Goal: Task Accomplishment & Management: Use online tool/utility

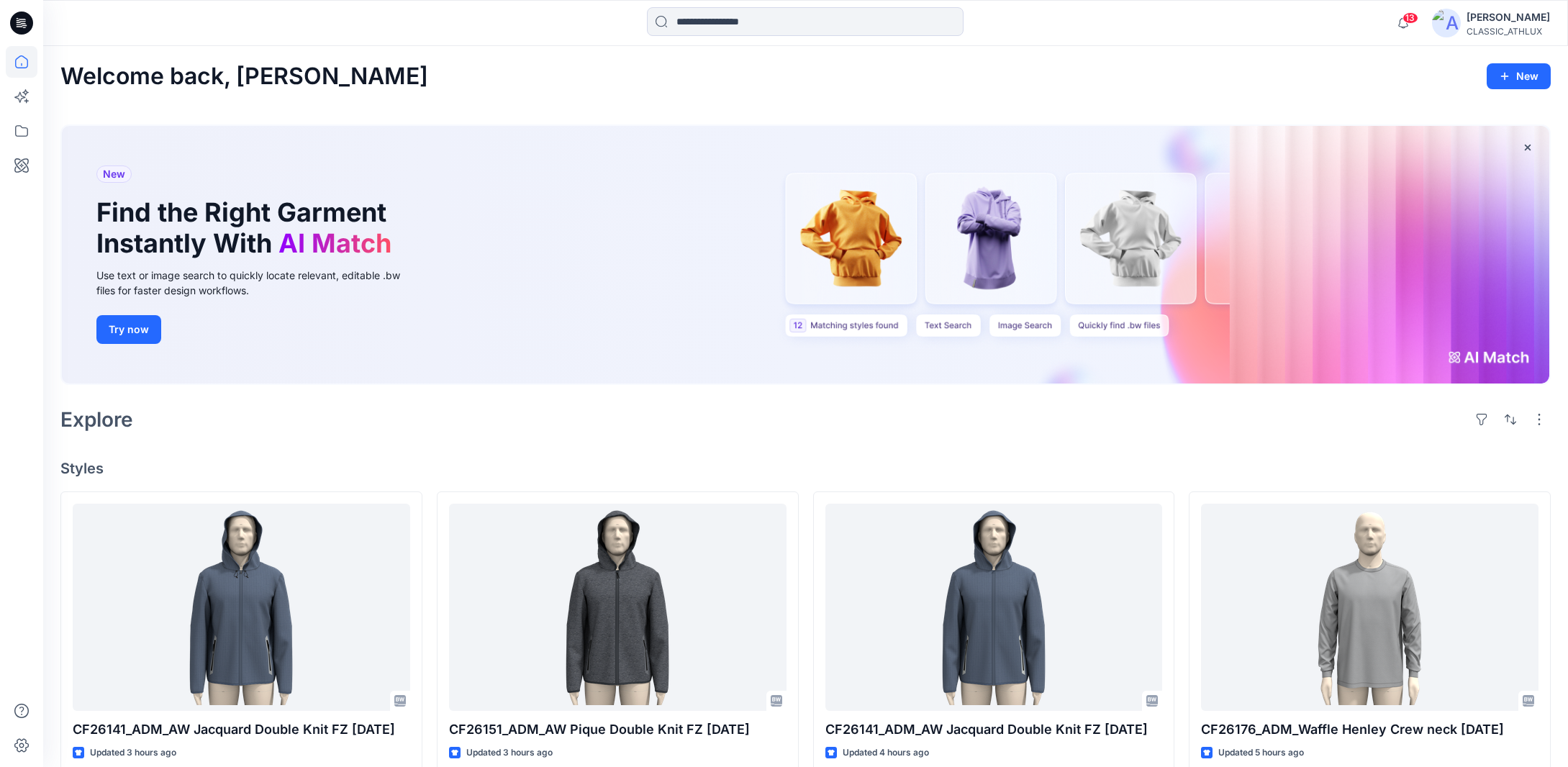
scroll to position [431, 0]
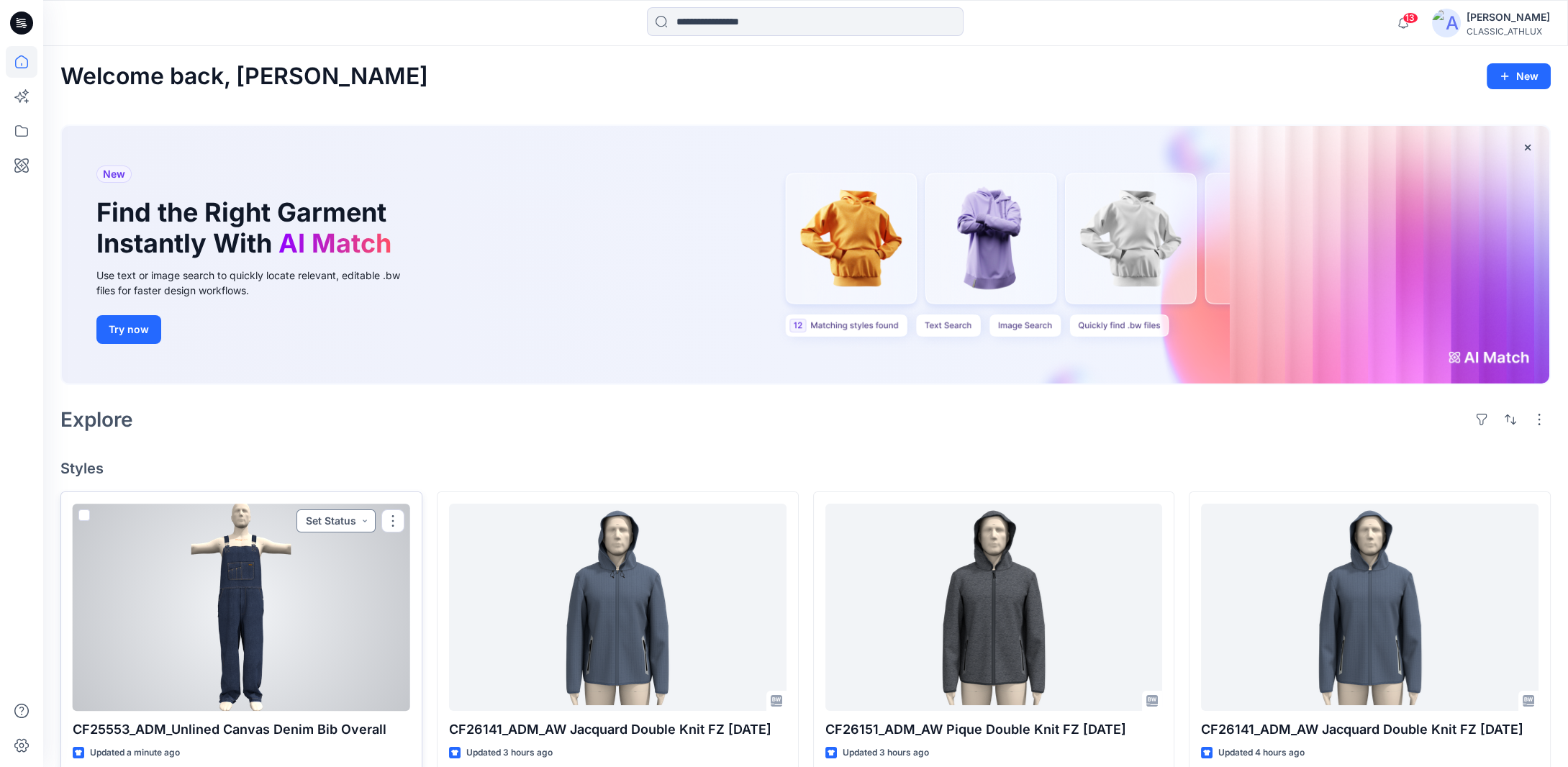
click at [363, 520] on button "Set Status" at bounding box center [336, 521] width 79 height 23
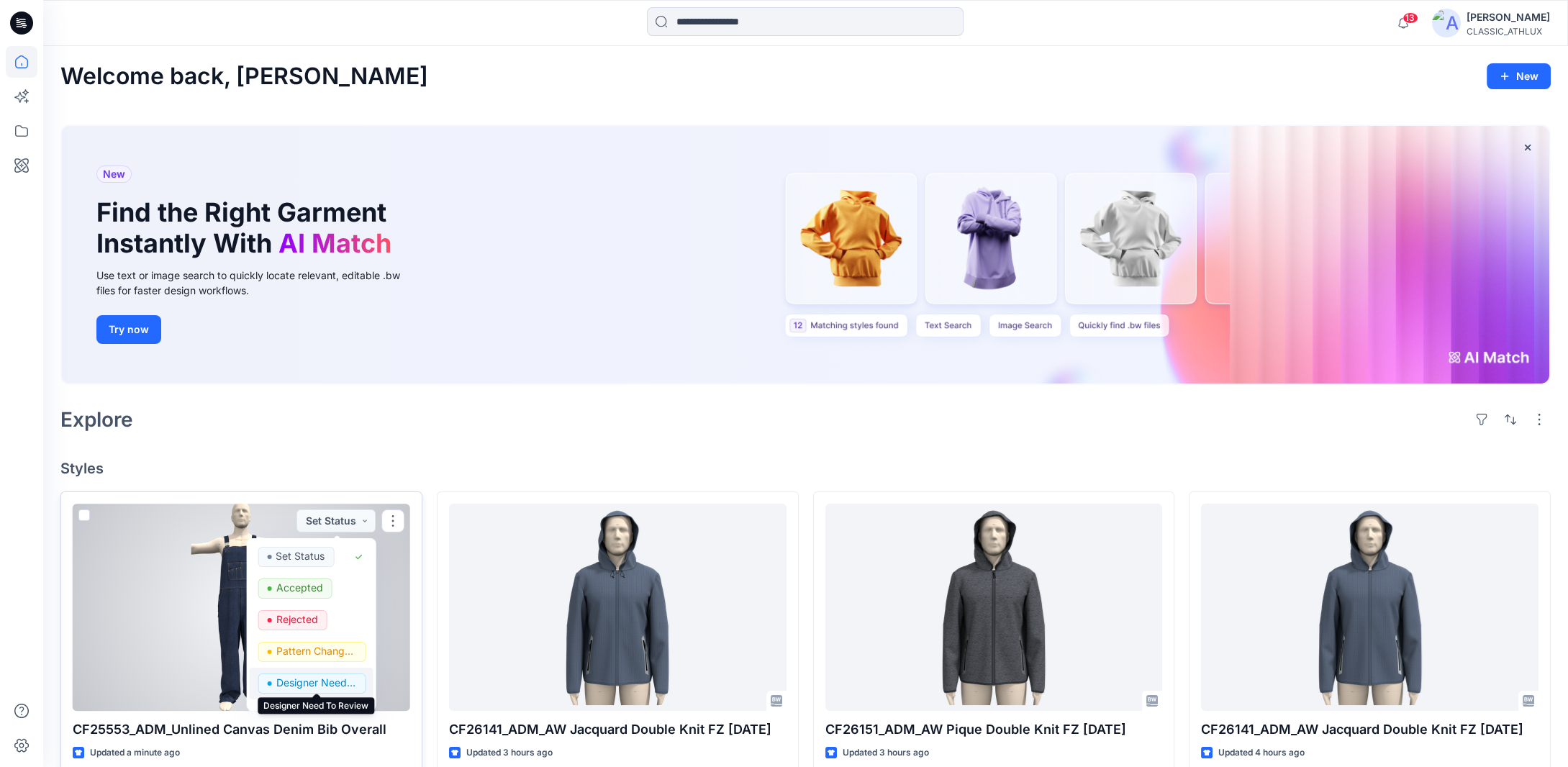
click at [322, 683] on p "Designer Need To Review" at bounding box center [315, 682] width 81 height 19
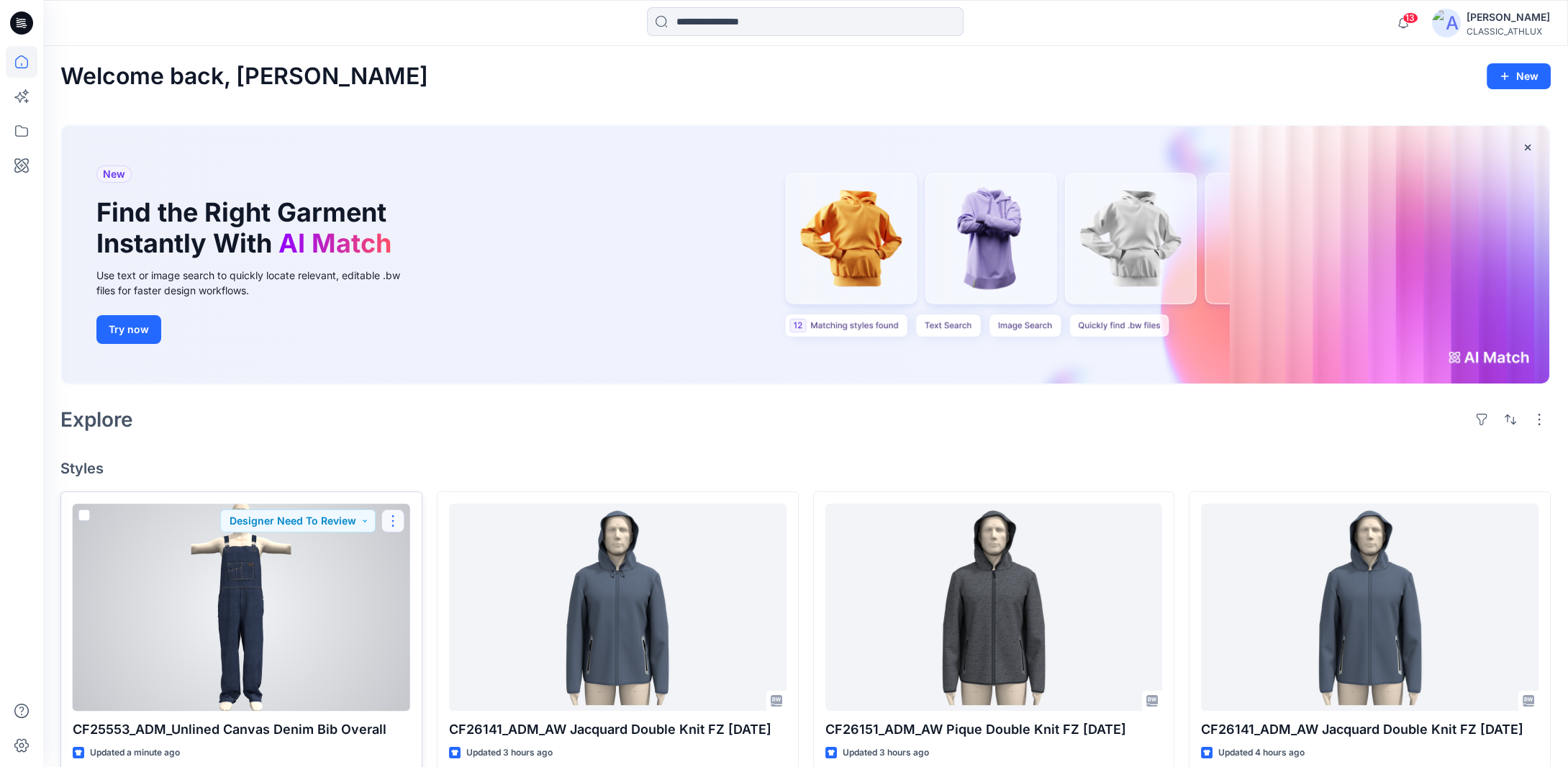
click at [393, 525] on button "button" at bounding box center [393, 521] width 23 height 23
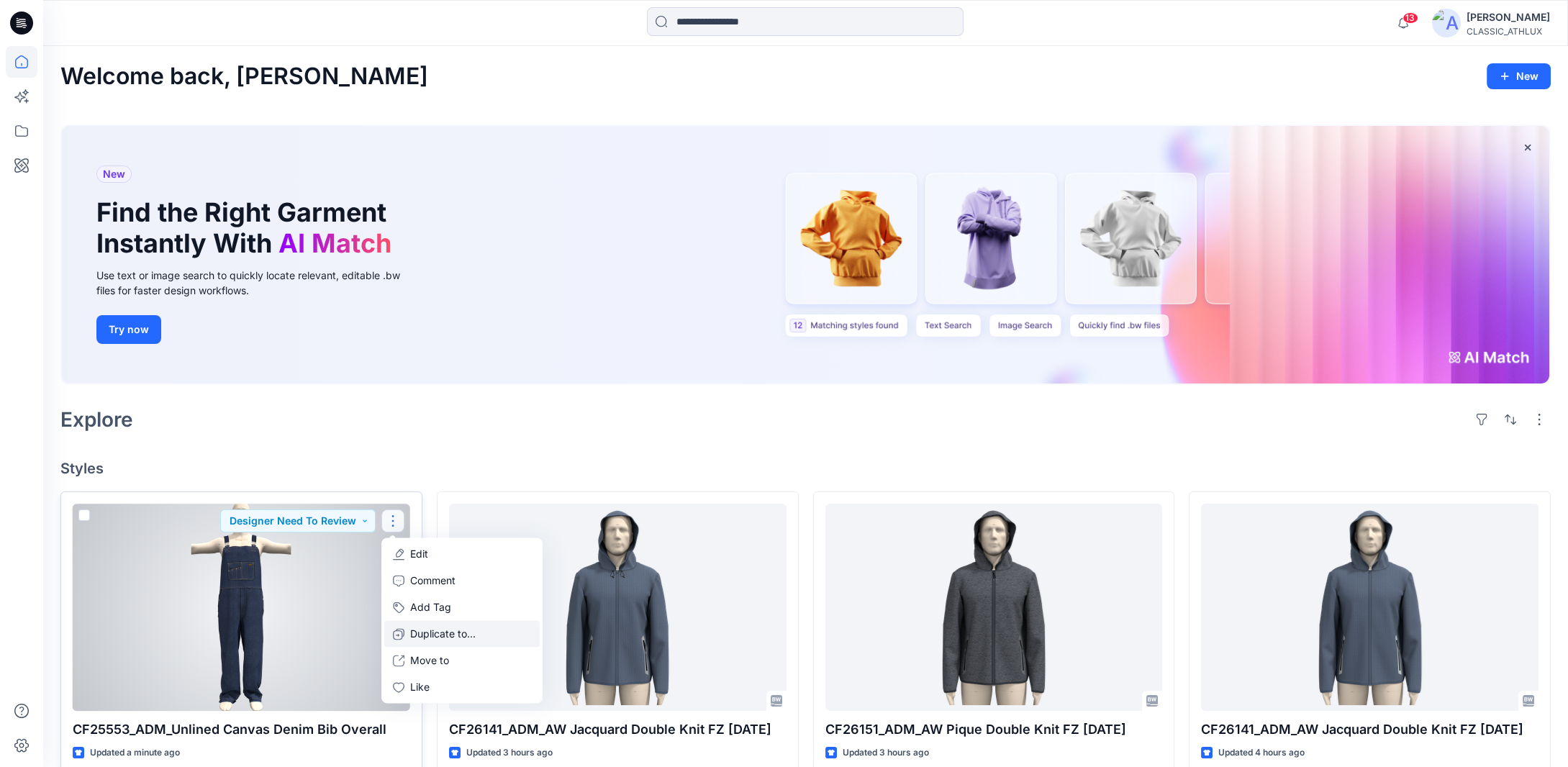
click at [397, 630] on icon "button" at bounding box center [399, 634] width 12 height 12
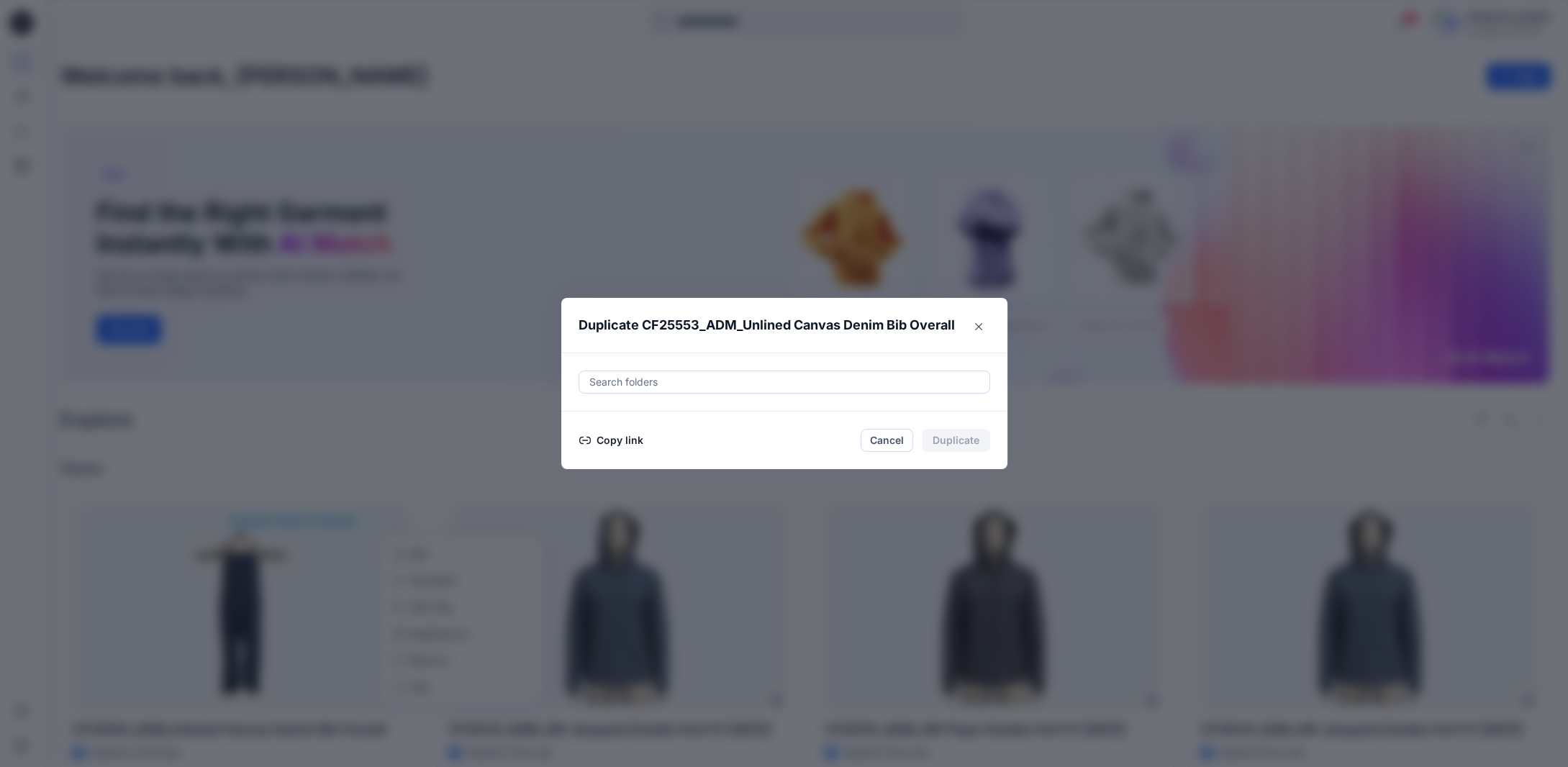
click at [617, 439] on button "Copy link" at bounding box center [611, 440] width 65 height 18
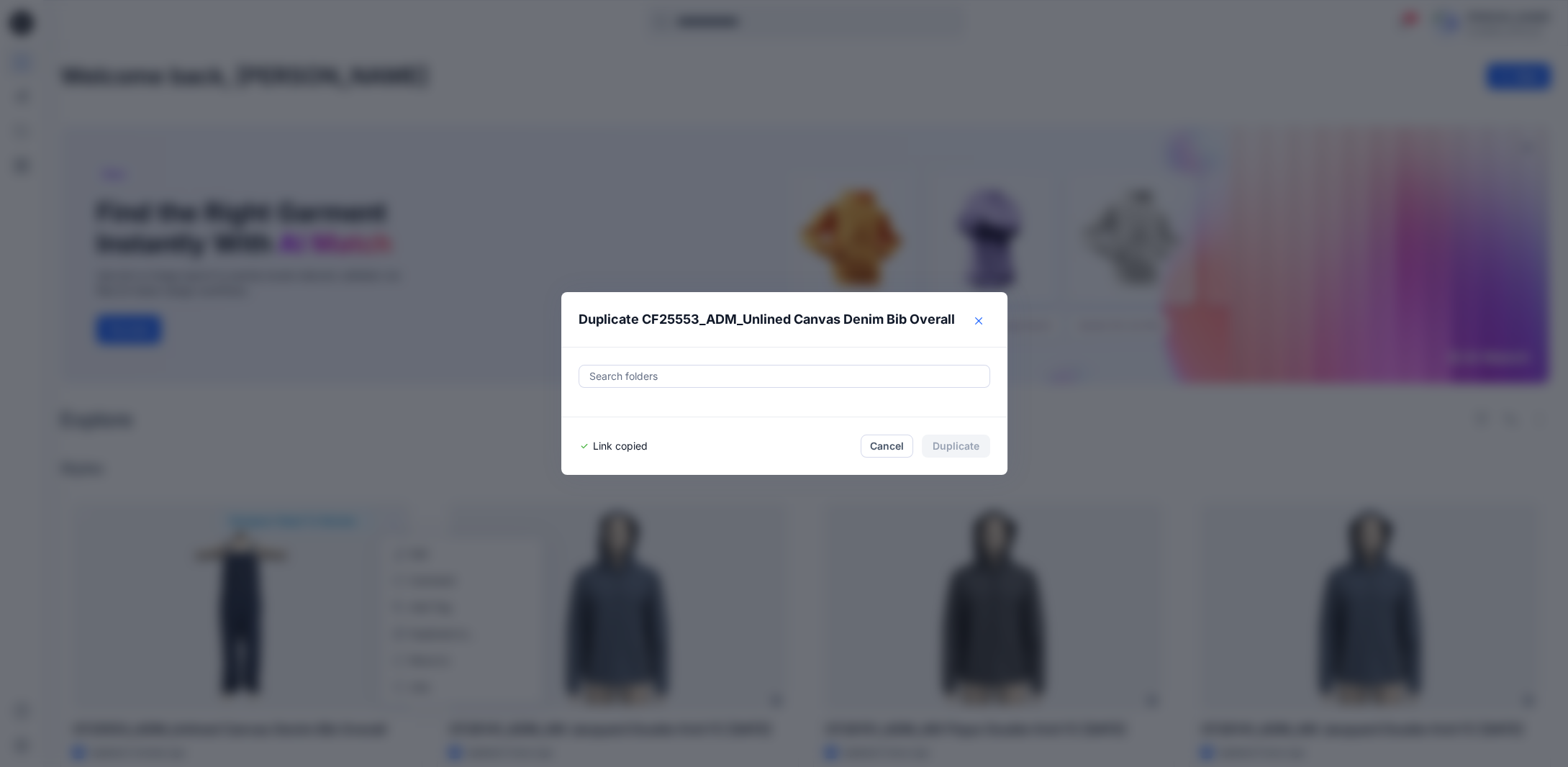
click at [987, 322] on button "Close" at bounding box center [979, 321] width 23 height 23
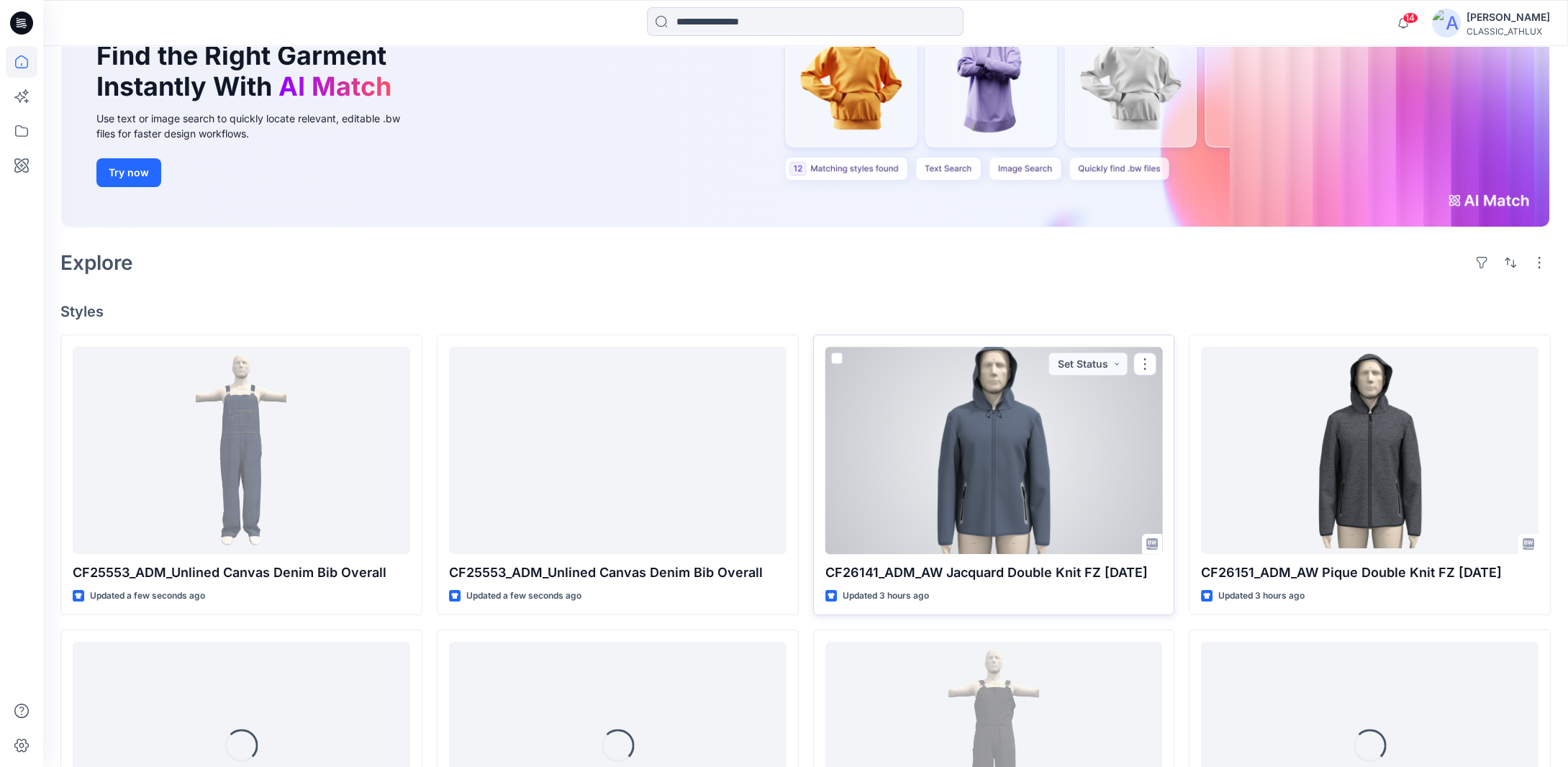
scroll to position [216, 0]
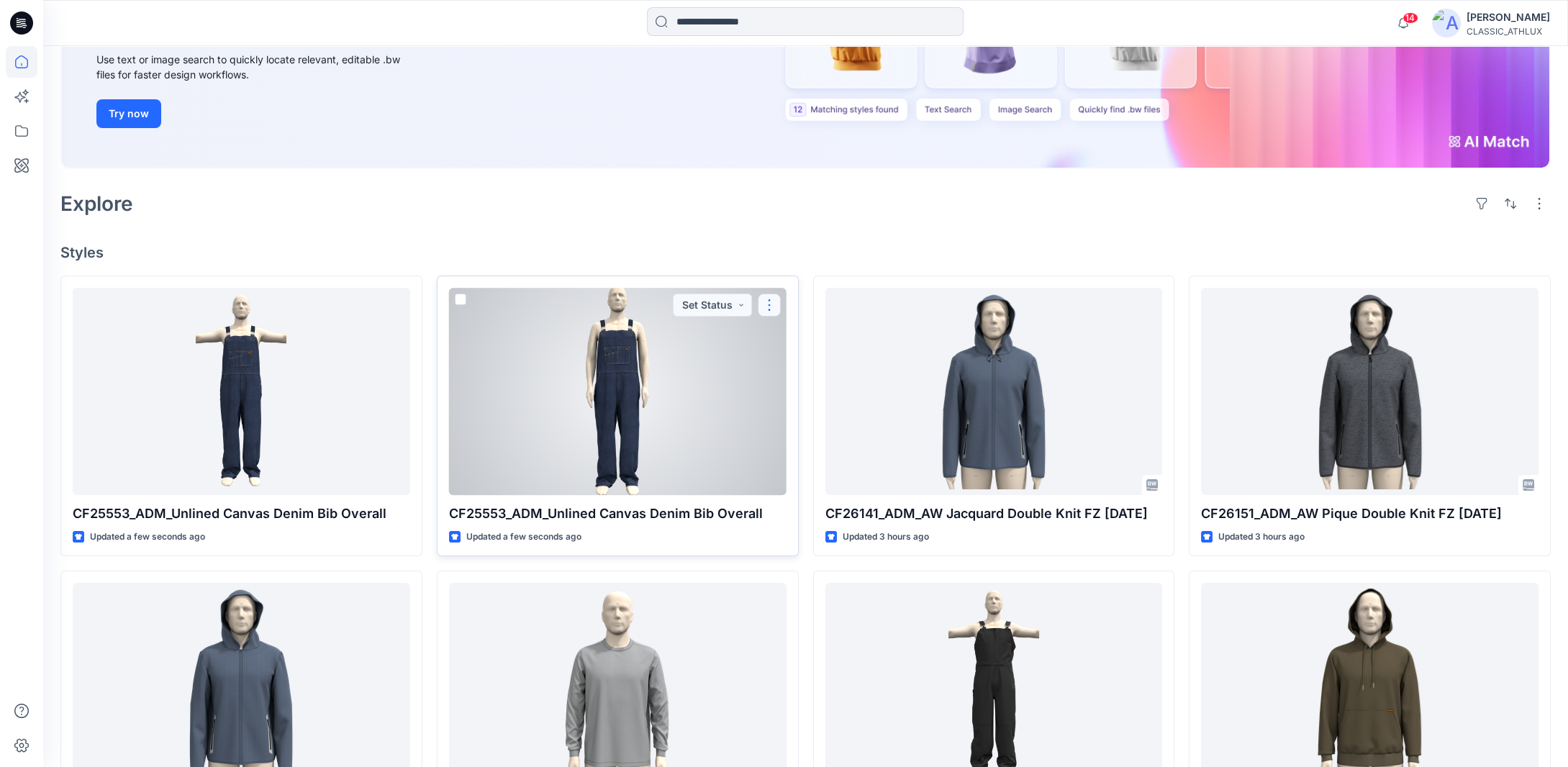
click at [770, 307] on button "button" at bounding box center [769, 305] width 23 height 23
click at [789, 418] on p "Duplicate to..." at bounding box center [819, 418] width 65 height 15
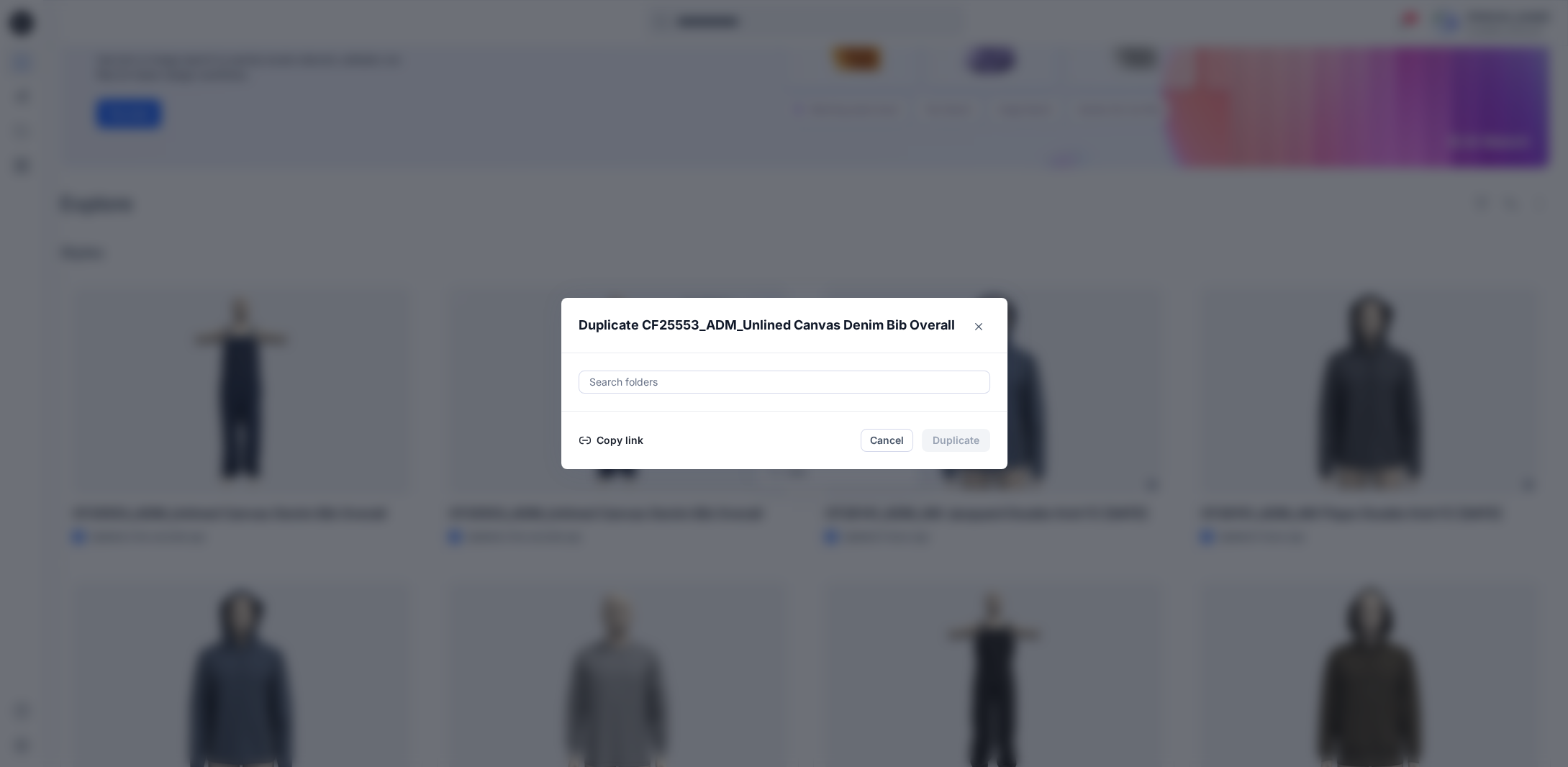
click at [636, 439] on button "Copy link" at bounding box center [611, 440] width 65 height 18
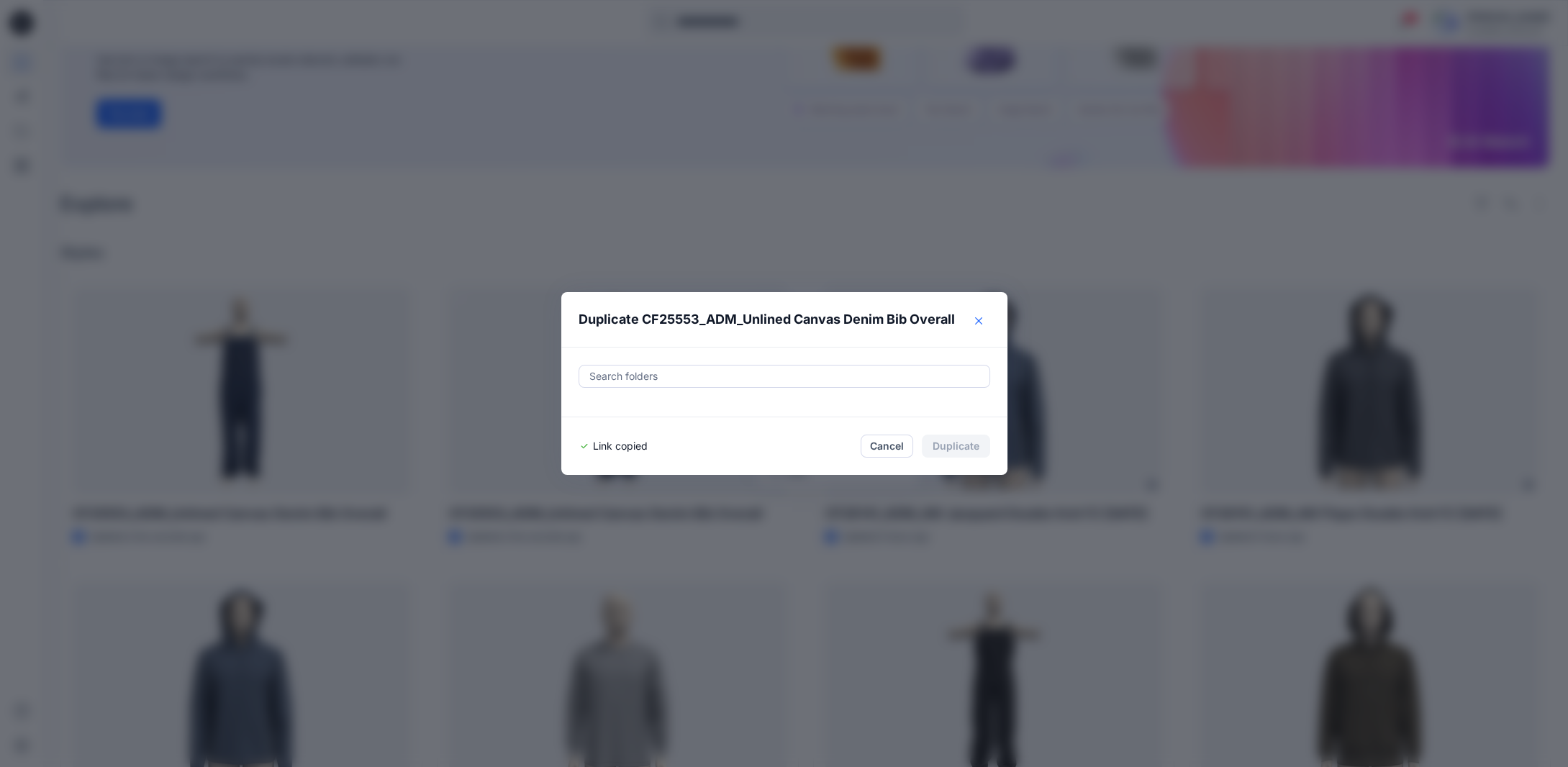
click at [983, 327] on button "Close" at bounding box center [979, 321] width 23 height 23
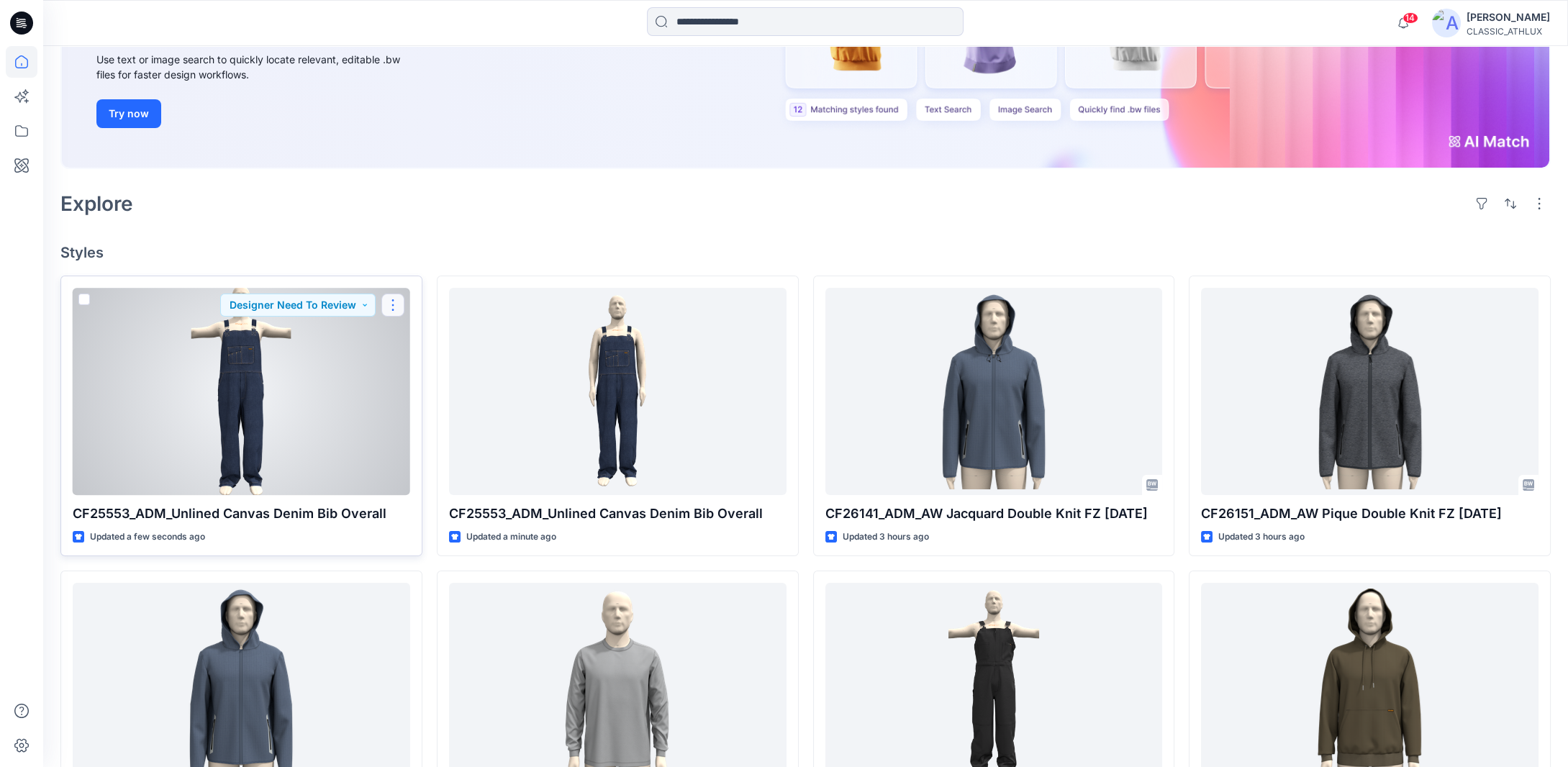
click at [385, 308] on button "button" at bounding box center [393, 305] width 23 height 23
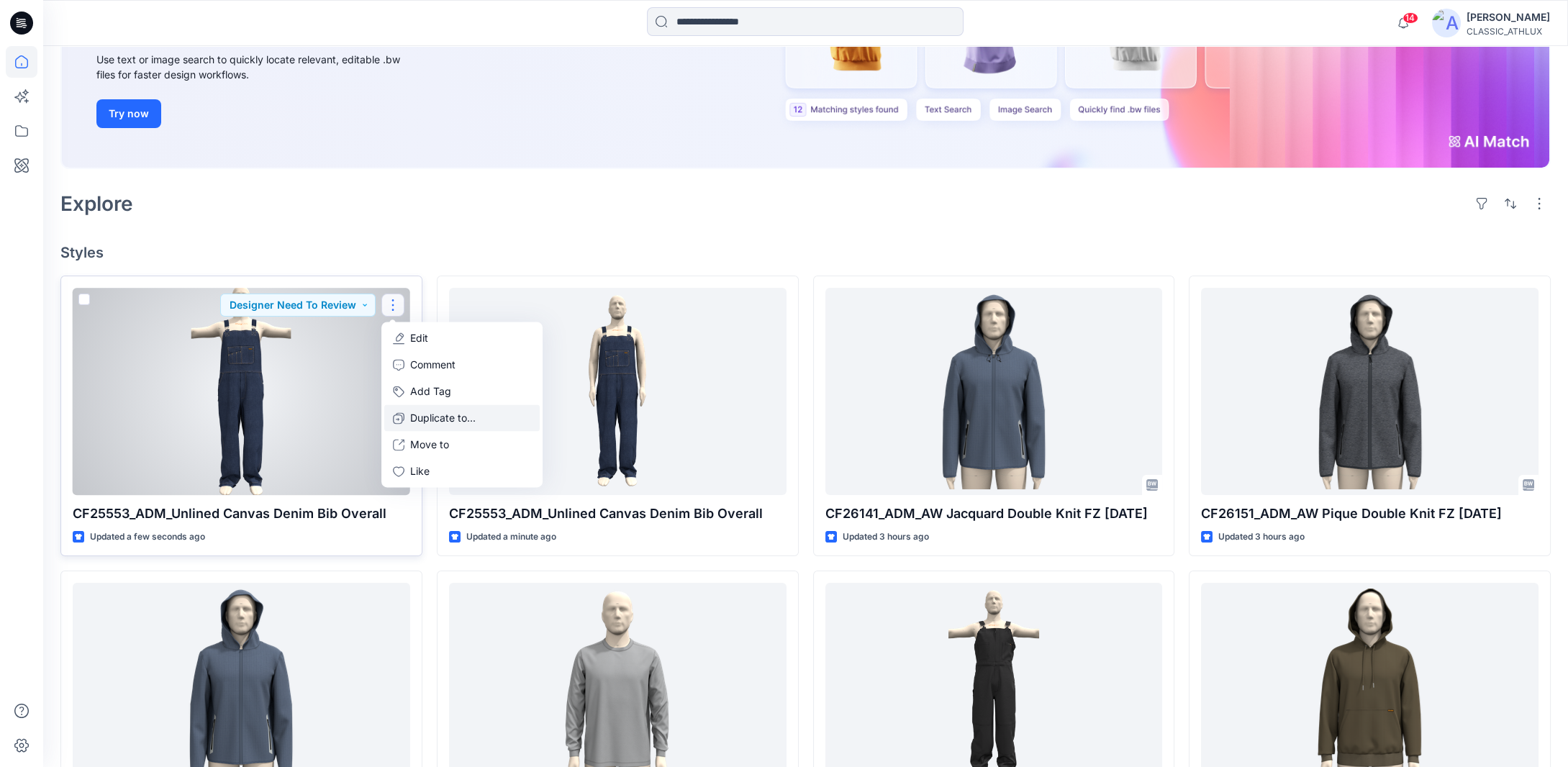
click at [421, 418] on p "Duplicate to..." at bounding box center [442, 418] width 65 height 15
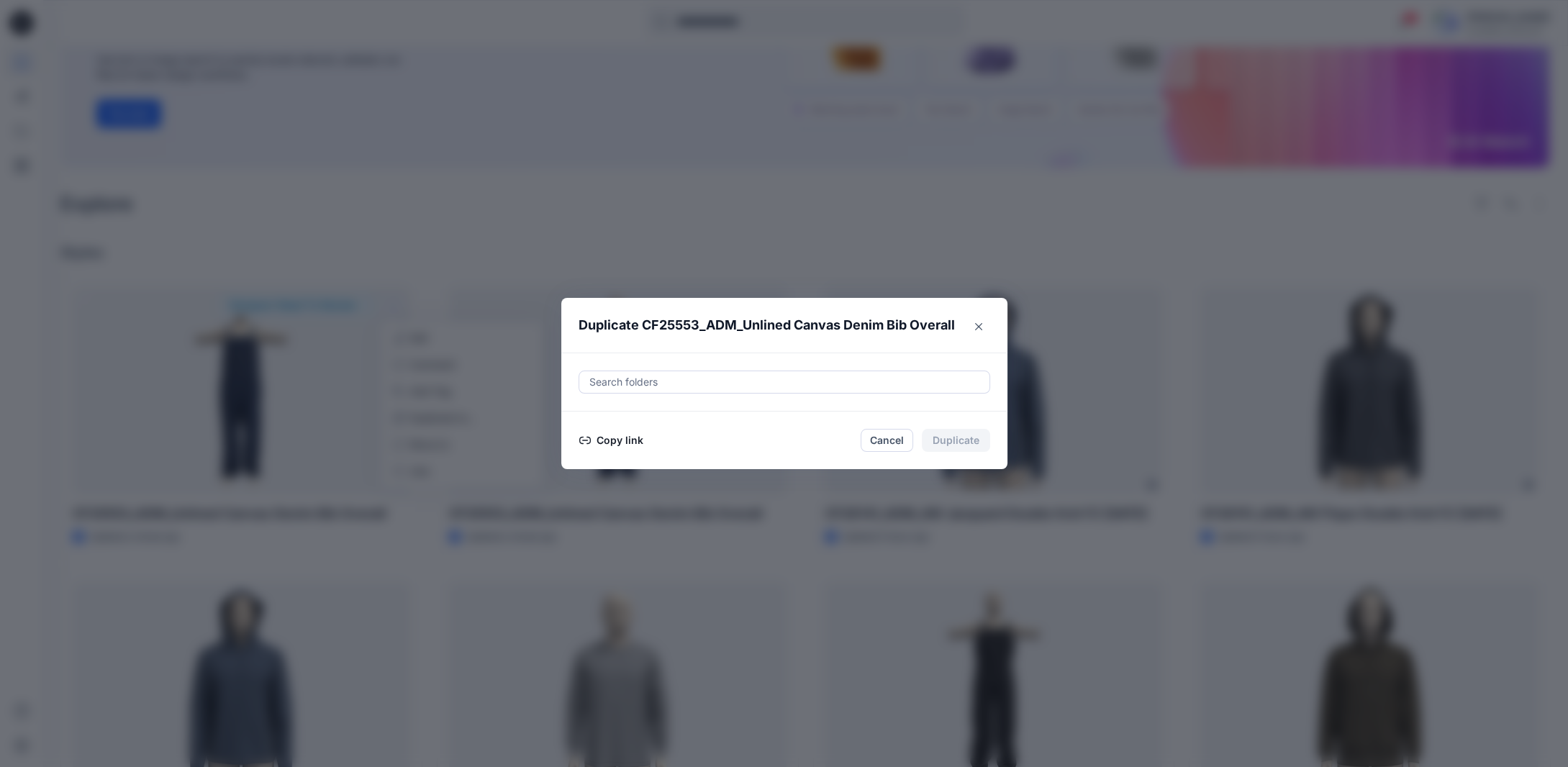
click at [621, 439] on button "Copy link" at bounding box center [611, 440] width 65 height 18
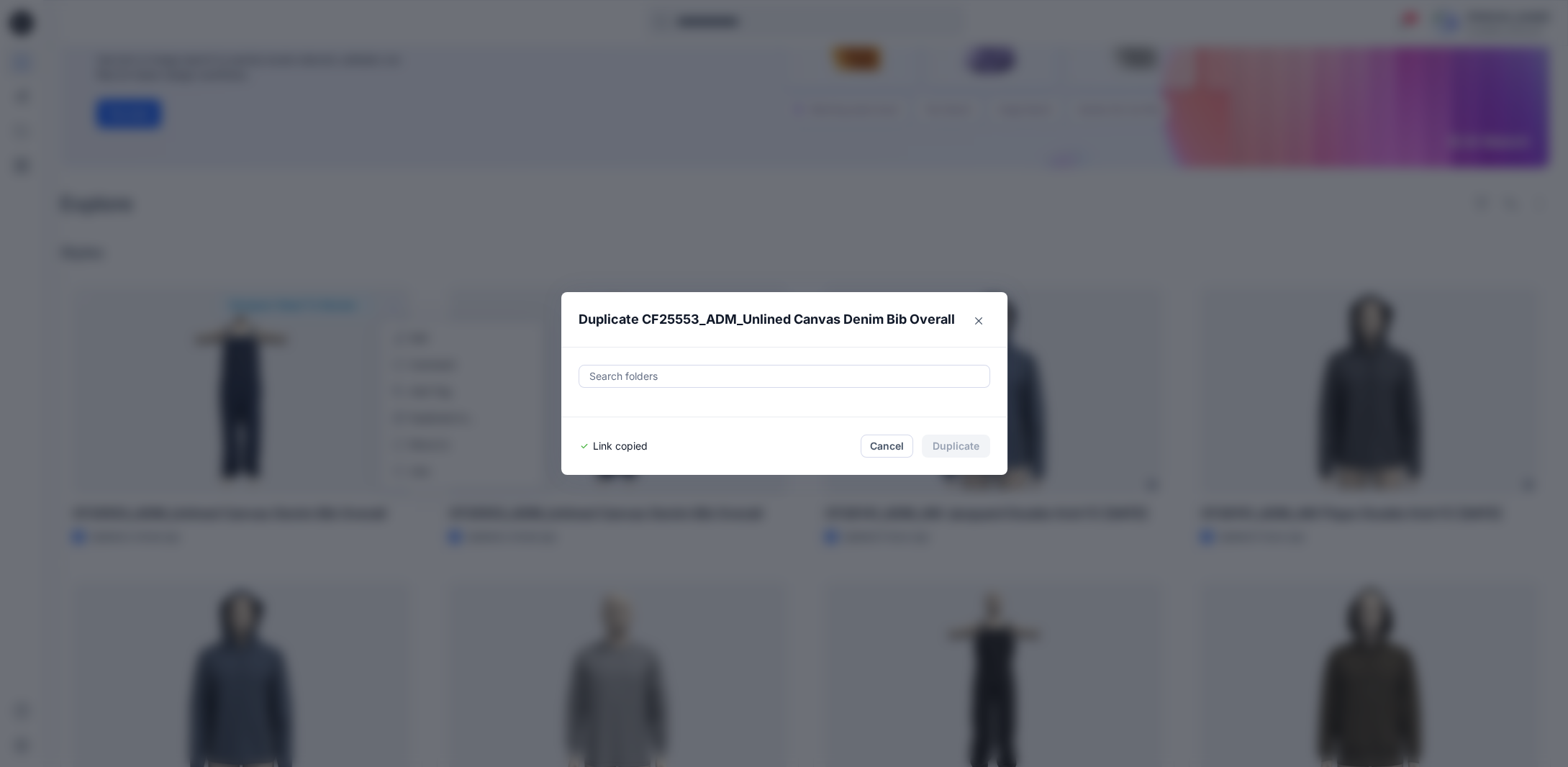
click at [537, 96] on div "Duplicate CF25553_ADM_Unlined Canvas Denim Bib Overall Search folders Link copi…" at bounding box center [784, 384] width 1568 height 767
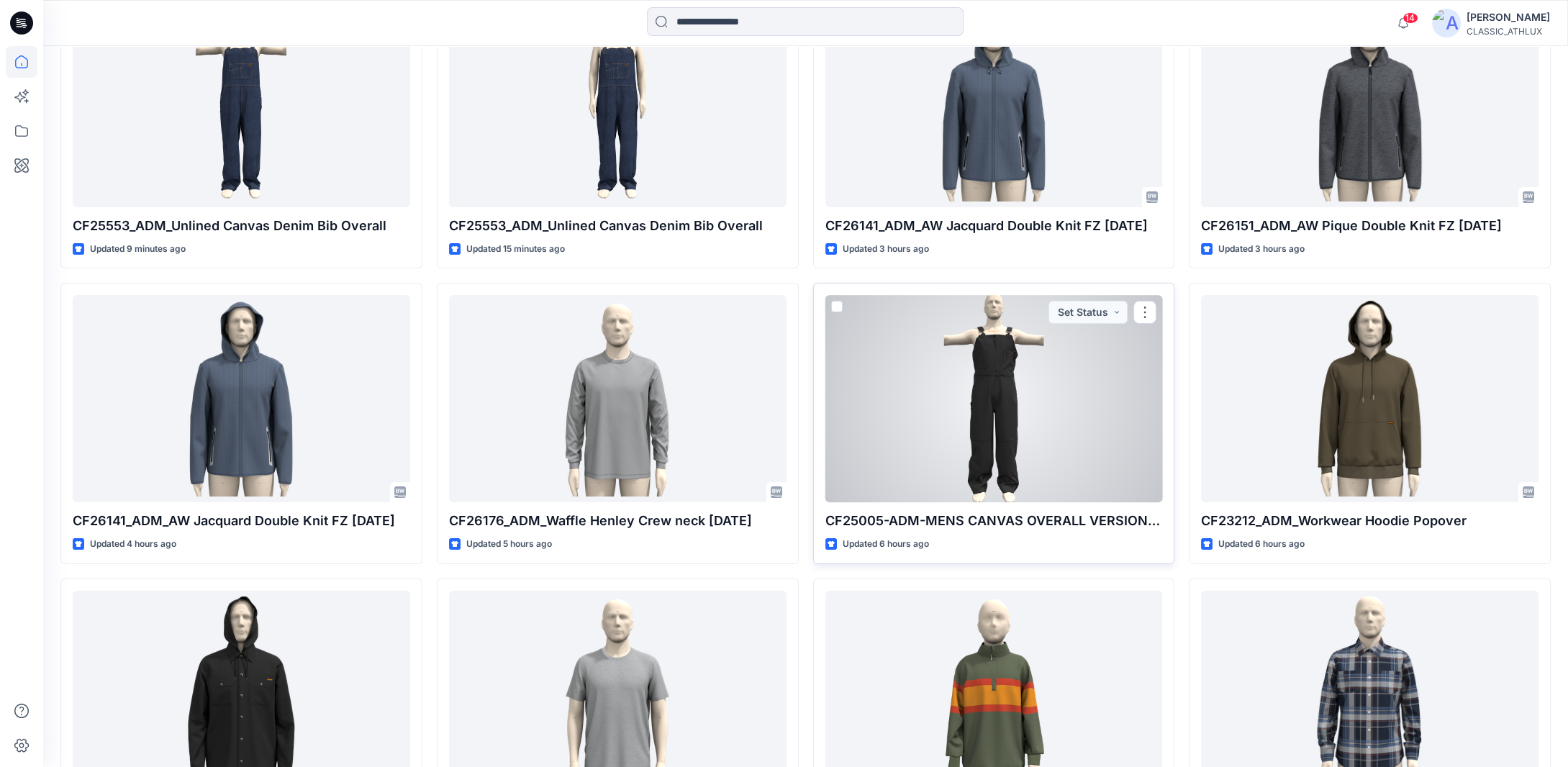
scroll to position [576, 0]
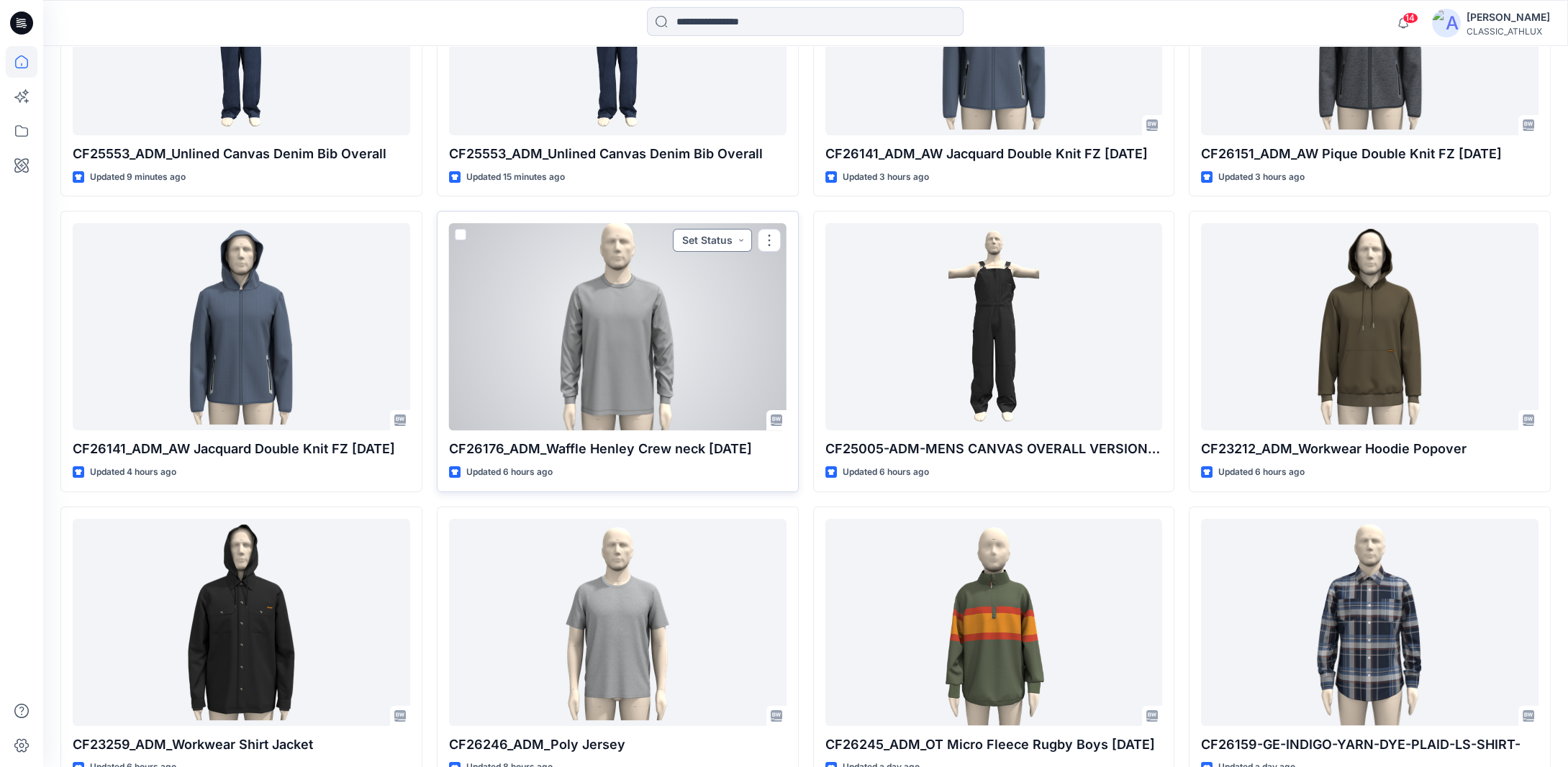
click at [735, 245] on button "Set Status" at bounding box center [711, 240] width 79 height 23
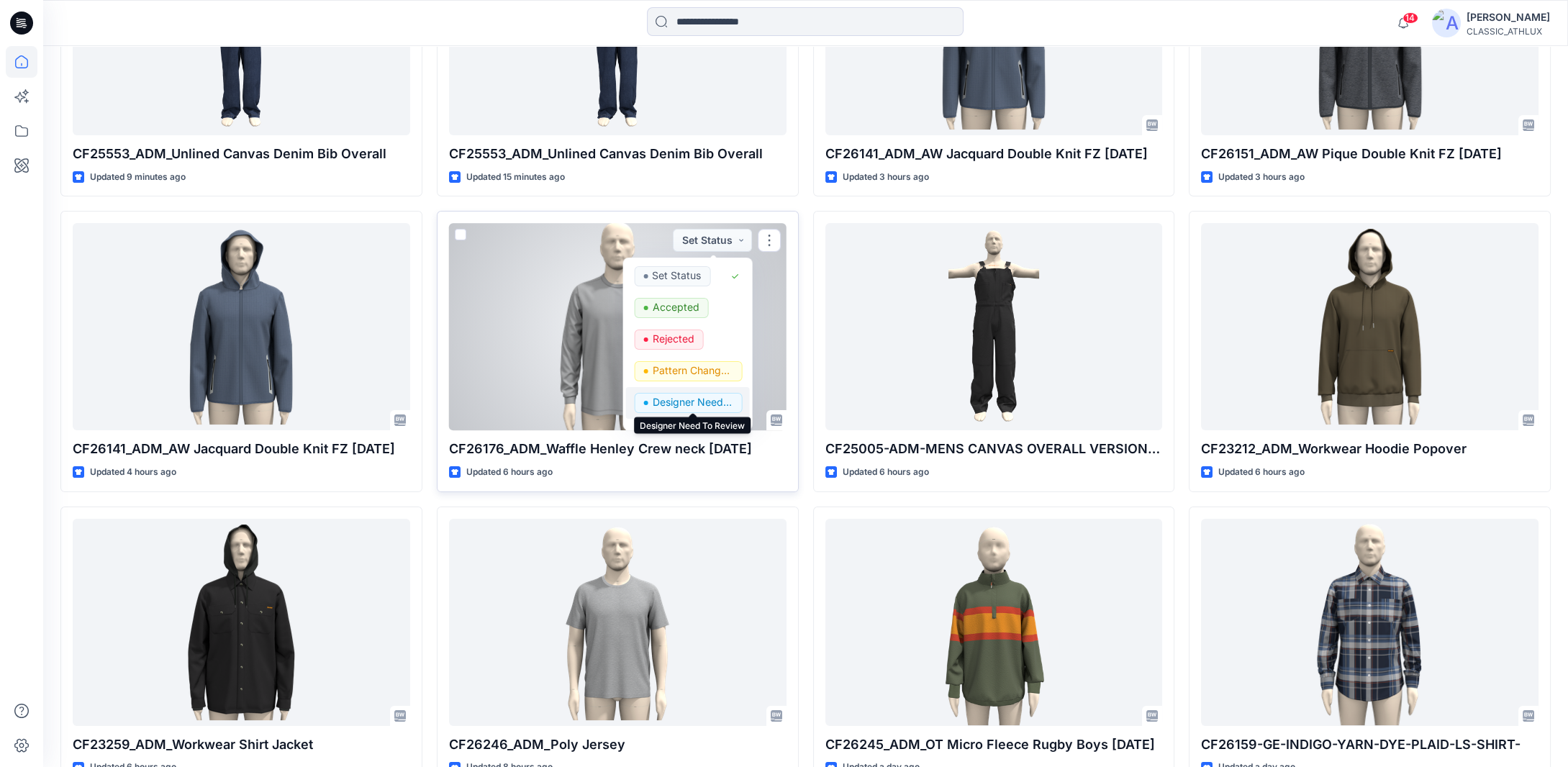
click at [678, 402] on p "Designer Need To Review" at bounding box center [692, 402] width 81 height 19
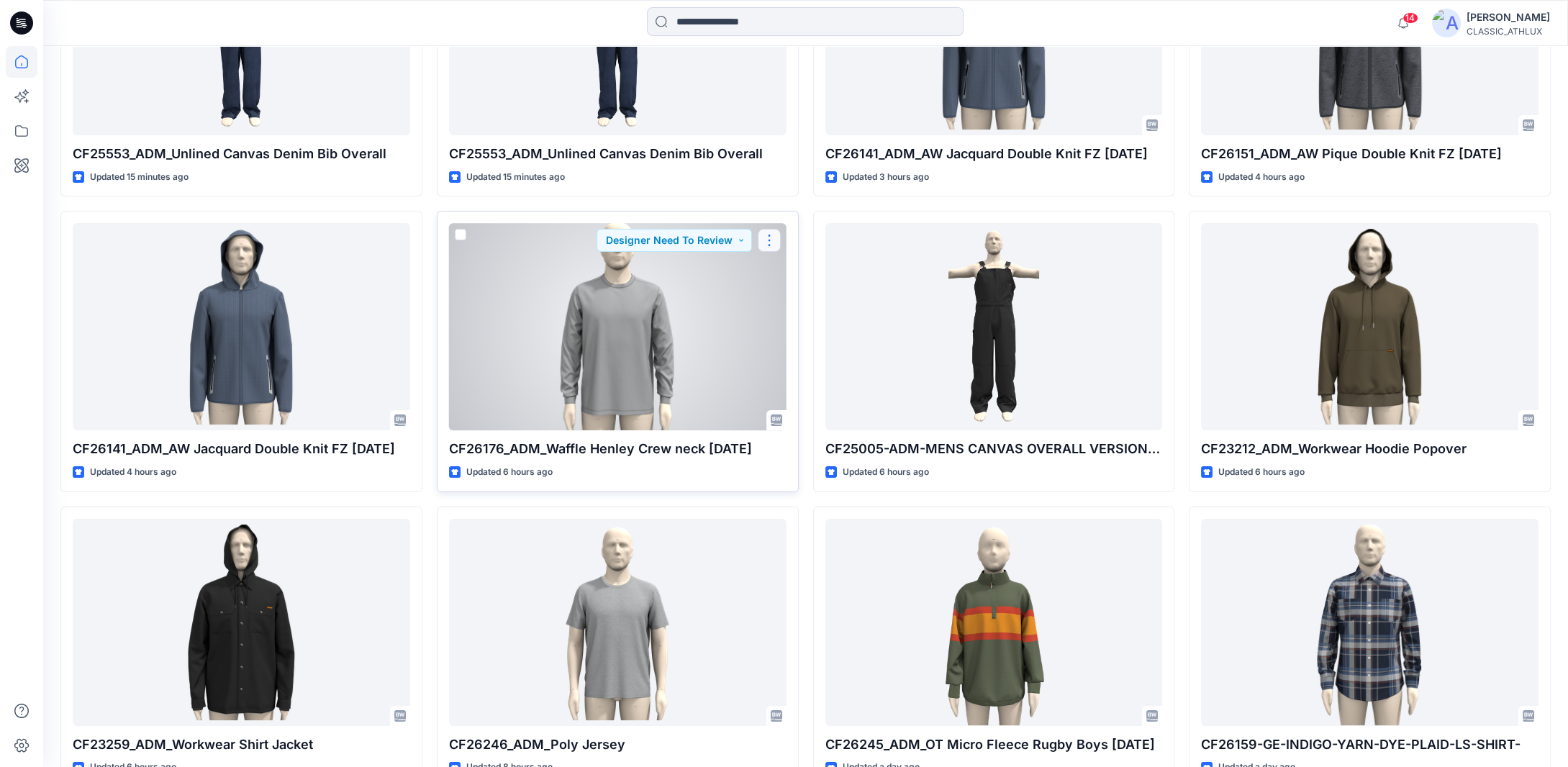
click at [771, 235] on button "button" at bounding box center [769, 240] width 23 height 23
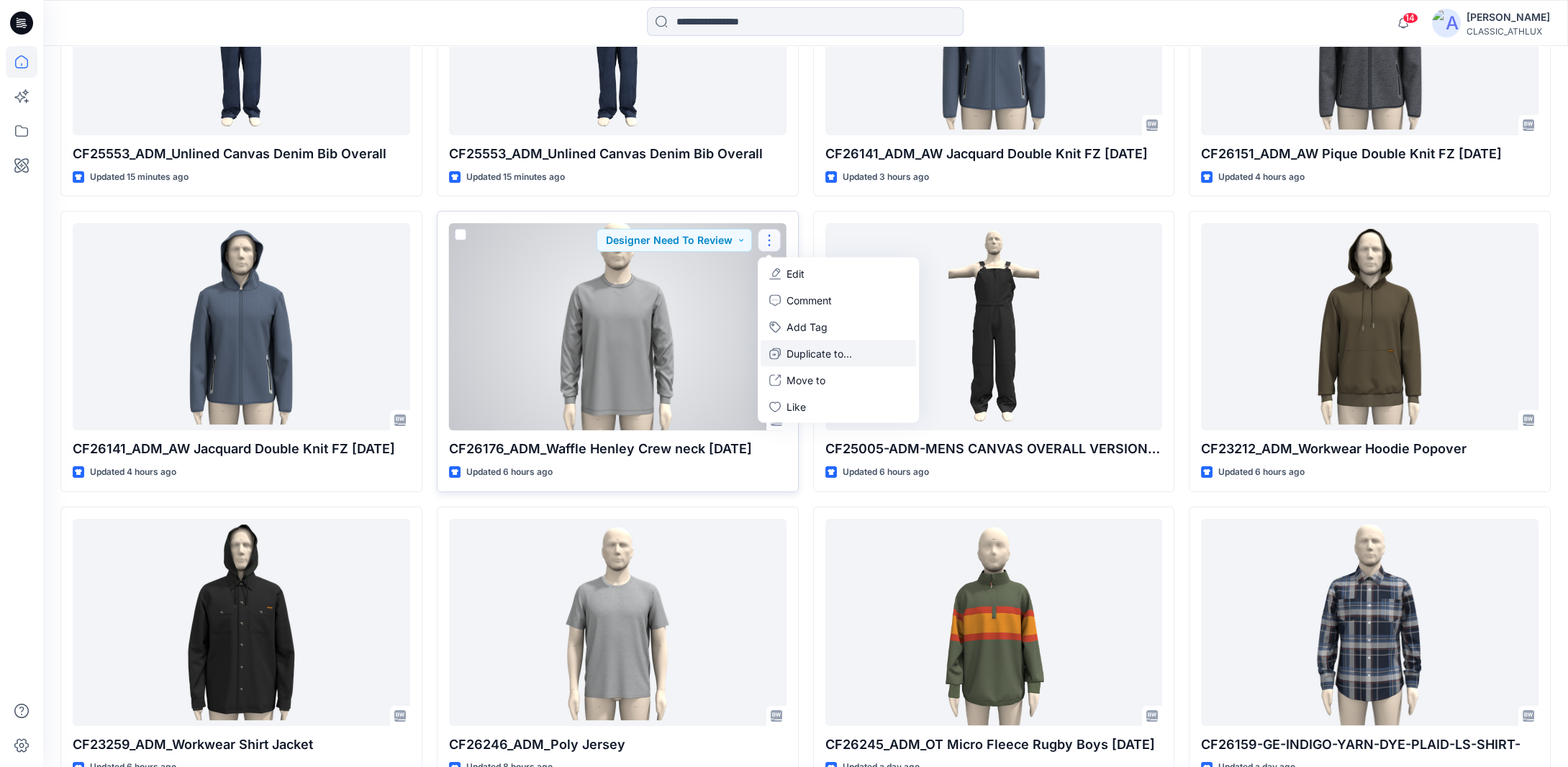
click at [798, 349] on p "Duplicate to..." at bounding box center [819, 353] width 65 height 15
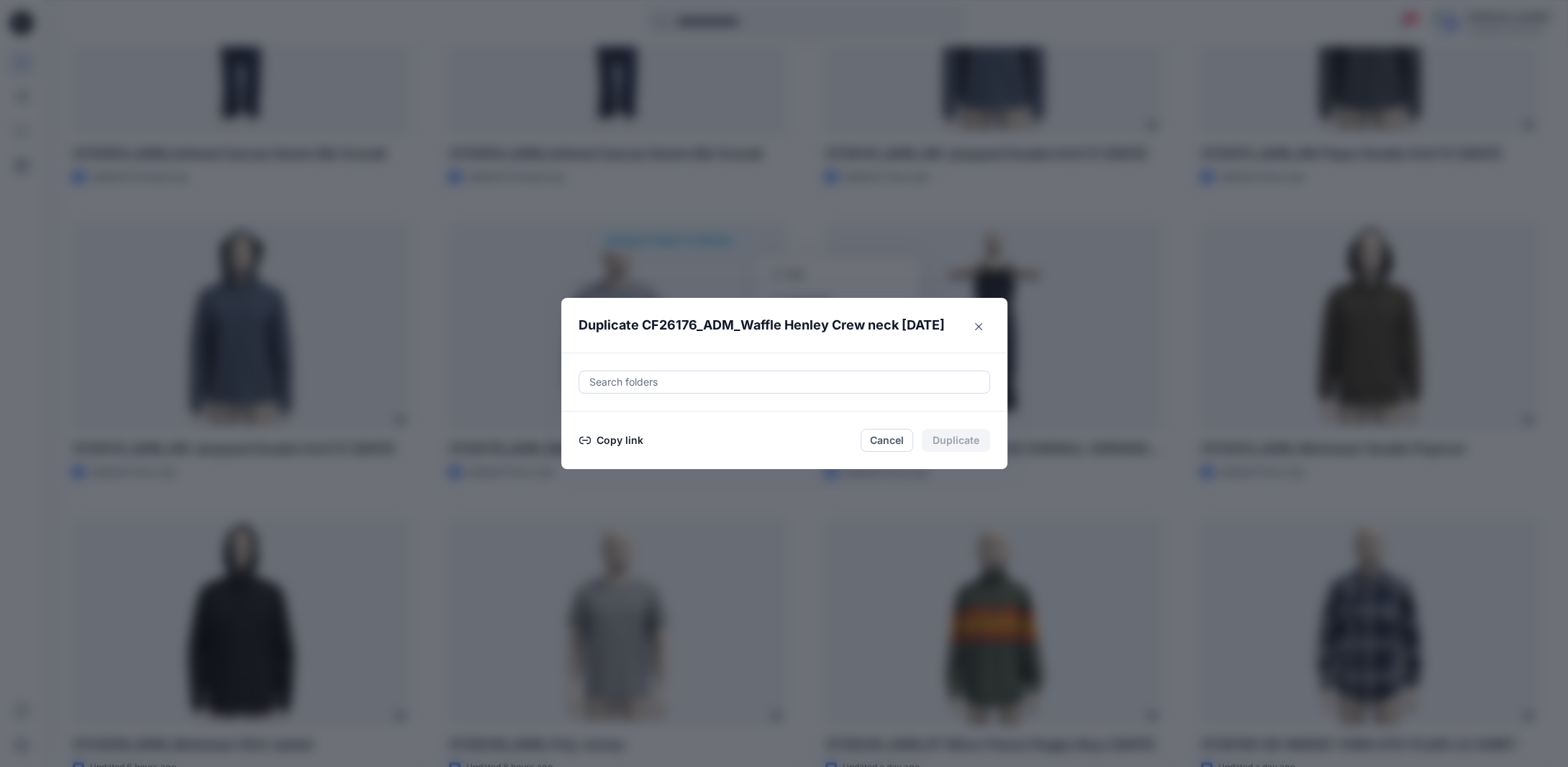
click at [633, 439] on button "Copy link" at bounding box center [611, 440] width 65 height 18
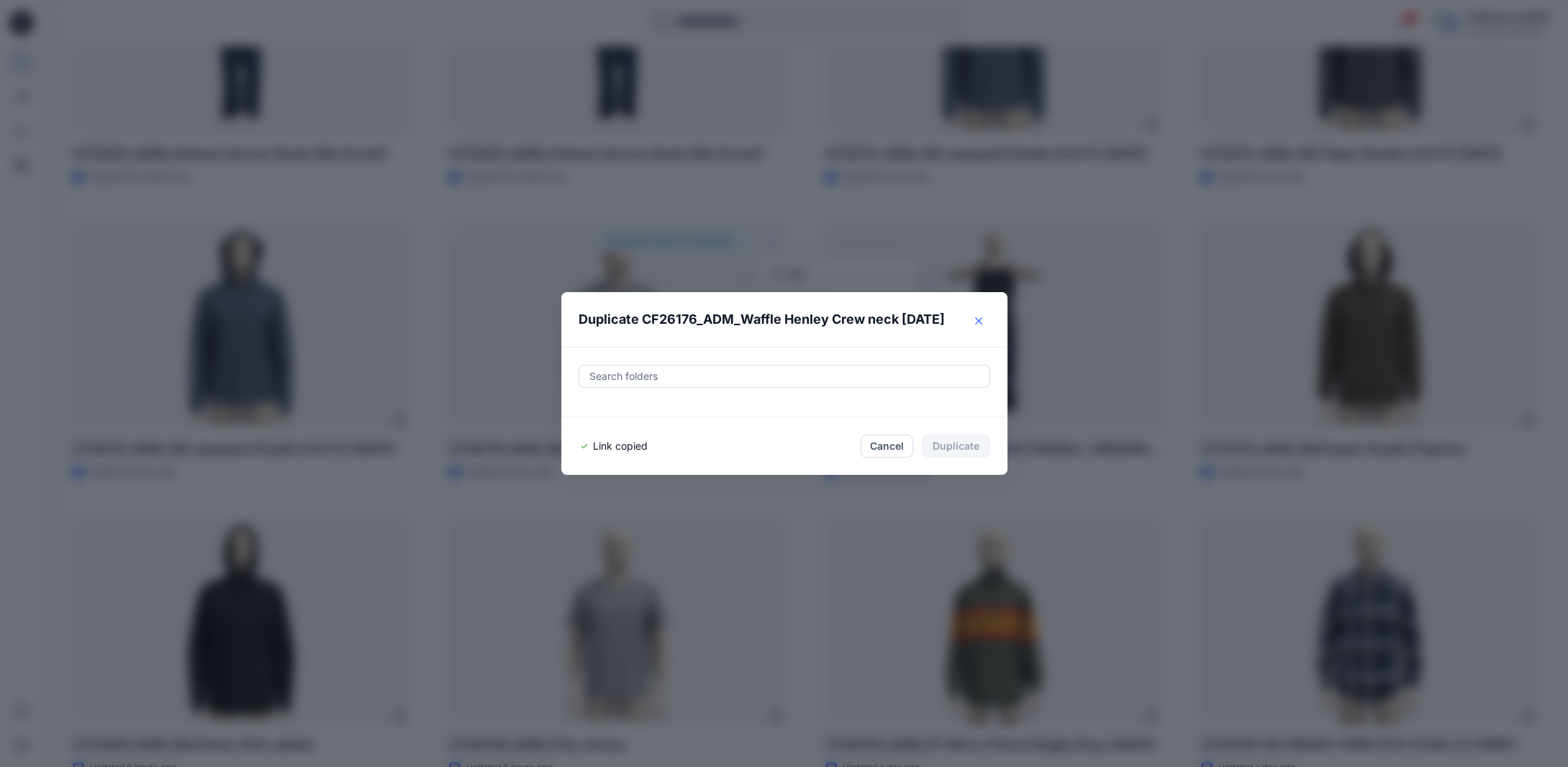
click at [982, 320] on icon "Close" at bounding box center [978, 320] width 7 height 7
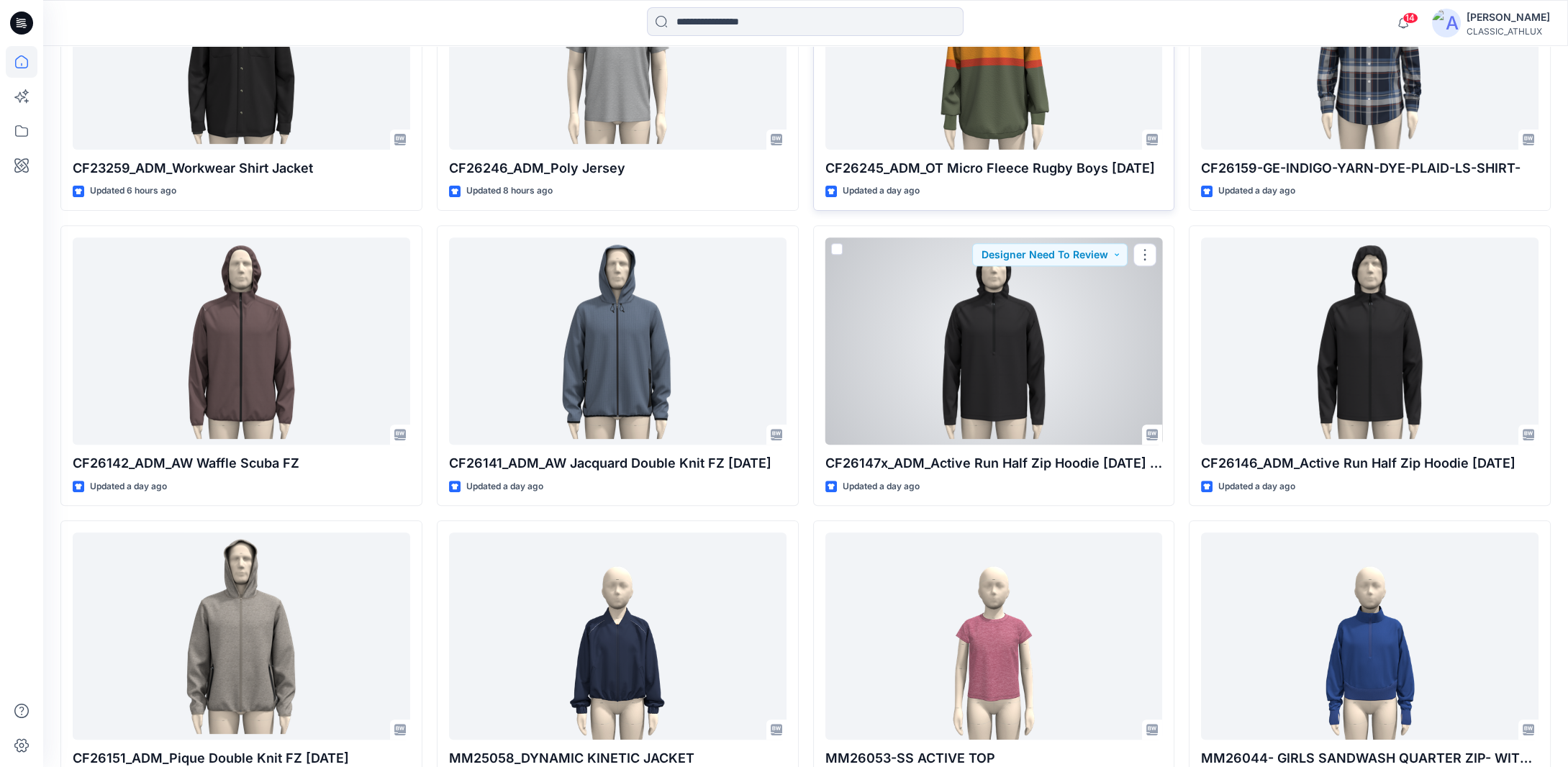
scroll to position [1239, 0]
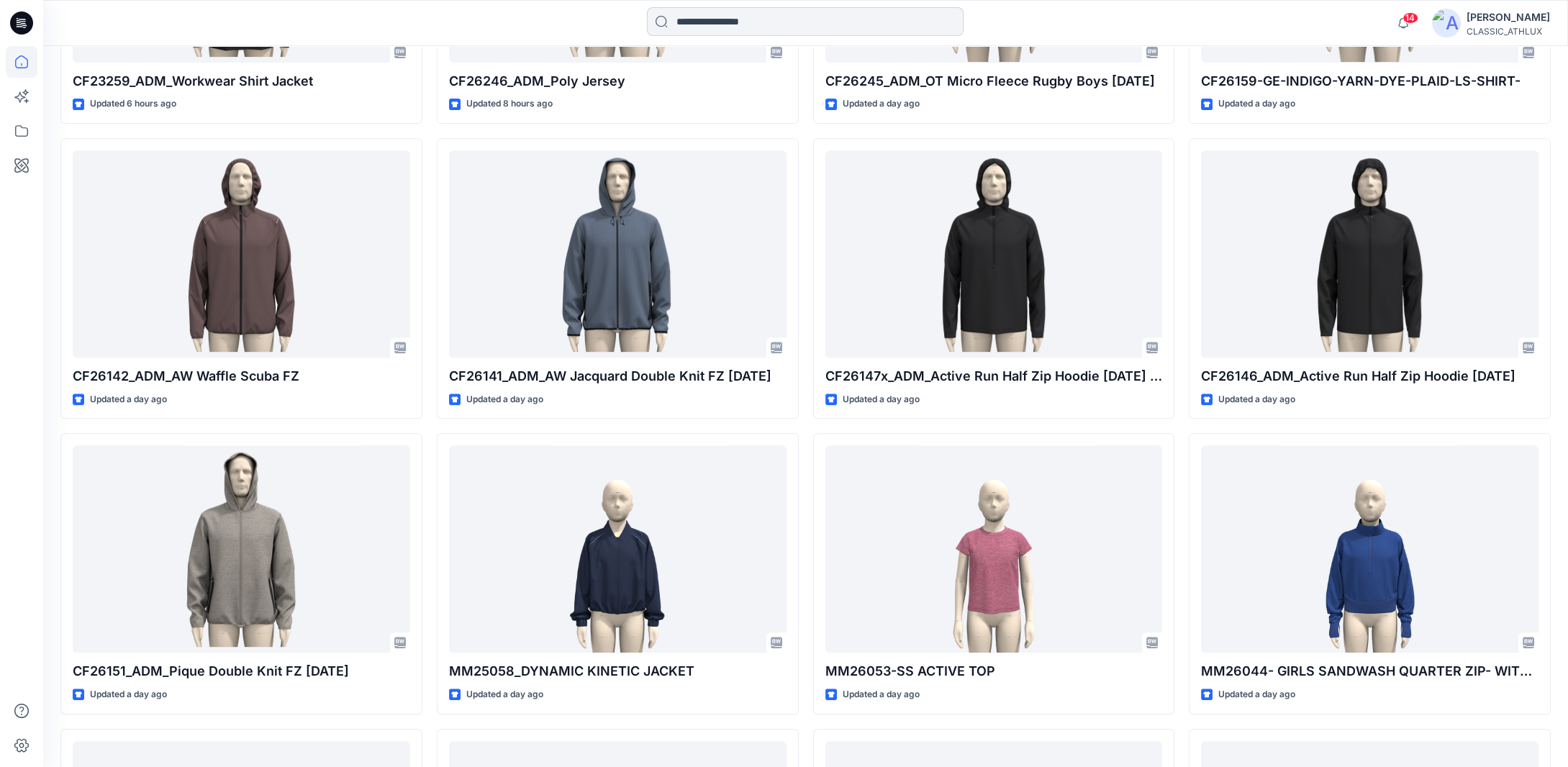
click at [735, 23] on input at bounding box center [805, 20] width 316 height 28
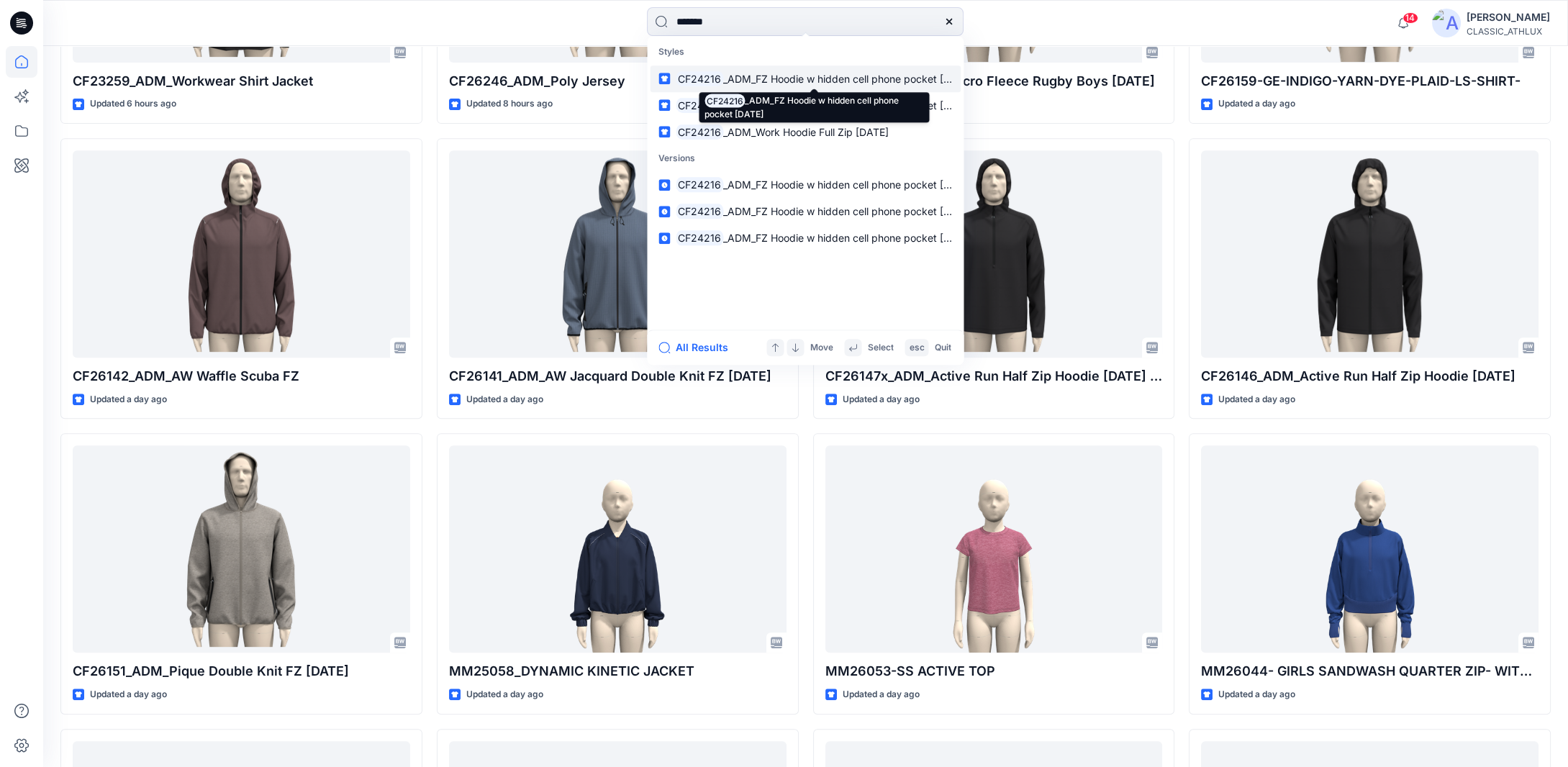
type input "*******"
click at [800, 85] on p "CF24216 _ADM_FZ Hoodie w hidden cell phone pocket 21MAR24" at bounding box center [813, 78] width 276 height 15
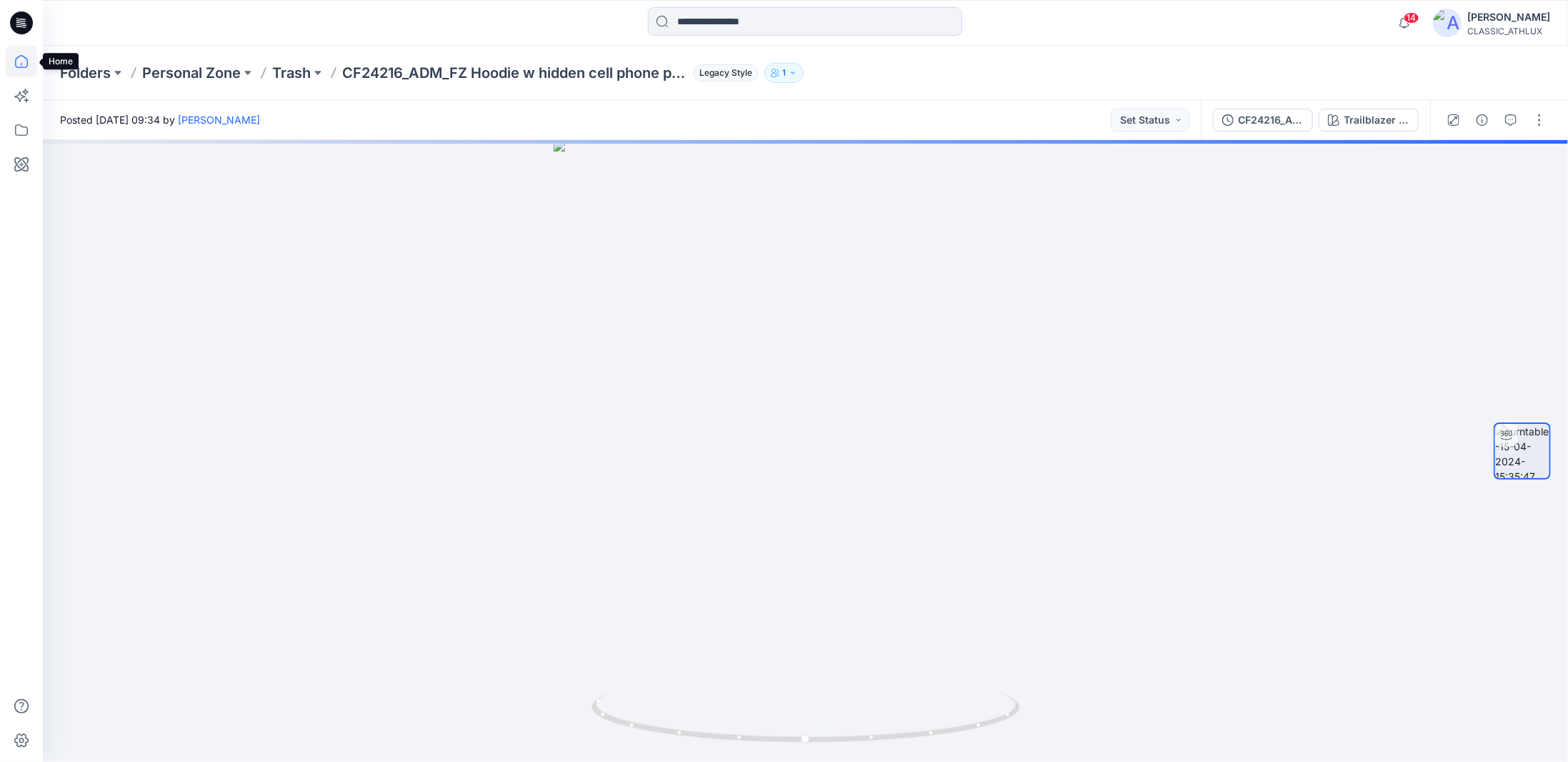
click at [26, 64] on icon at bounding box center [21, 61] width 31 height 31
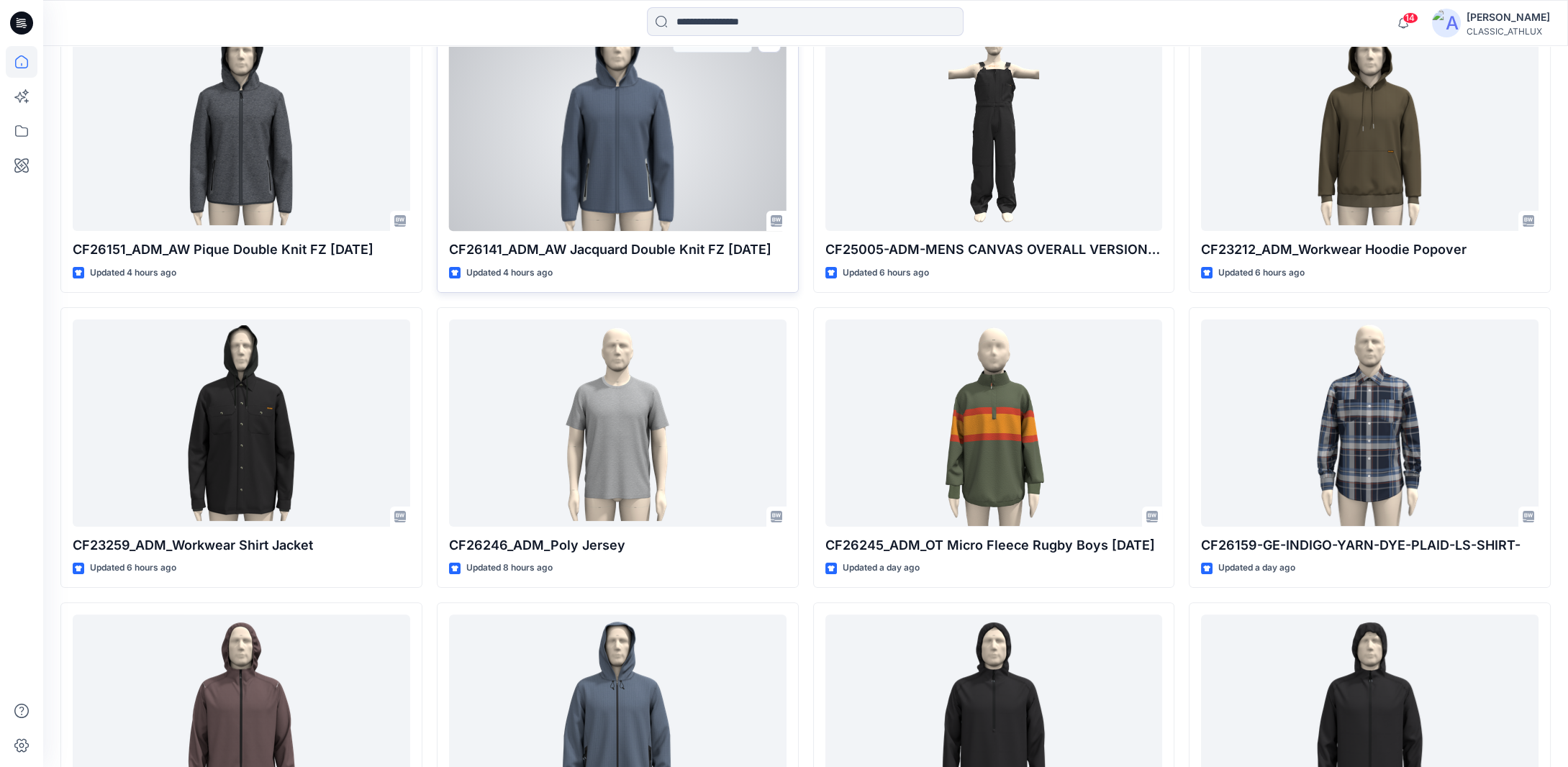
scroll to position [791, 0]
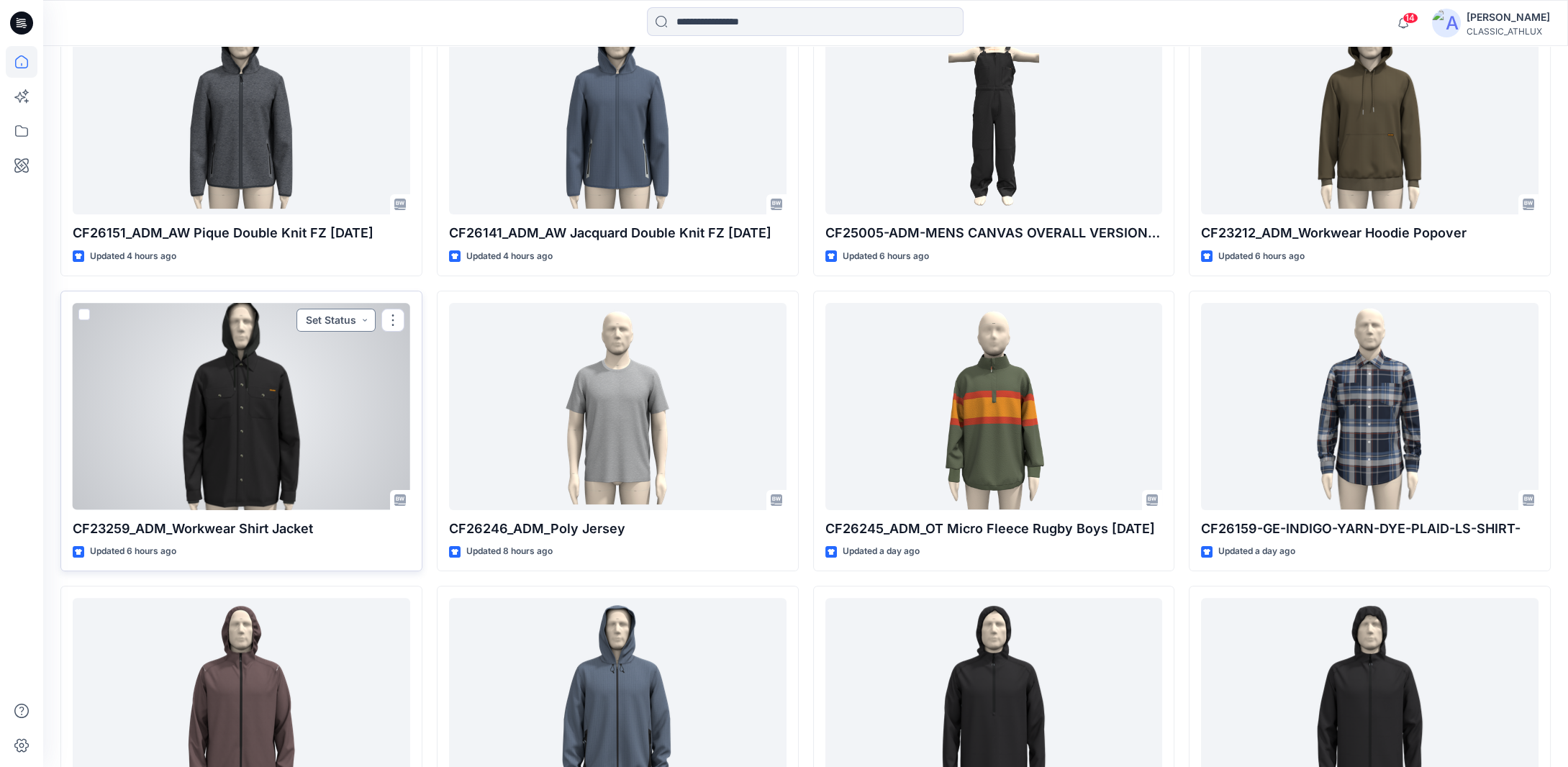
click at [366, 319] on button "Set Status" at bounding box center [336, 320] width 79 height 23
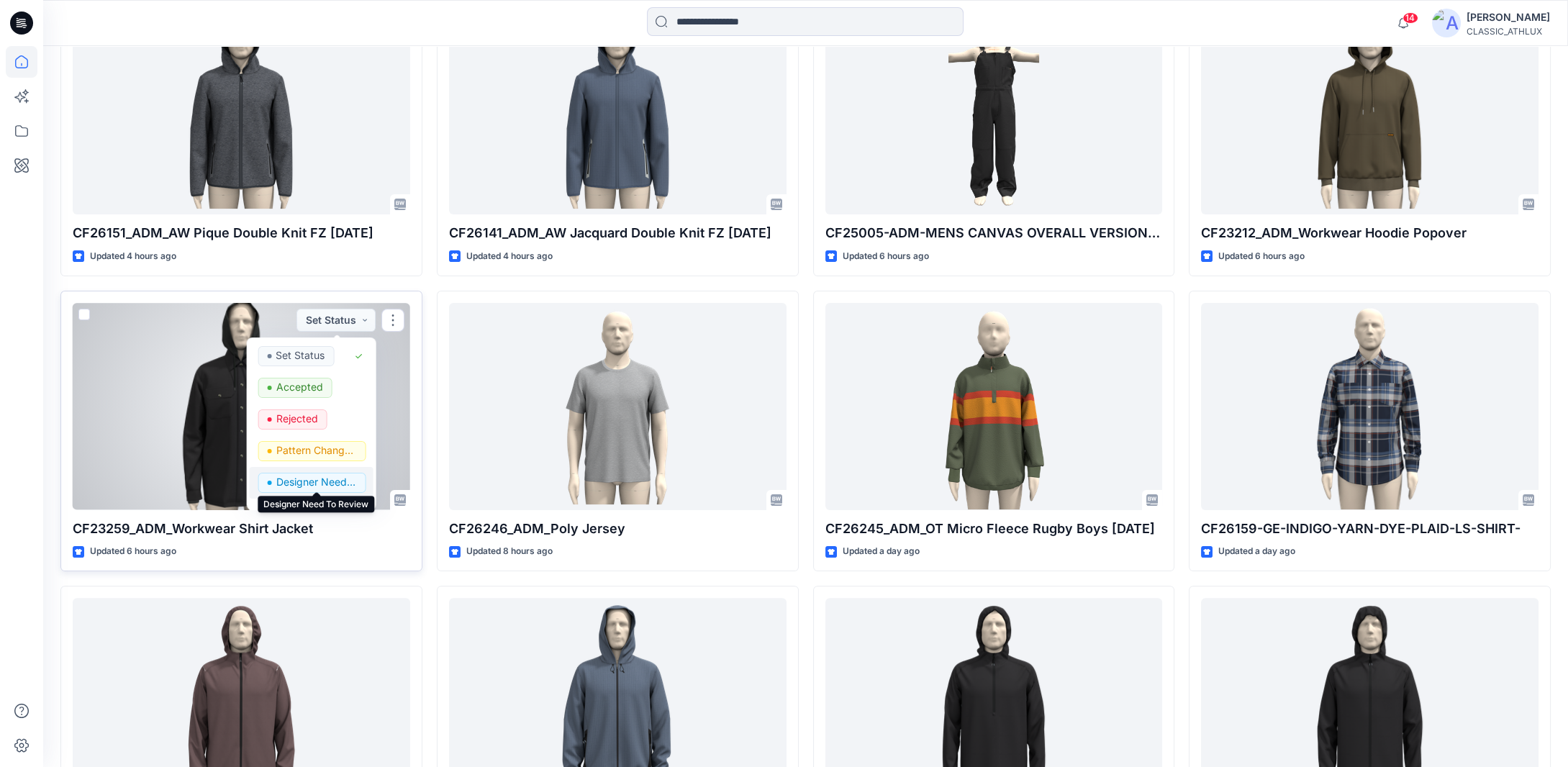
click at [318, 479] on p "Designer Need To Review" at bounding box center [315, 481] width 81 height 19
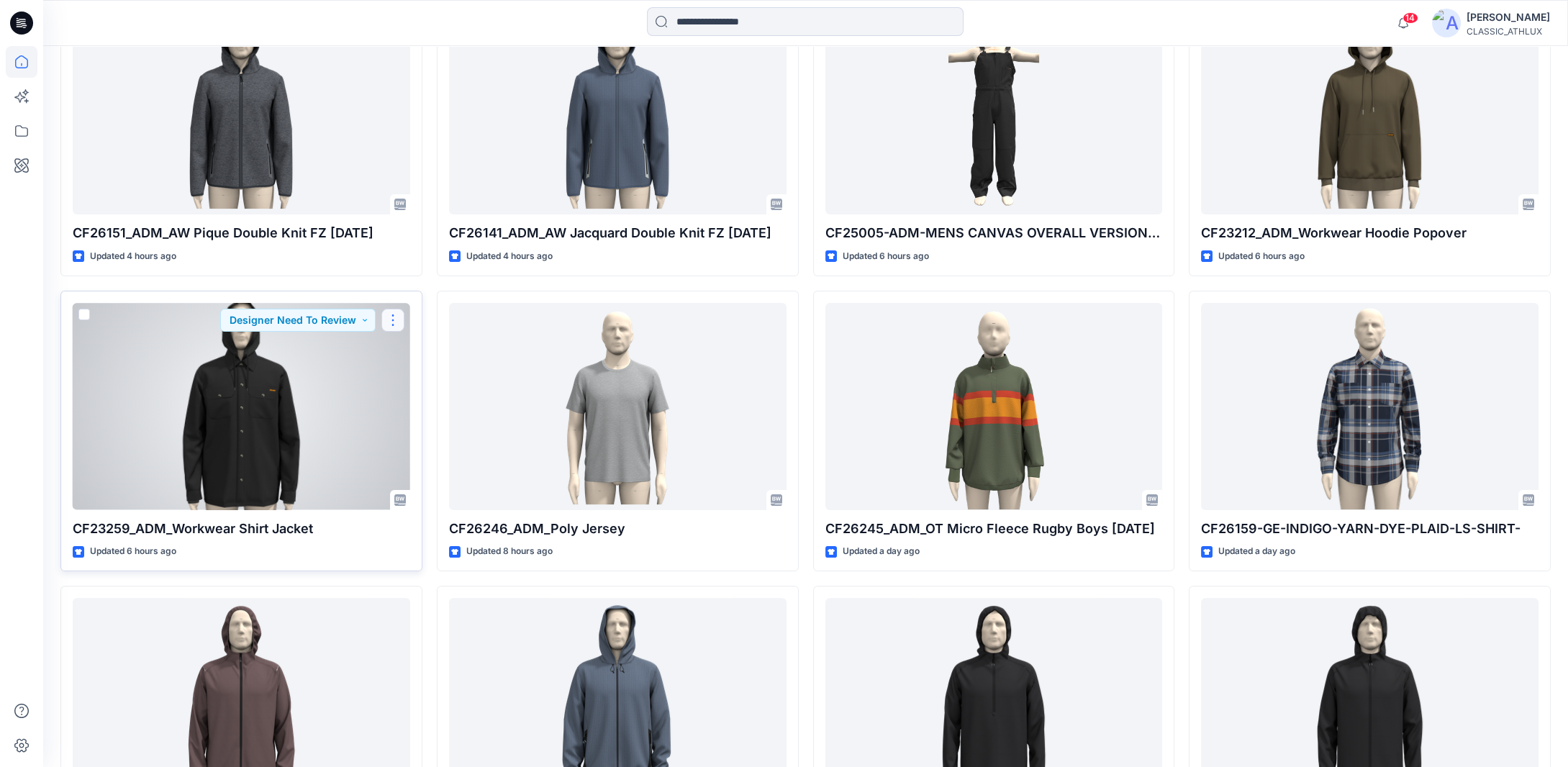
click at [387, 322] on button "button" at bounding box center [393, 320] width 23 height 23
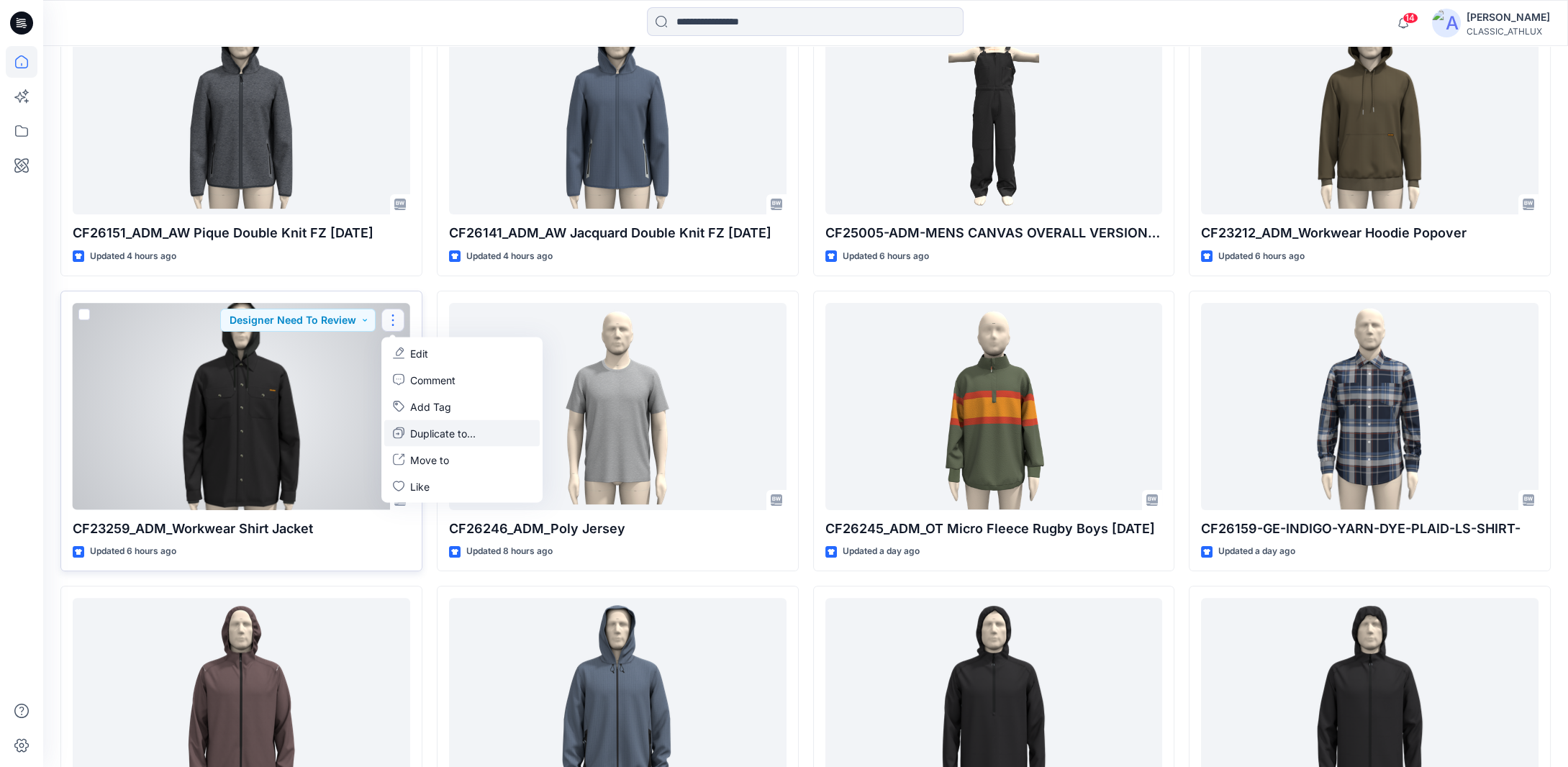
click at [422, 434] on p "Duplicate to..." at bounding box center [442, 432] width 65 height 15
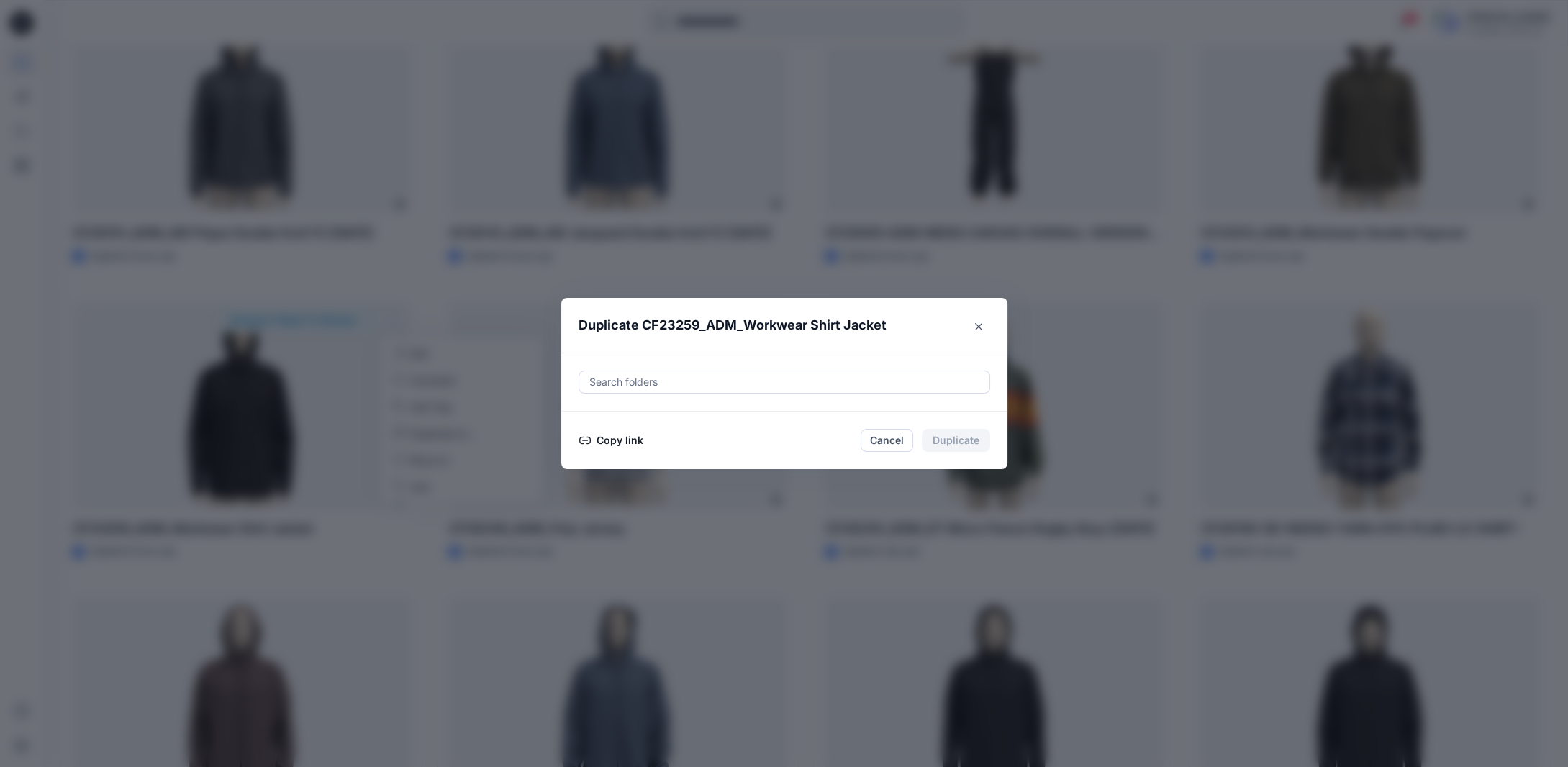
click at [617, 438] on button "Copy link" at bounding box center [611, 440] width 65 height 18
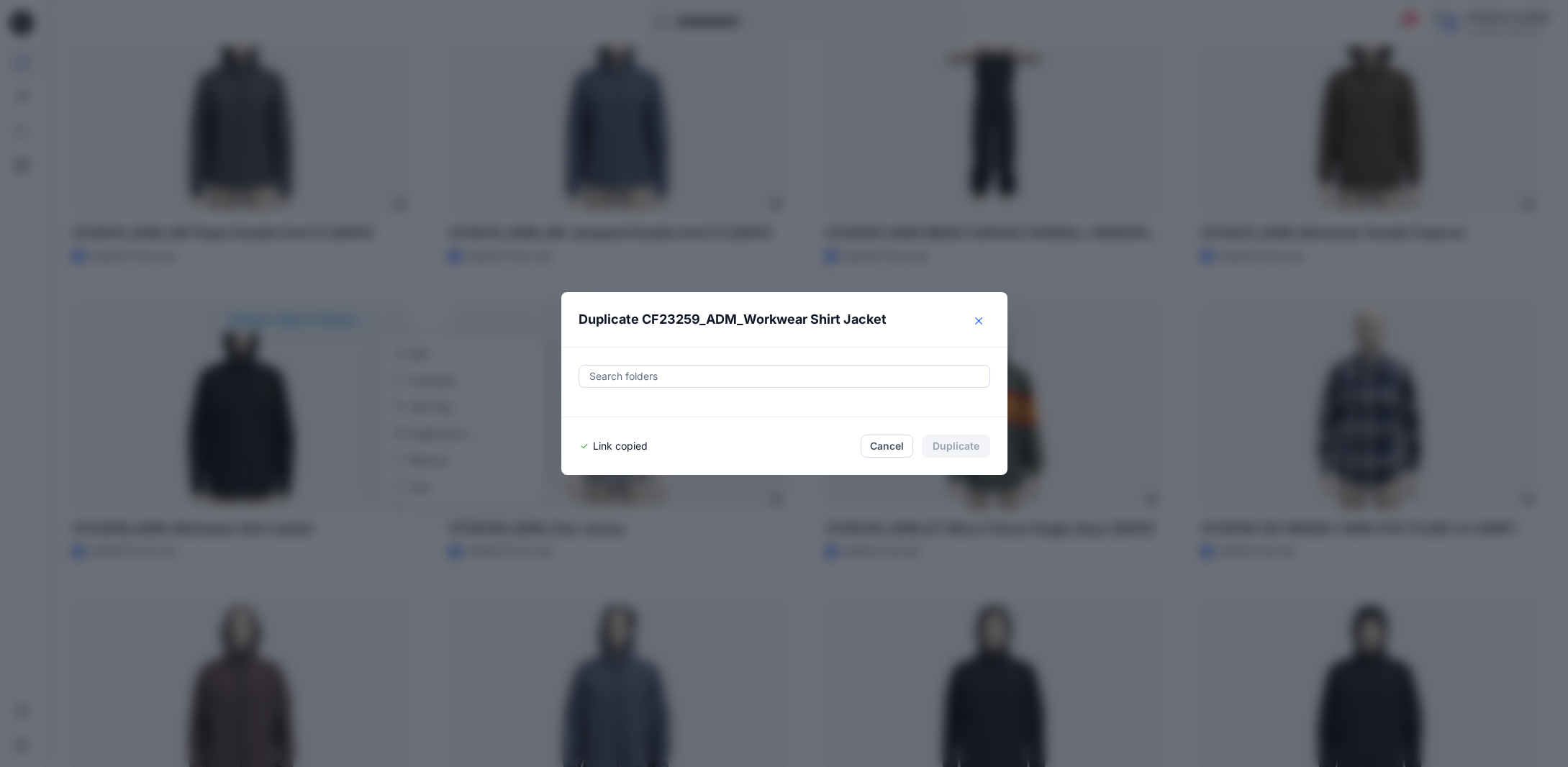
click at [982, 323] on icon "Close" at bounding box center [978, 320] width 7 height 7
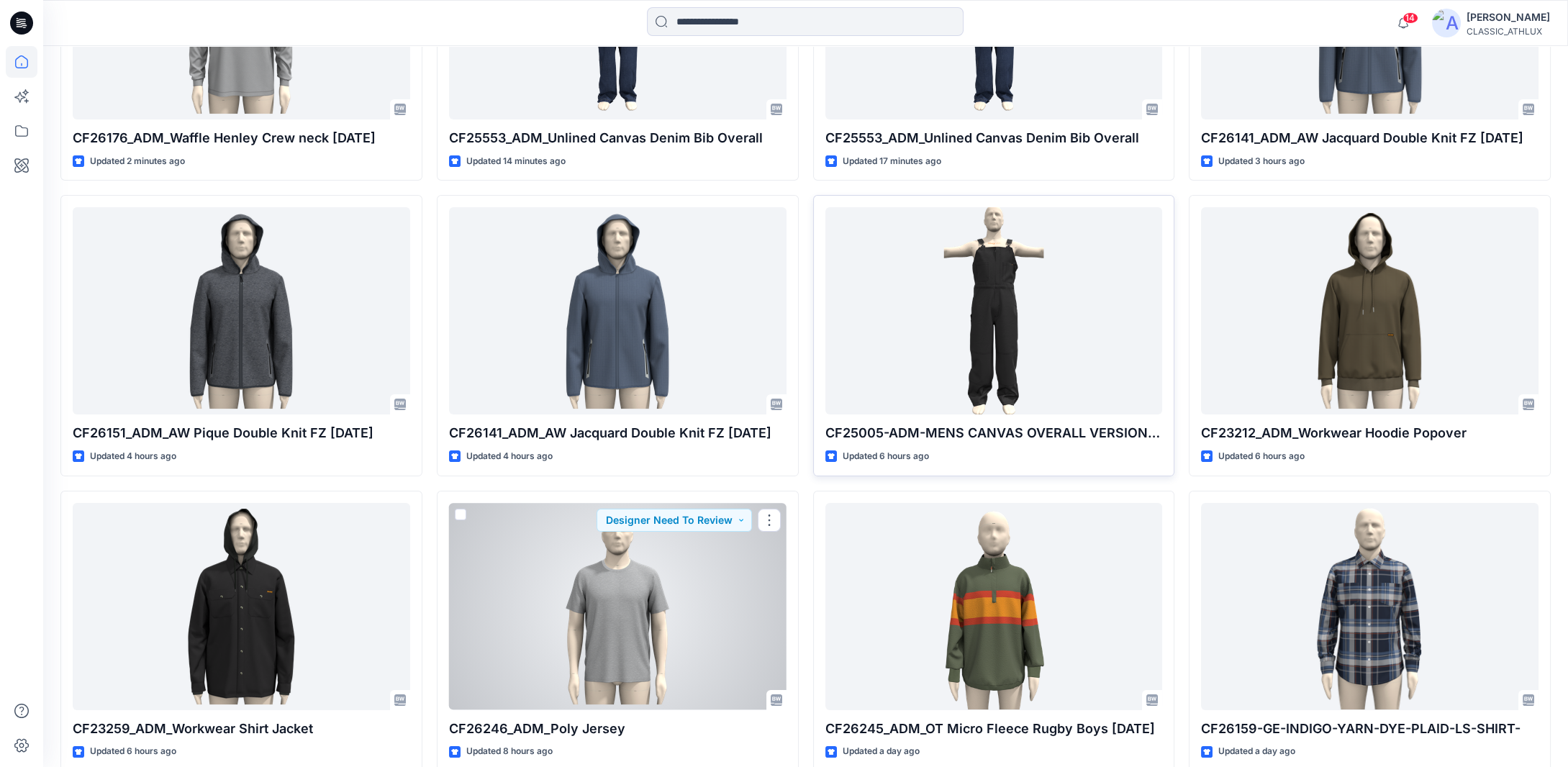
scroll to position [576, 0]
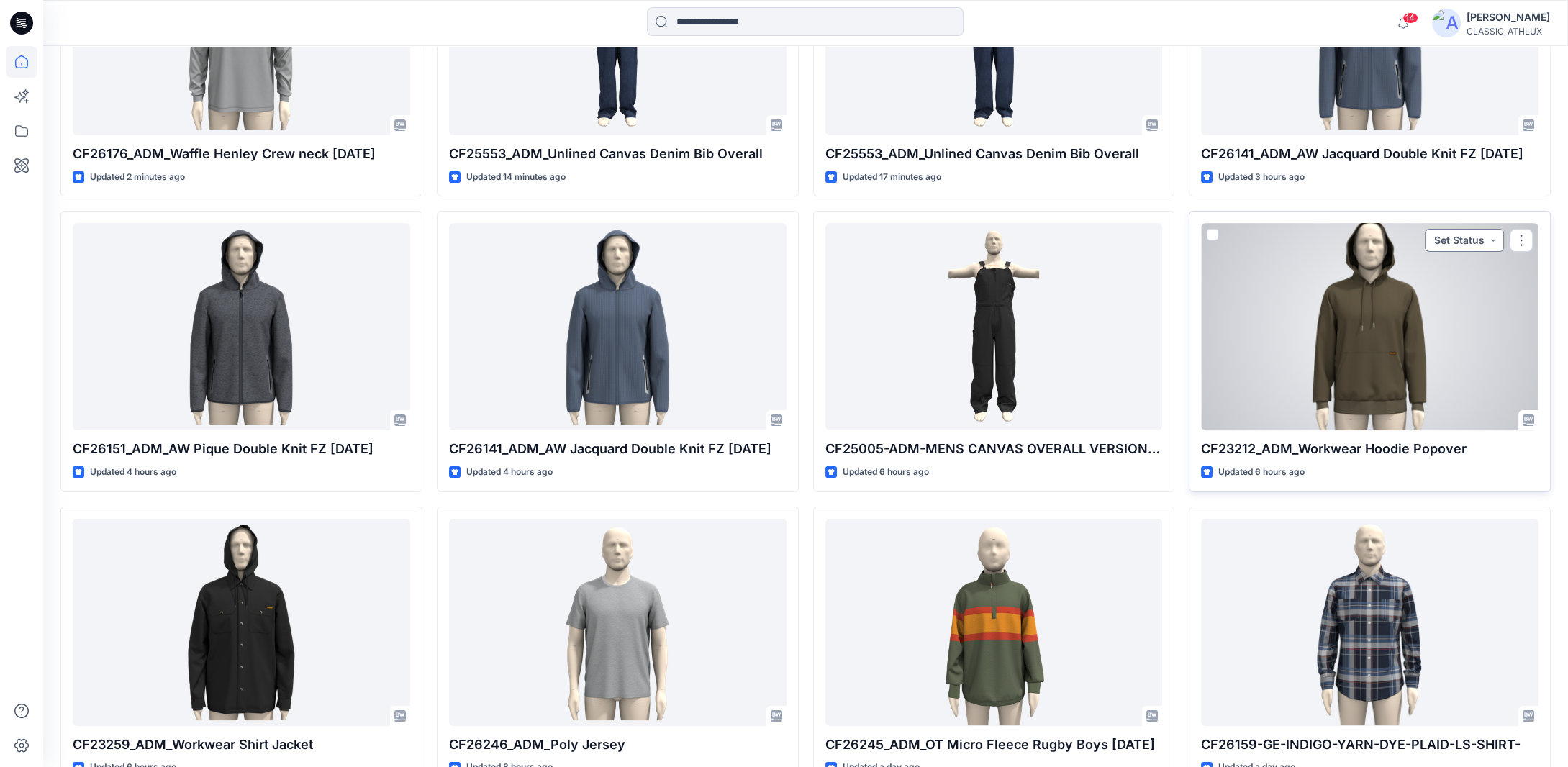
click at [1494, 239] on button "Set Status" at bounding box center [1464, 240] width 79 height 23
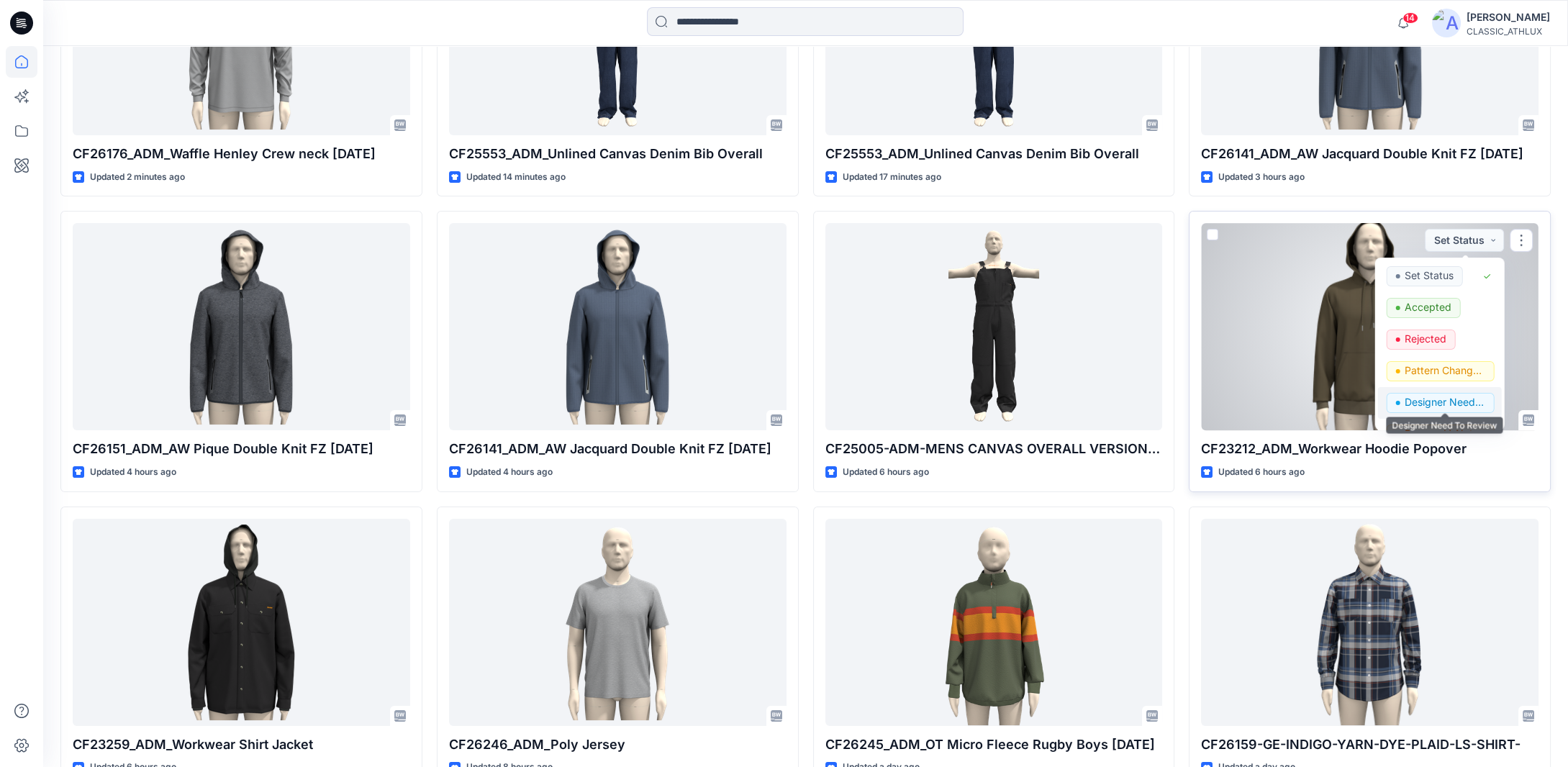
click at [1412, 401] on p "Designer Need To Review" at bounding box center [1444, 402] width 81 height 19
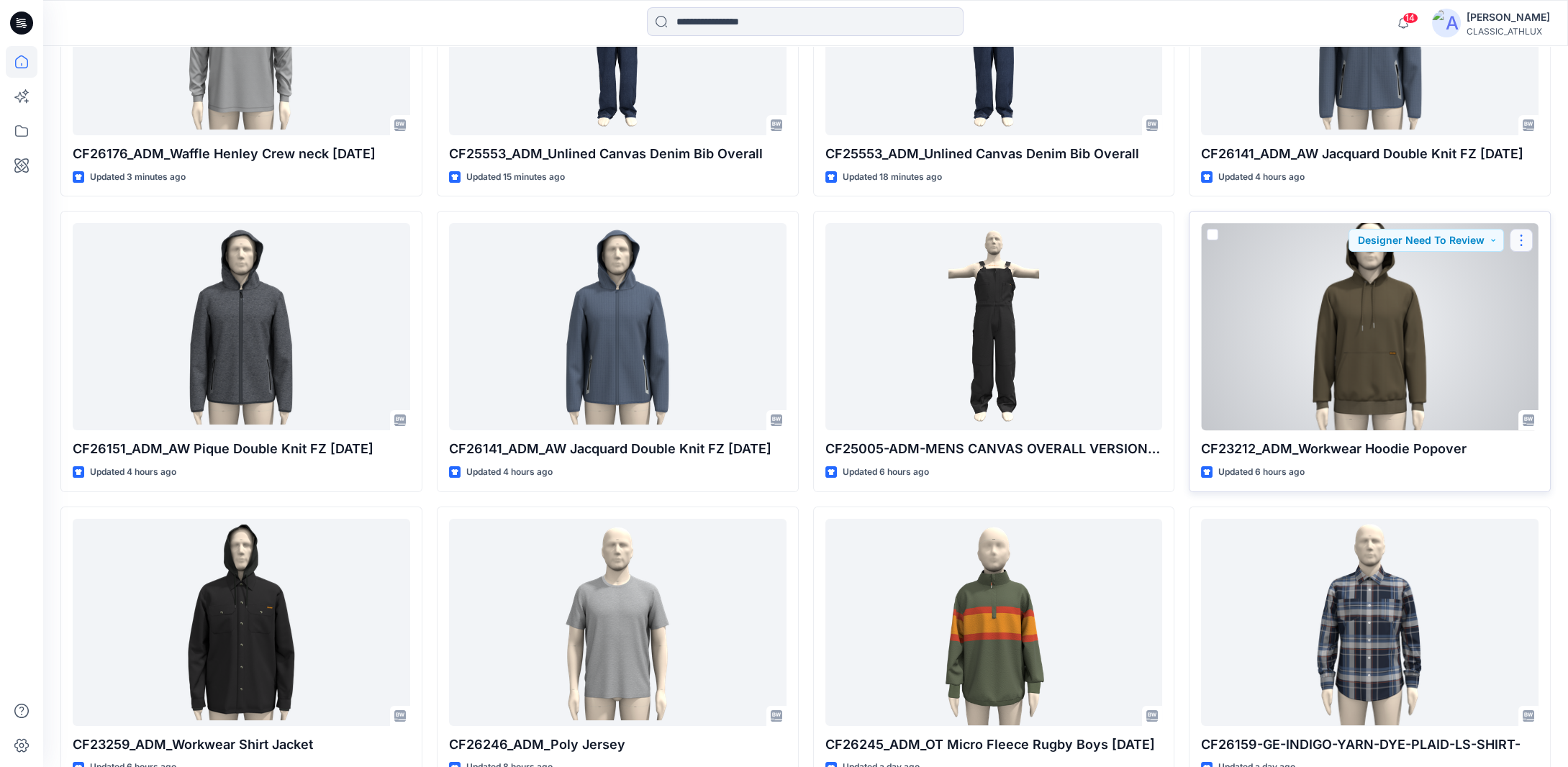
click at [1522, 240] on button "button" at bounding box center [1521, 240] width 23 height 23
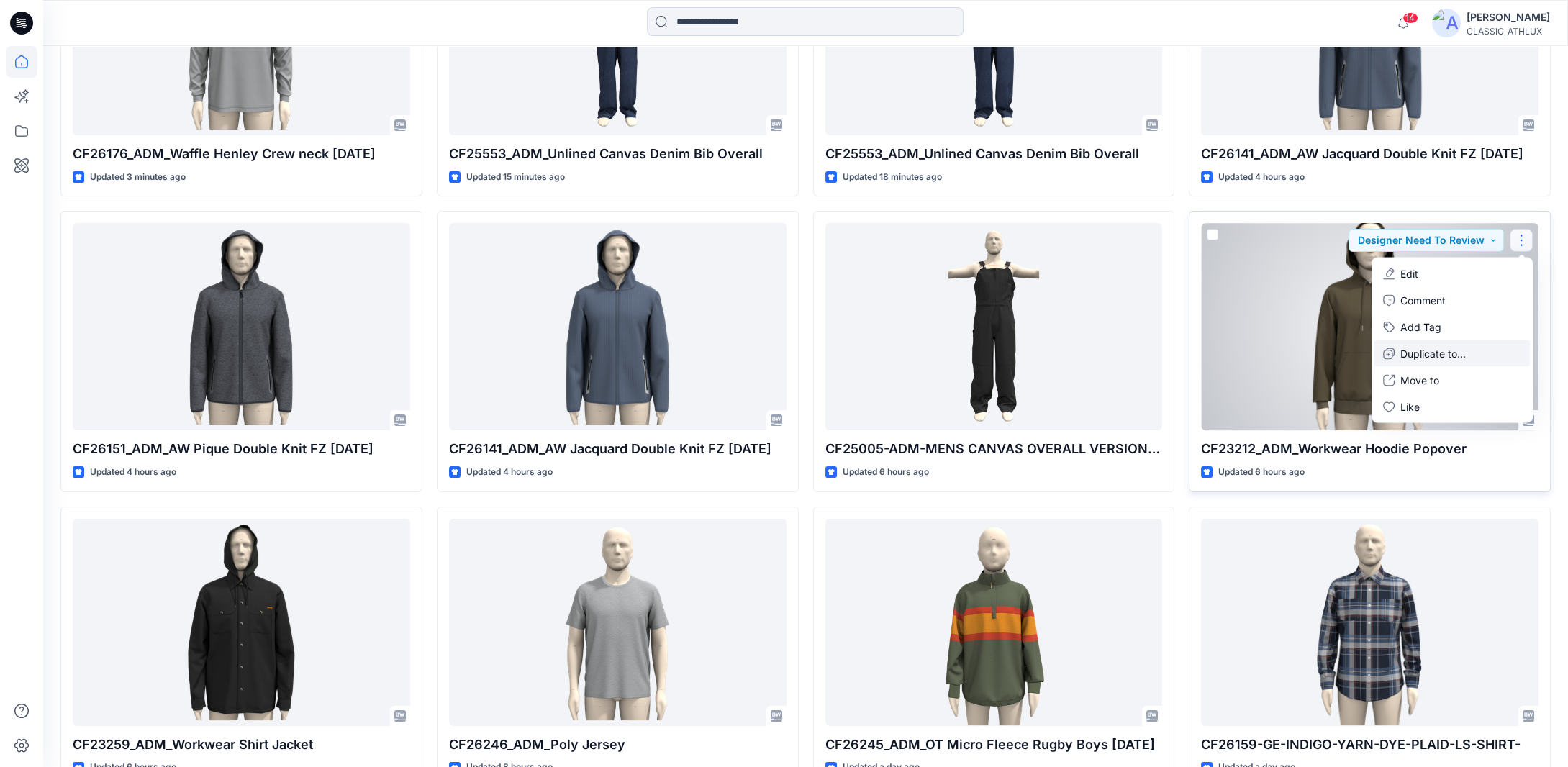
click at [1451, 354] on p "Duplicate to..." at bounding box center [1432, 353] width 65 height 15
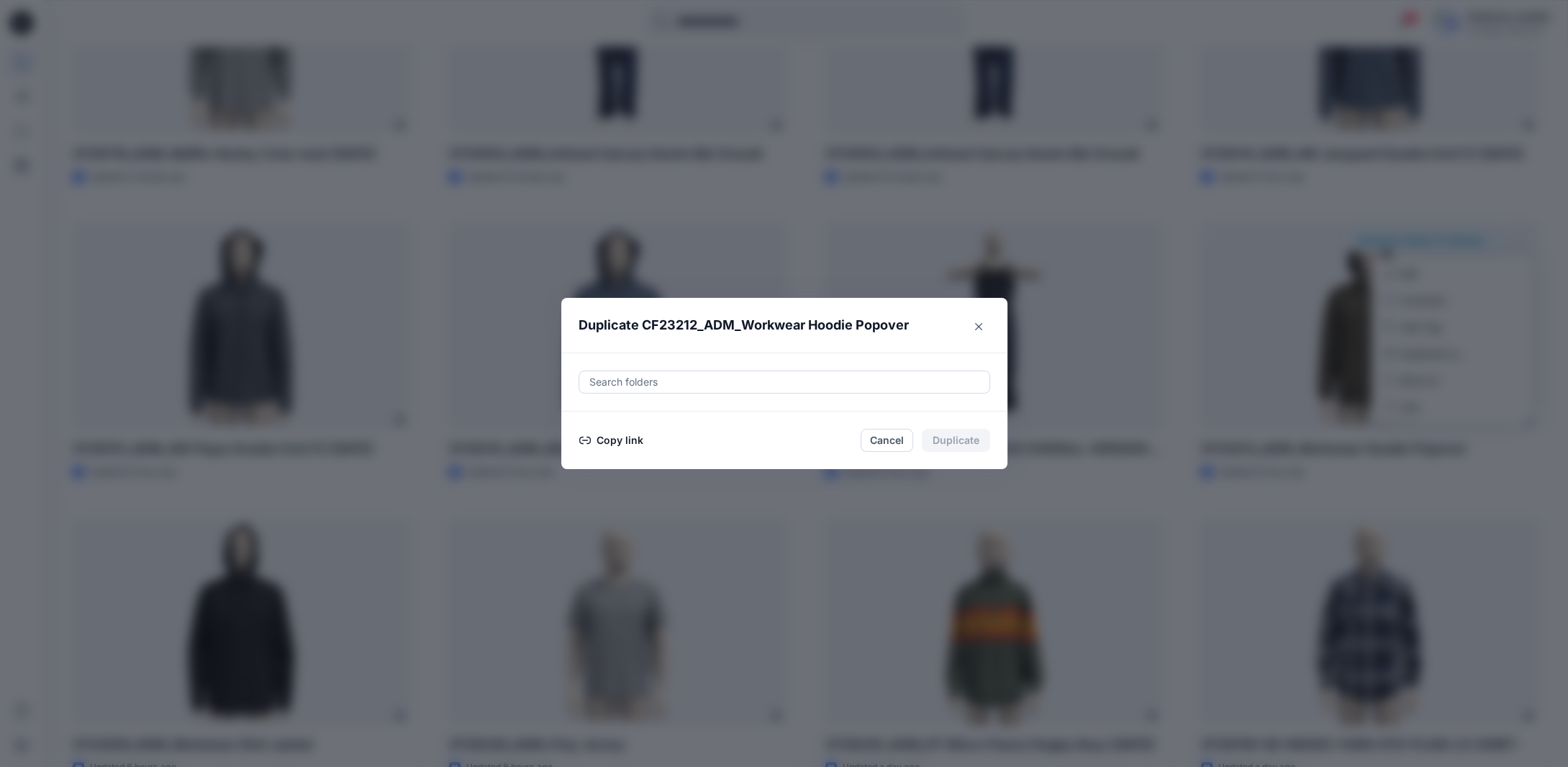
click at [607, 442] on button "Copy link" at bounding box center [611, 440] width 65 height 18
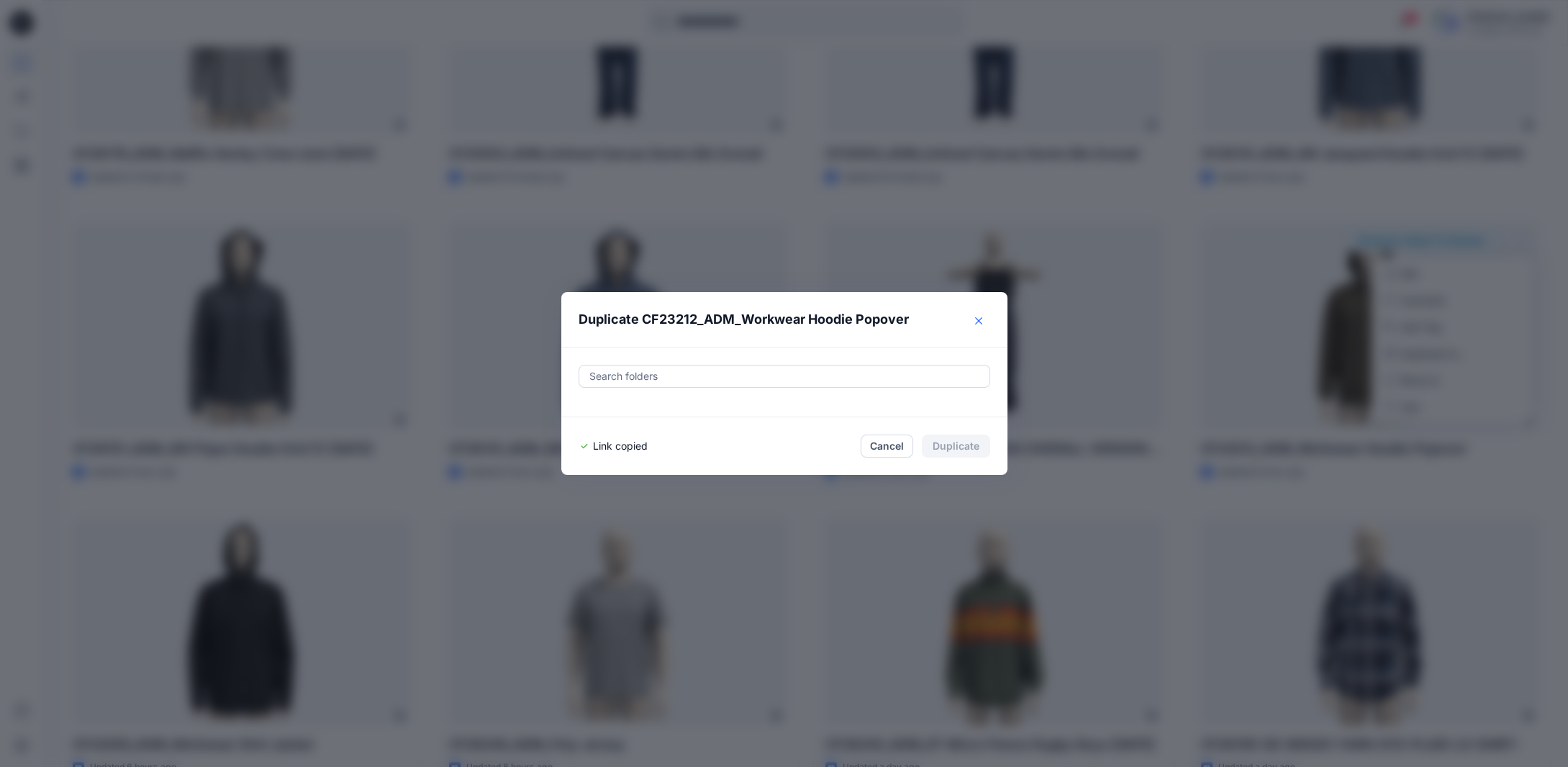
click at [985, 325] on button "Close" at bounding box center [979, 321] width 23 height 23
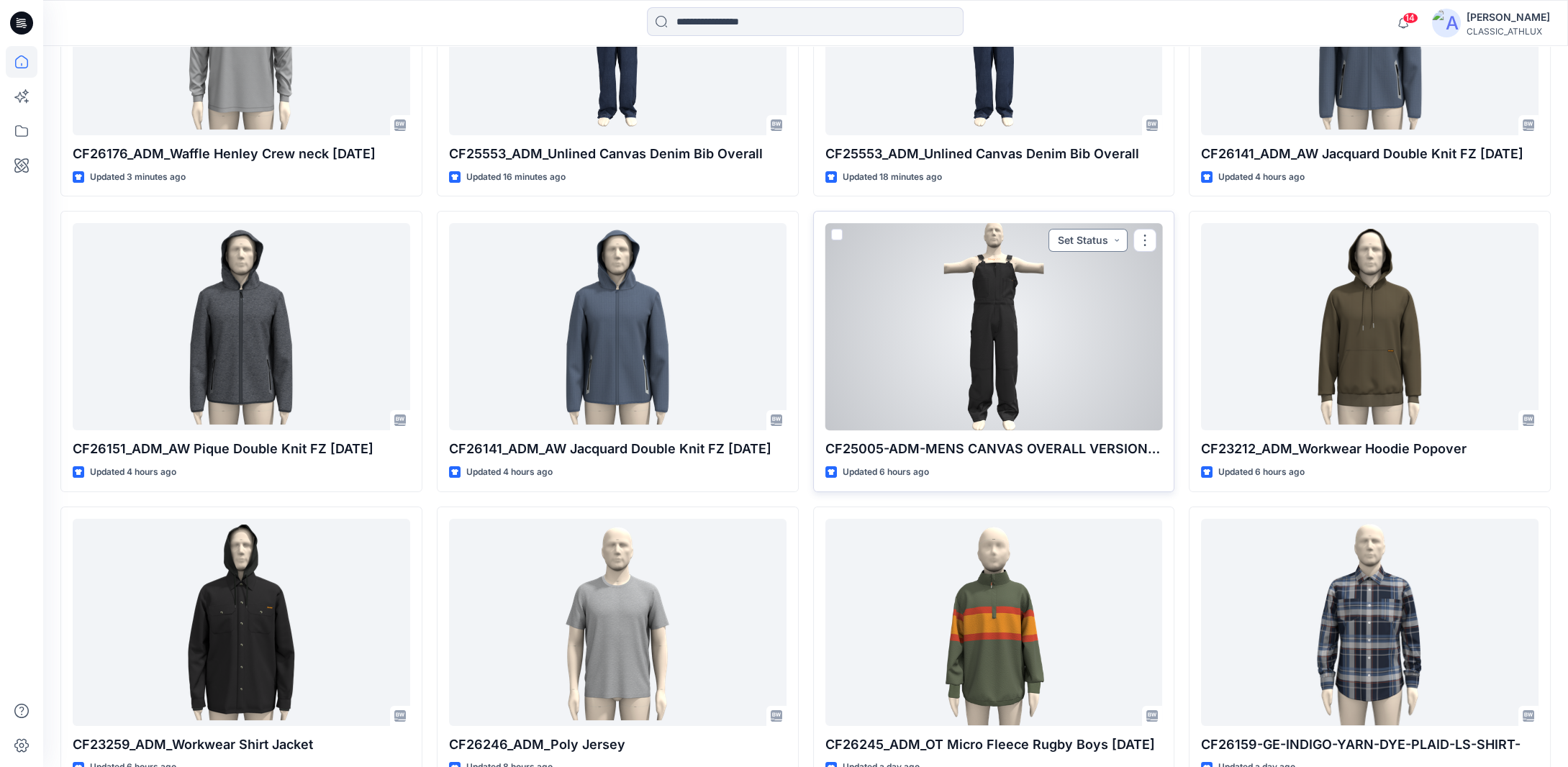
click at [1125, 239] on button "Set Status" at bounding box center [1087, 240] width 79 height 23
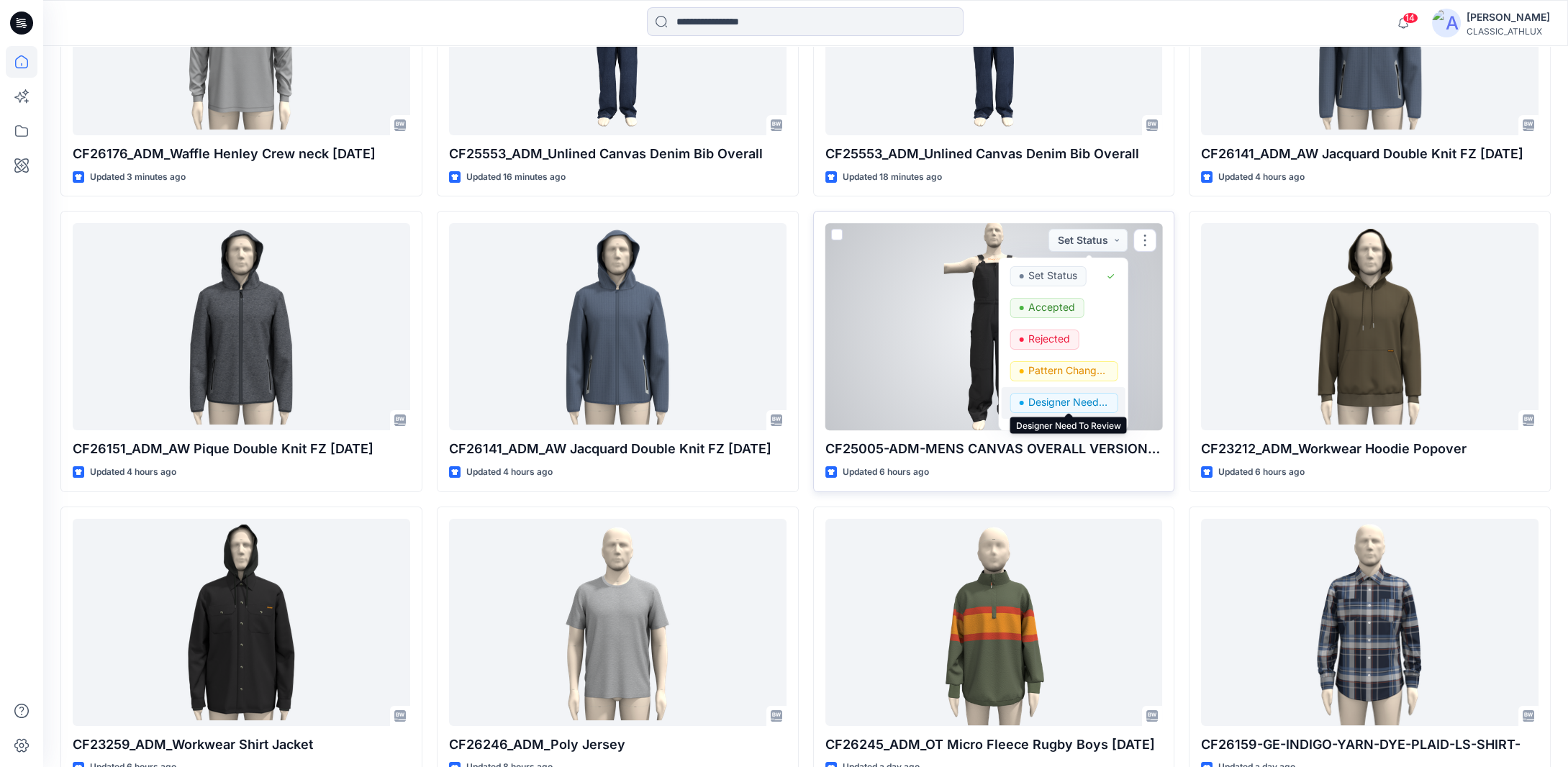
click at [1052, 402] on p "Designer Need To Review" at bounding box center [1068, 402] width 81 height 19
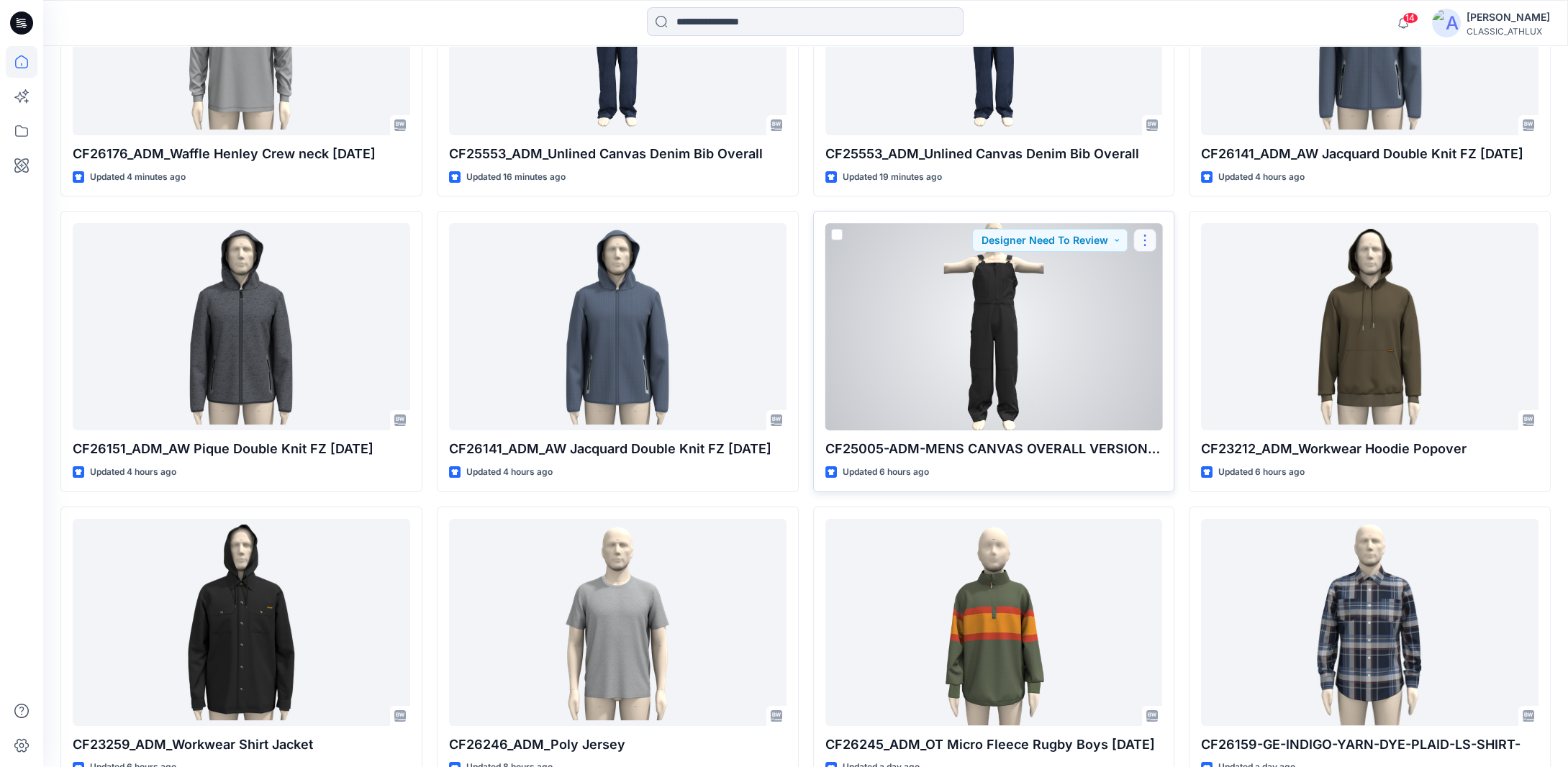
click at [1140, 239] on button "button" at bounding box center [1145, 240] width 23 height 23
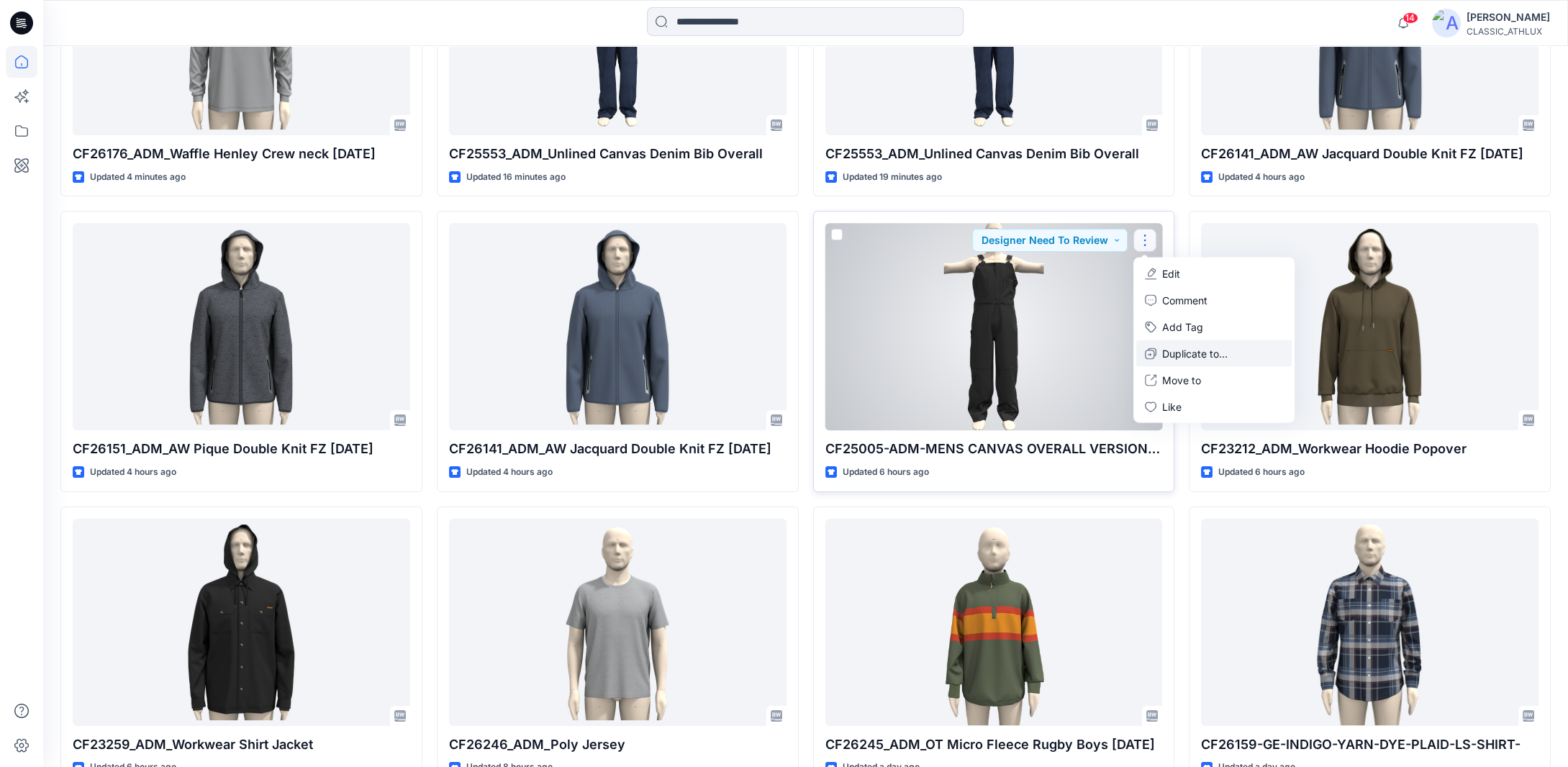
click at [1167, 352] on p "Duplicate to..." at bounding box center [1194, 353] width 65 height 15
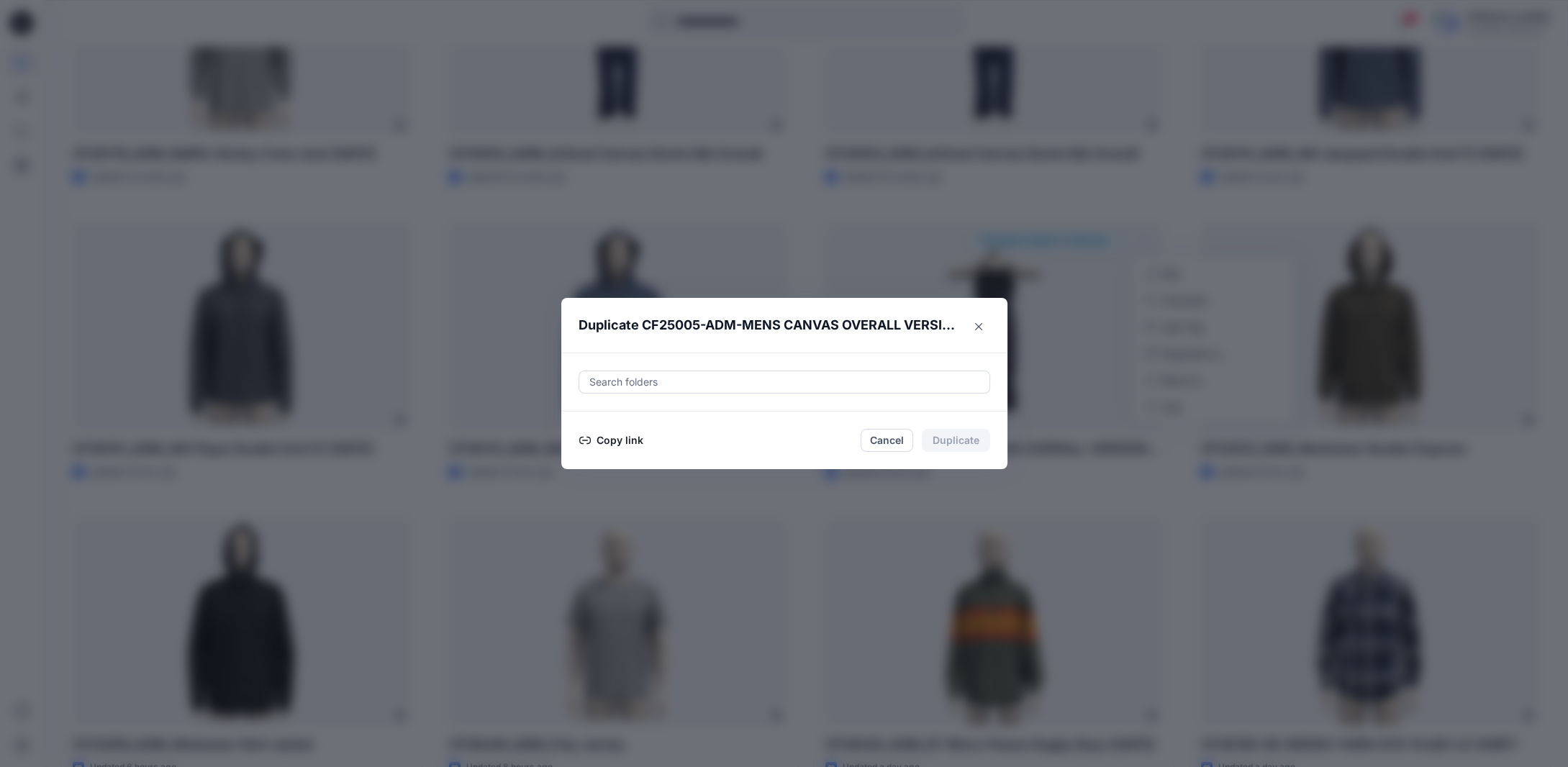
click at [631, 444] on button "Copy link" at bounding box center [611, 440] width 65 height 18
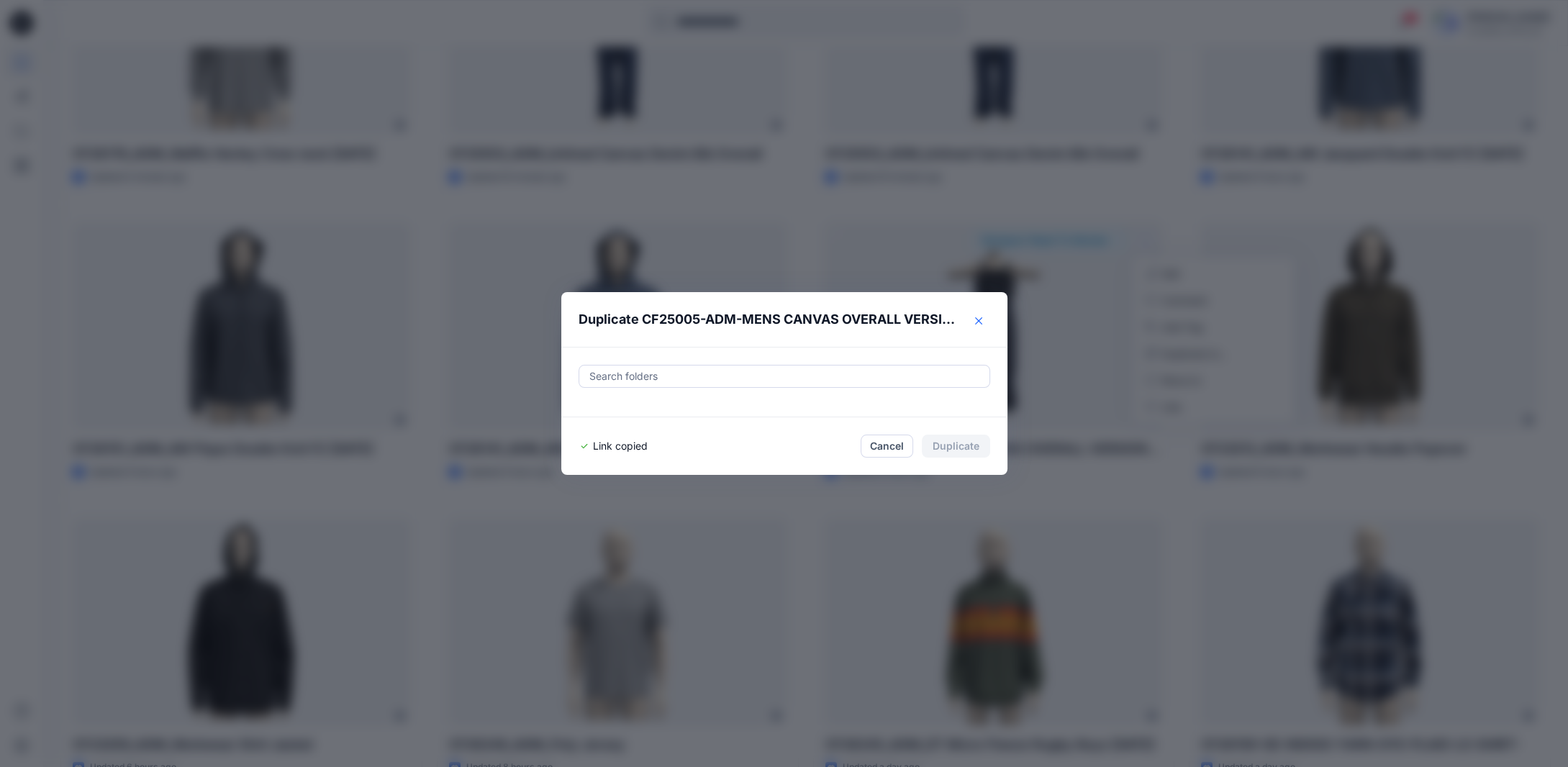
click at [982, 323] on icon "Close" at bounding box center [978, 320] width 7 height 7
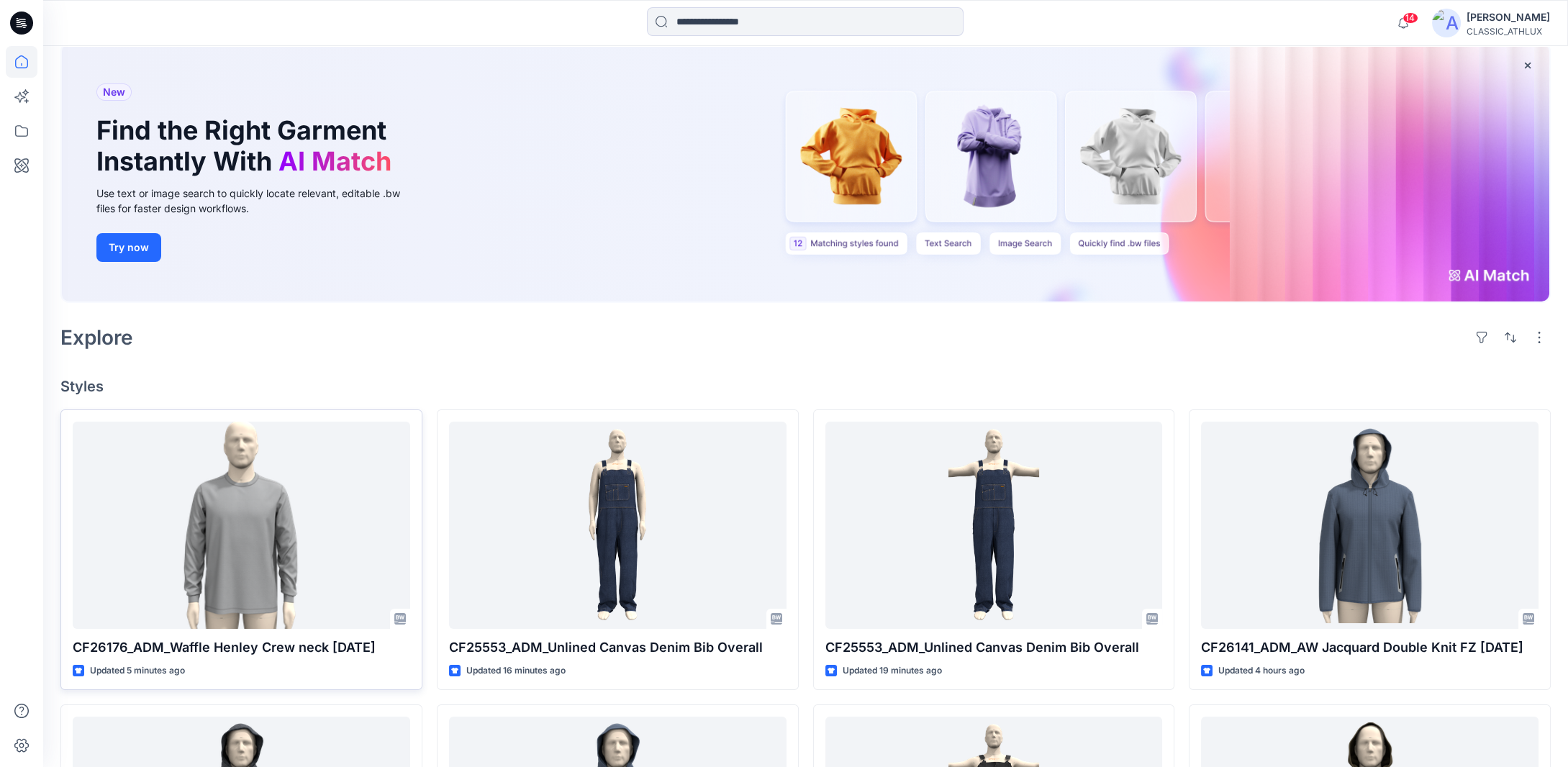
scroll to position [288, 0]
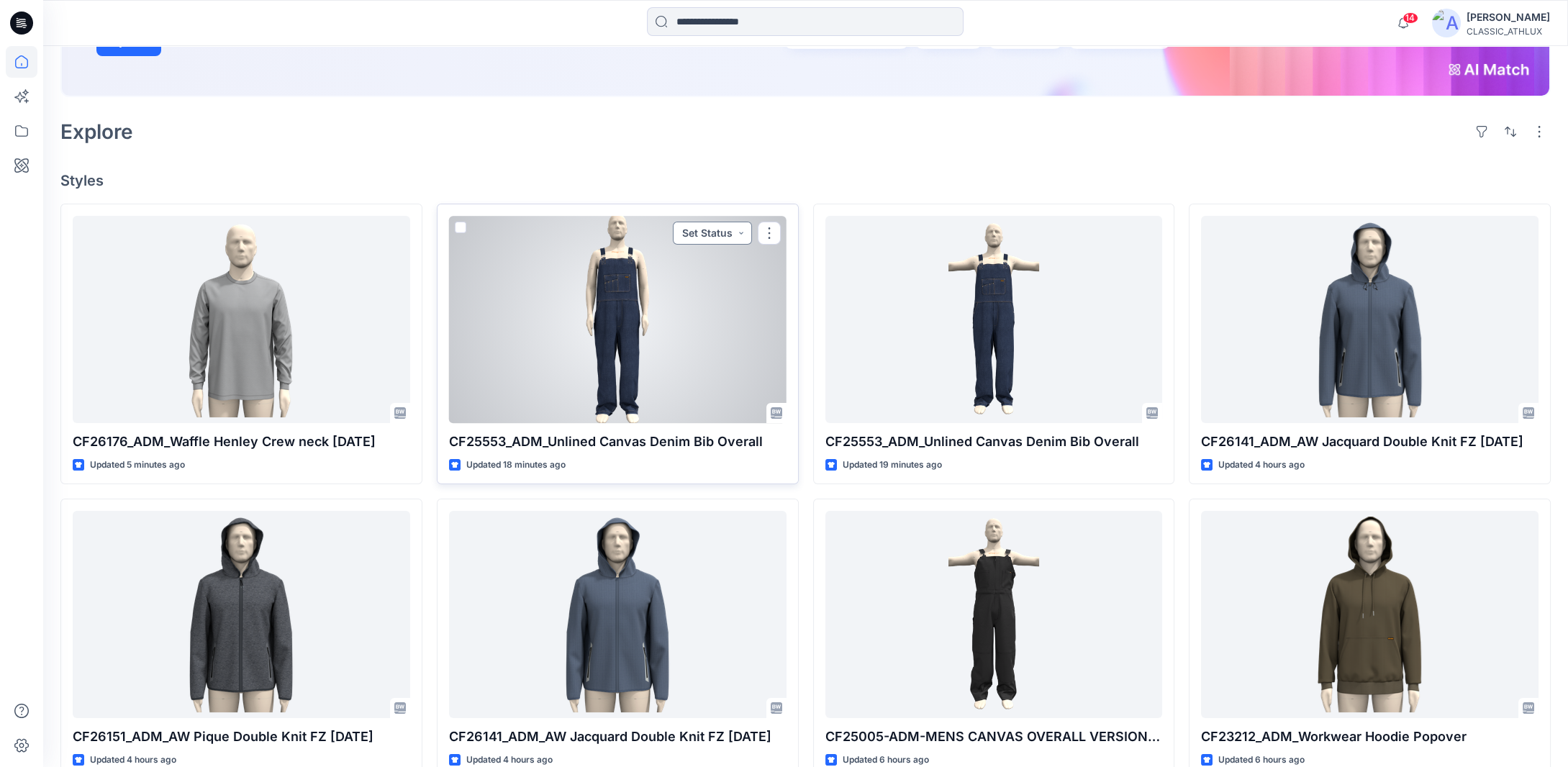
click at [739, 237] on button "Set Status" at bounding box center [711, 233] width 79 height 23
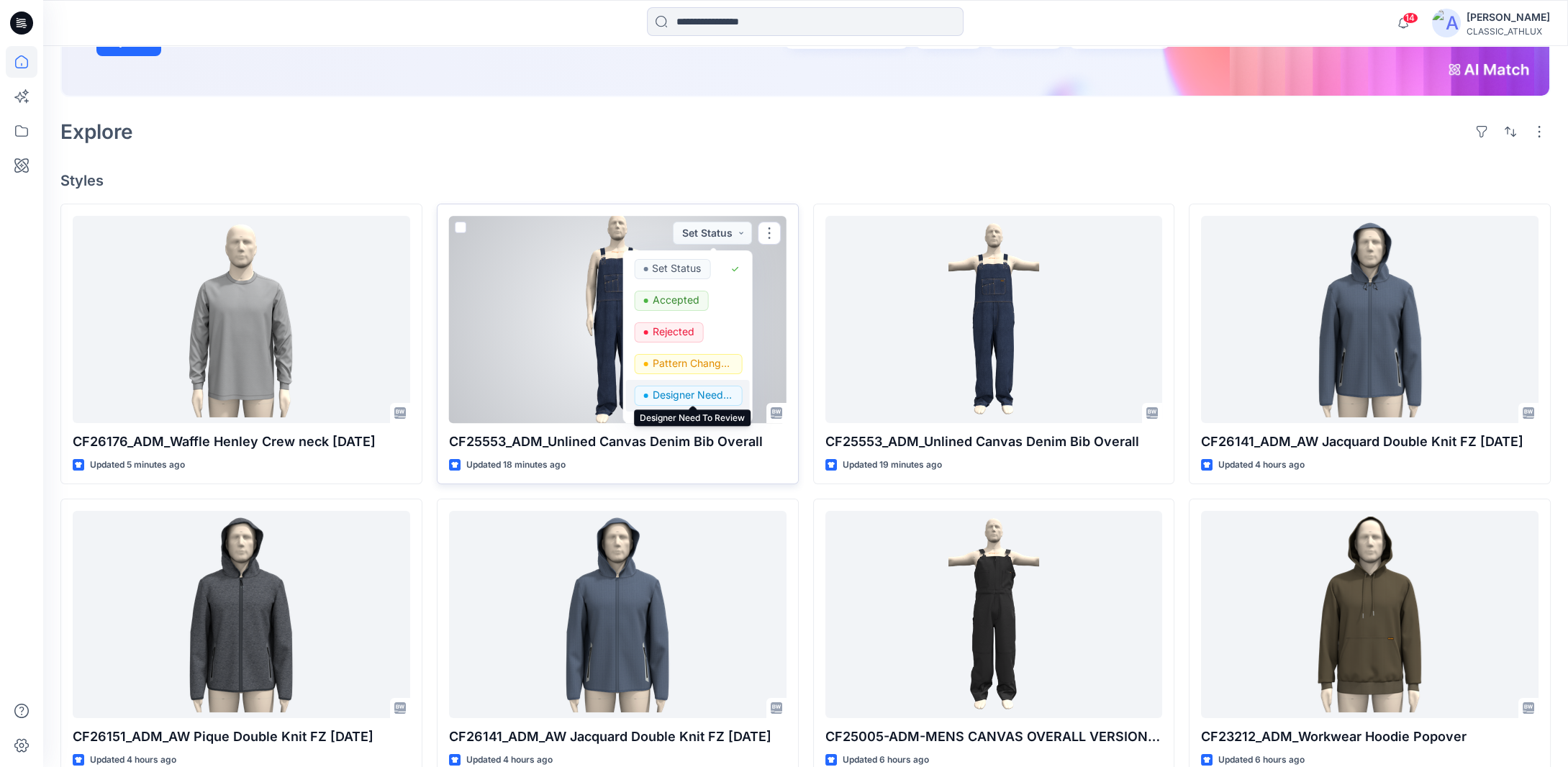
click at [705, 392] on p "Designer Need To Review" at bounding box center [692, 394] width 81 height 19
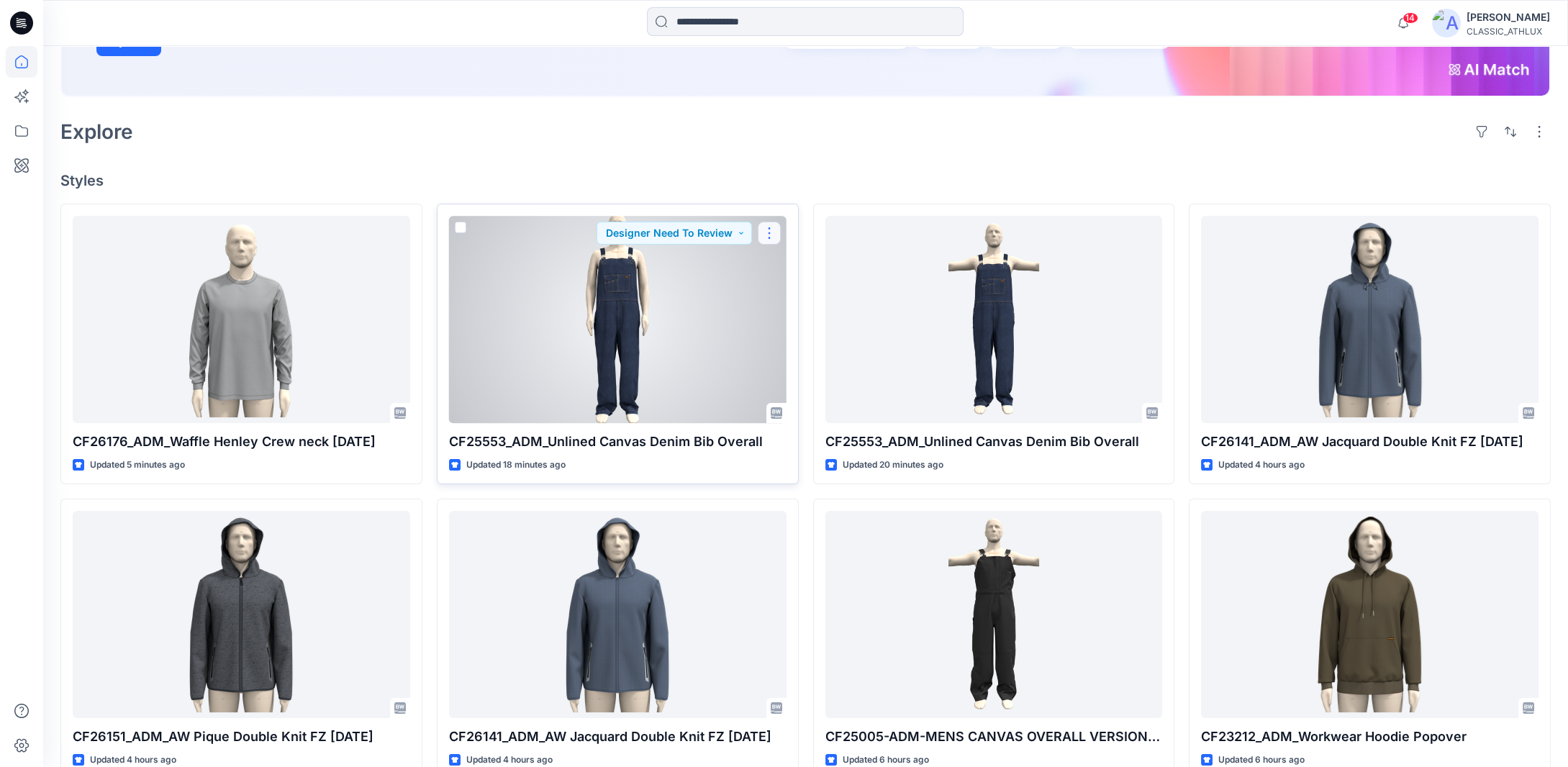
click at [768, 233] on button "button" at bounding box center [769, 233] width 23 height 23
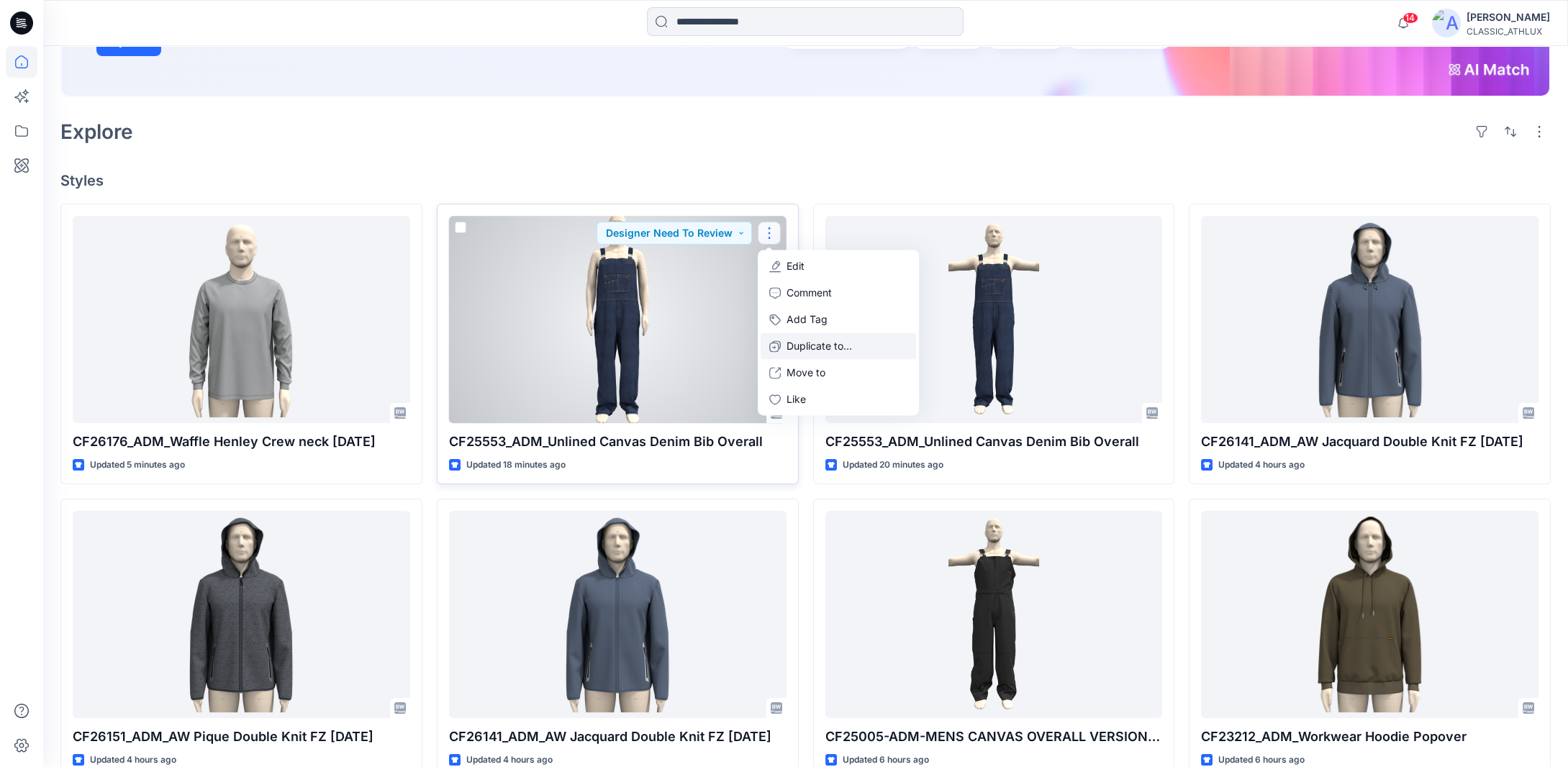
click at [813, 347] on p "Duplicate to..." at bounding box center [819, 345] width 65 height 15
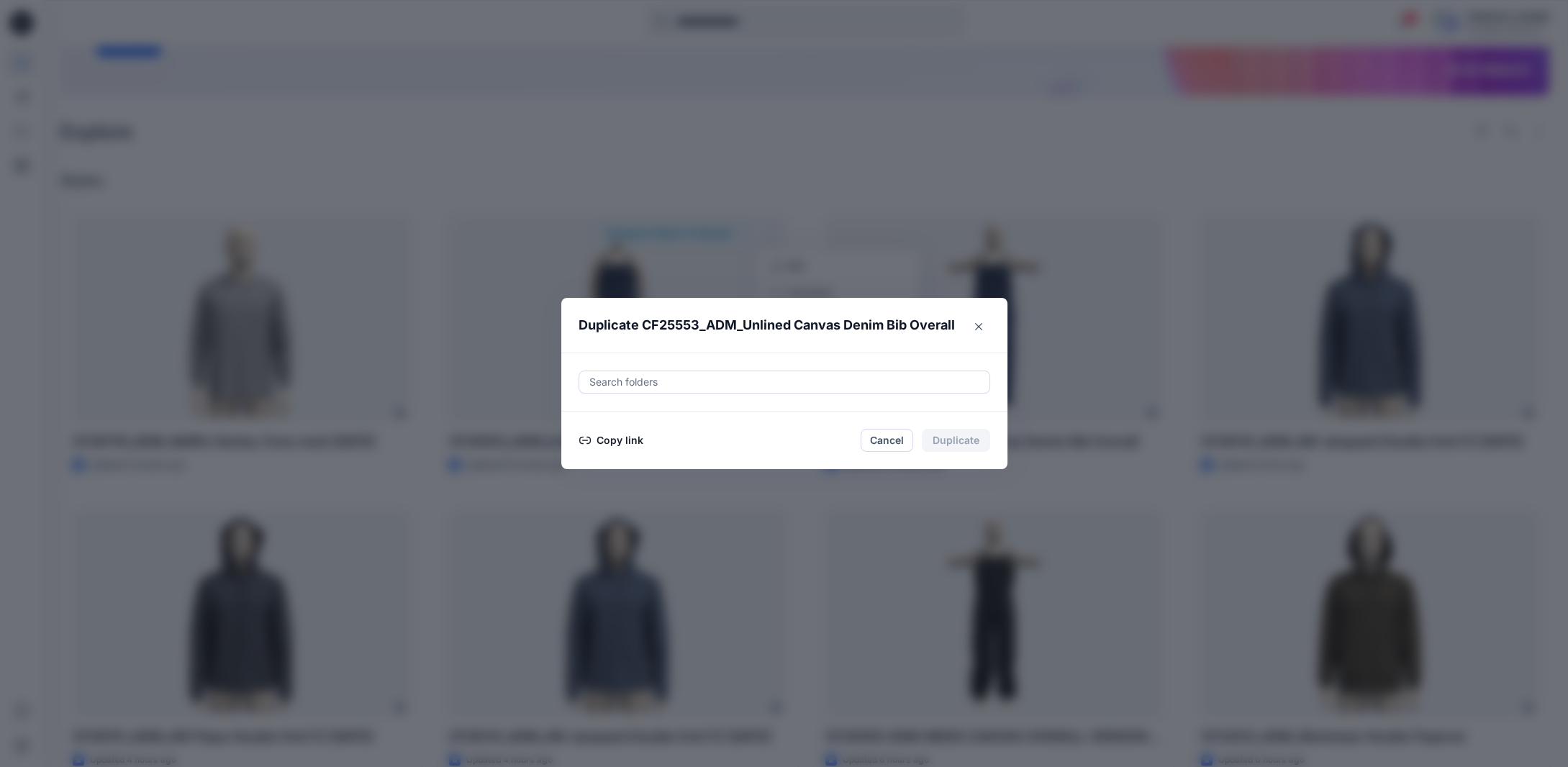
drag, startPoint x: 629, startPoint y: 438, endPoint x: 1028, endPoint y: 299, distance: 422.5
click at [629, 438] on button "Copy link" at bounding box center [611, 440] width 65 height 18
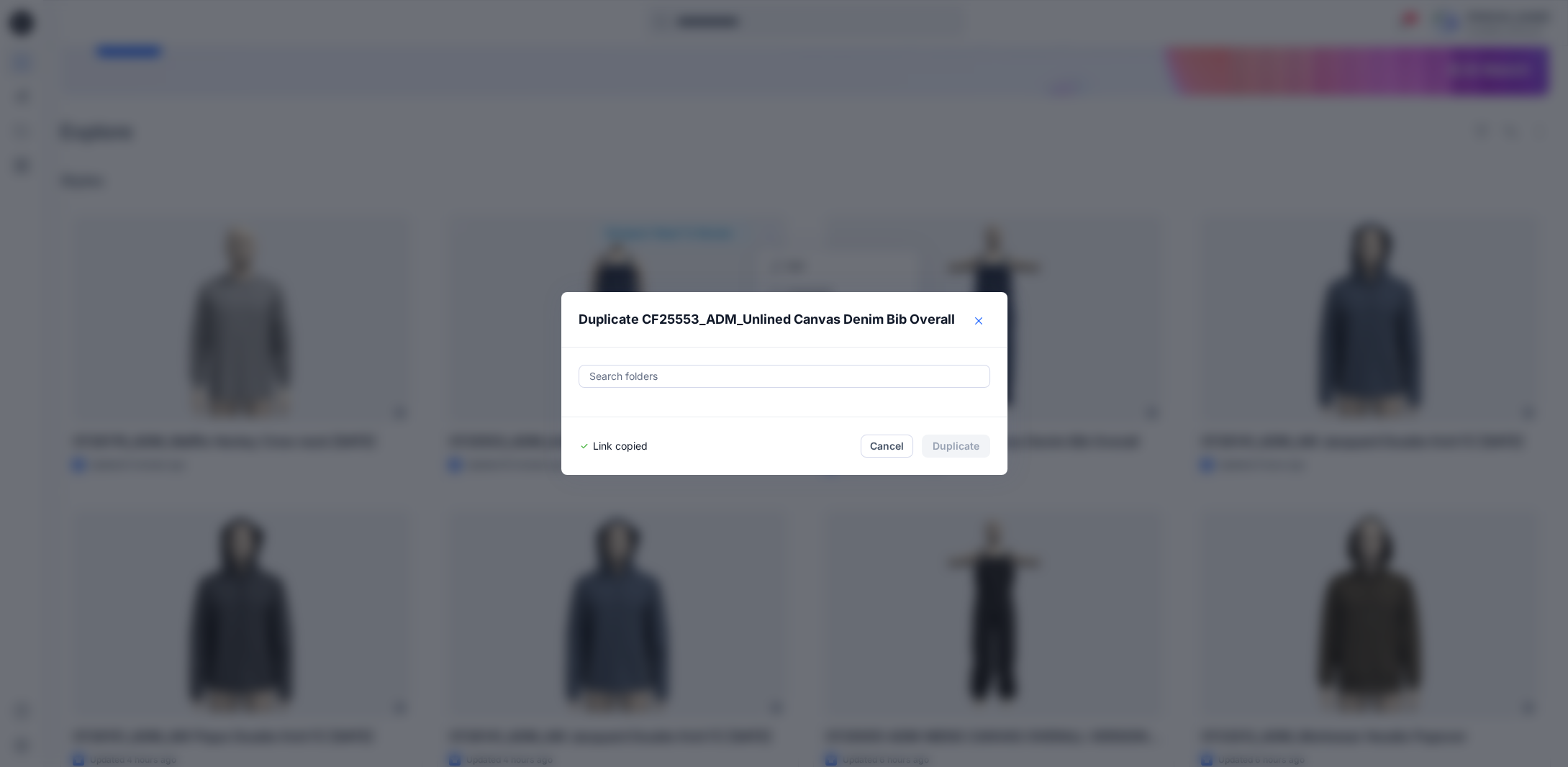
click at [980, 322] on icon "Close" at bounding box center [978, 320] width 7 height 7
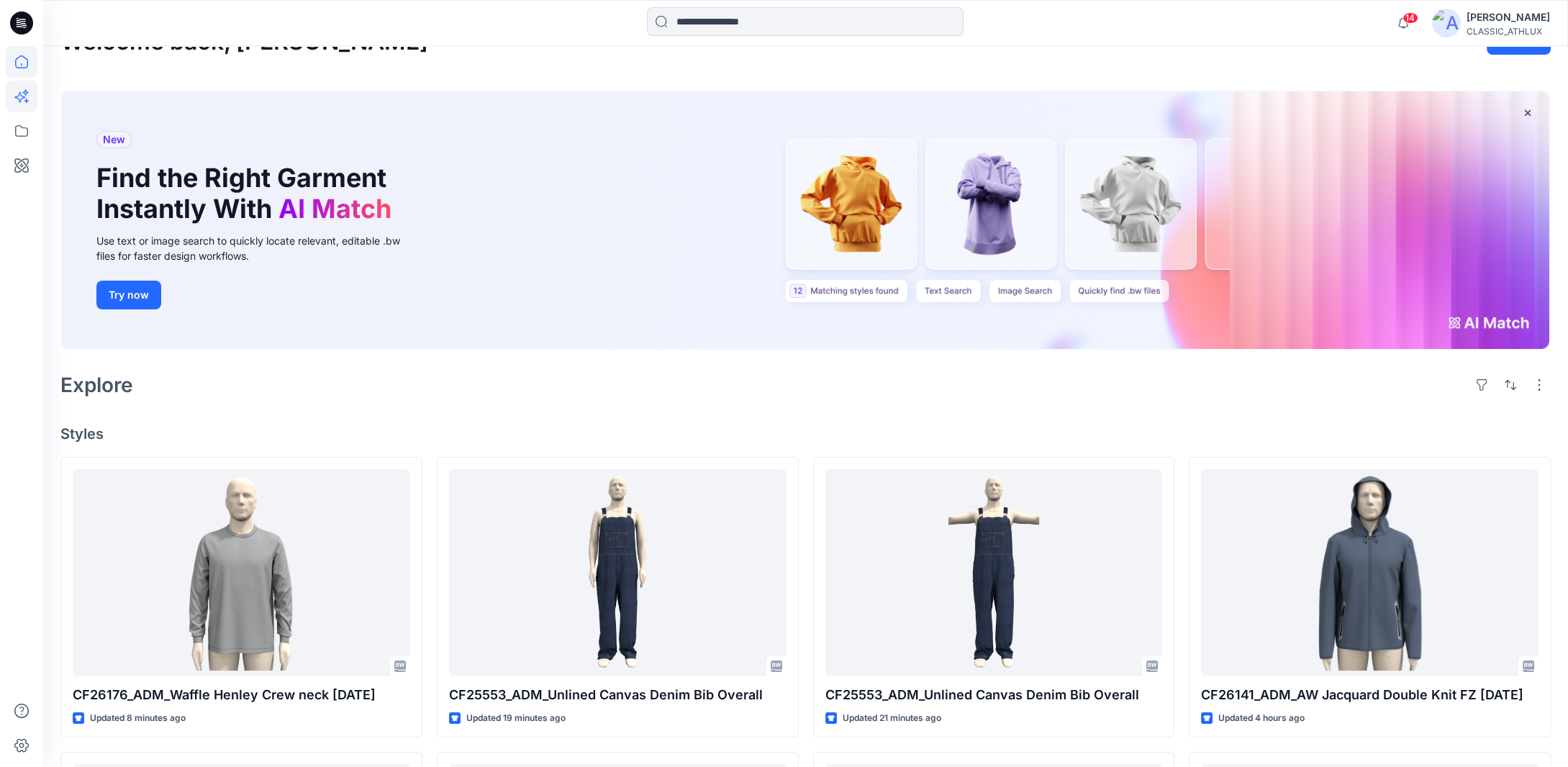
scroll to position [0, 0]
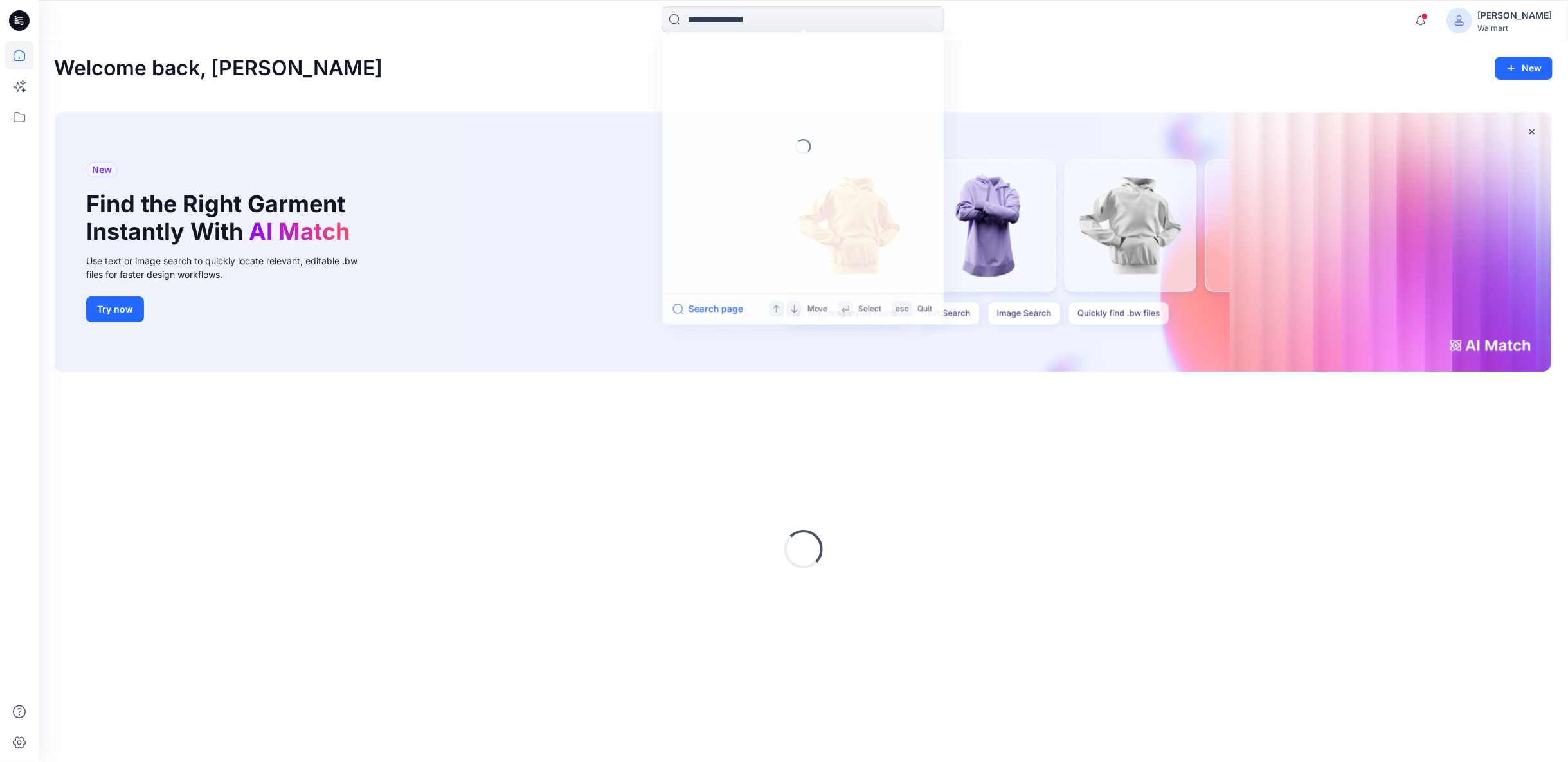
click at [719, 20] on input at bounding box center [803, 18] width 283 height 25
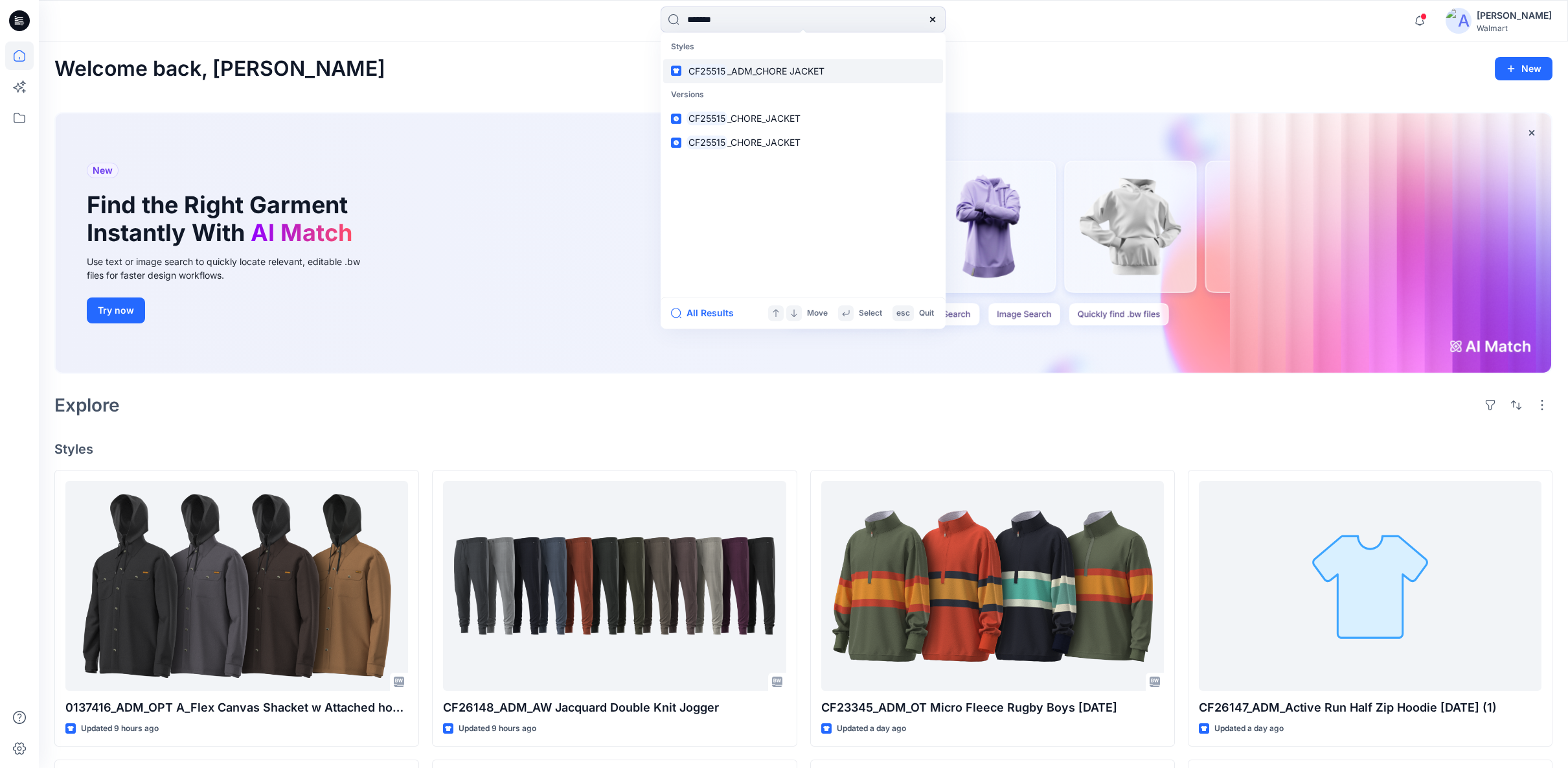
type input "*******"
click at [809, 73] on span "_ADM_CHORE JACKET" at bounding box center [776, 70] width 98 height 11
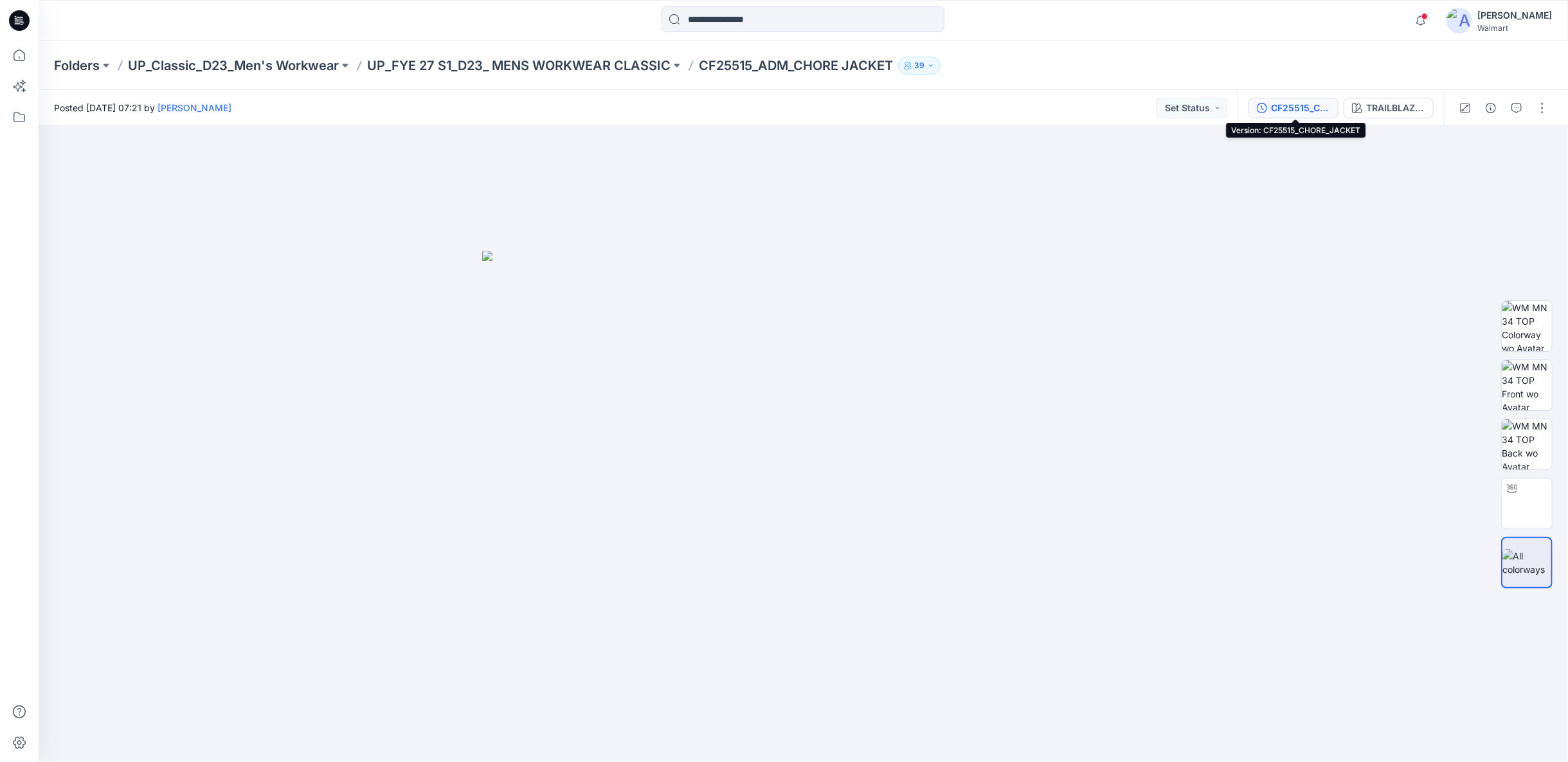
click at [1316, 104] on div "CF25515_CHORE_JACKET" at bounding box center [1301, 108] width 59 height 14
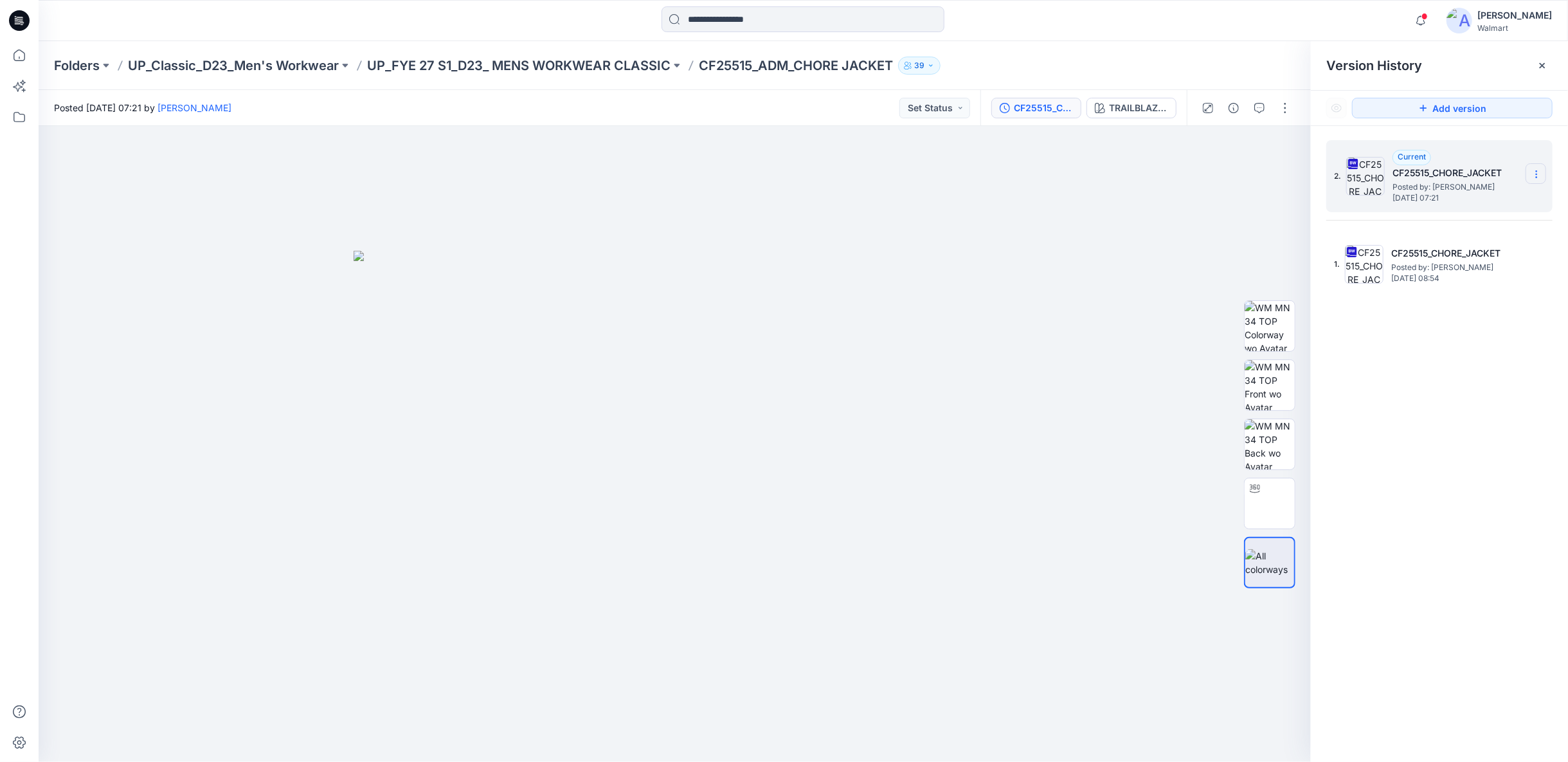
click at [1539, 175] on icon at bounding box center [1537, 174] width 10 height 10
click at [1490, 201] on span "Download Source BW File" at bounding box center [1472, 200] width 108 height 16
click at [21, 59] on icon at bounding box center [19, 55] width 28 height 28
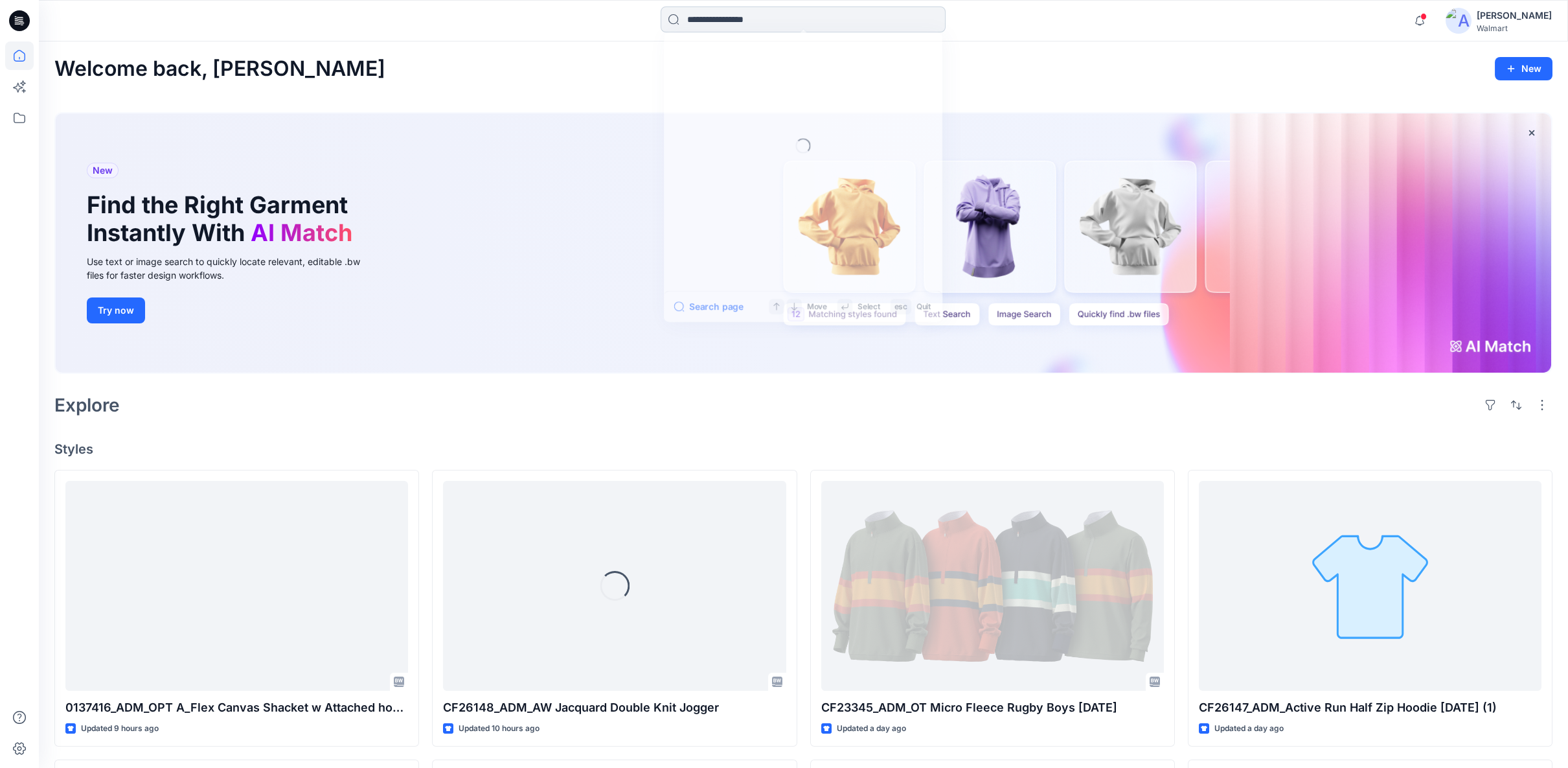
drag, startPoint x: 705, startPoint y: 18, endPoint x: 798, endPoint y: 17, distance: 93.0
click at [705, 18] on input at bounding box center [803, 18] width 285 height 25
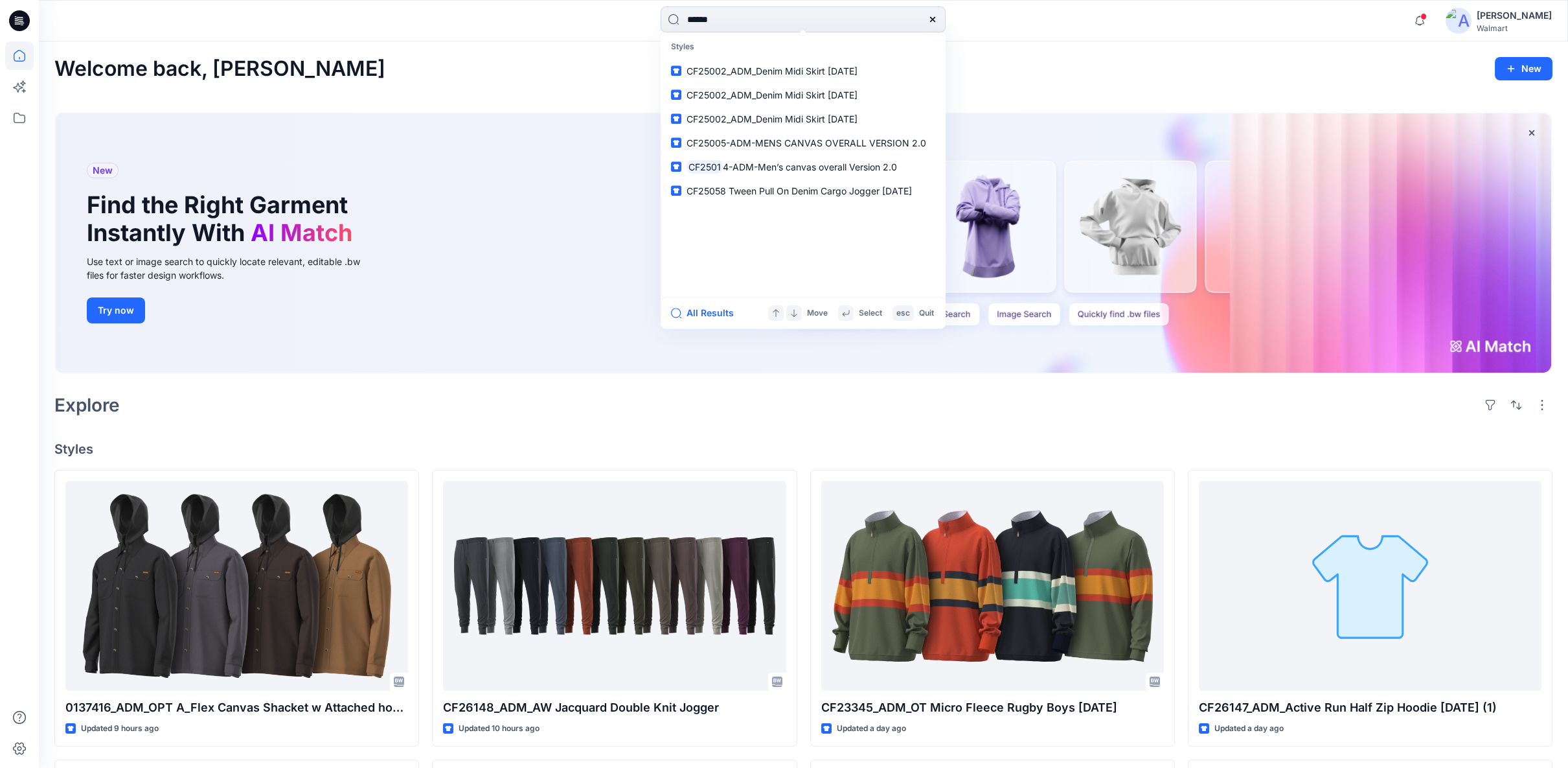
type input "*******"
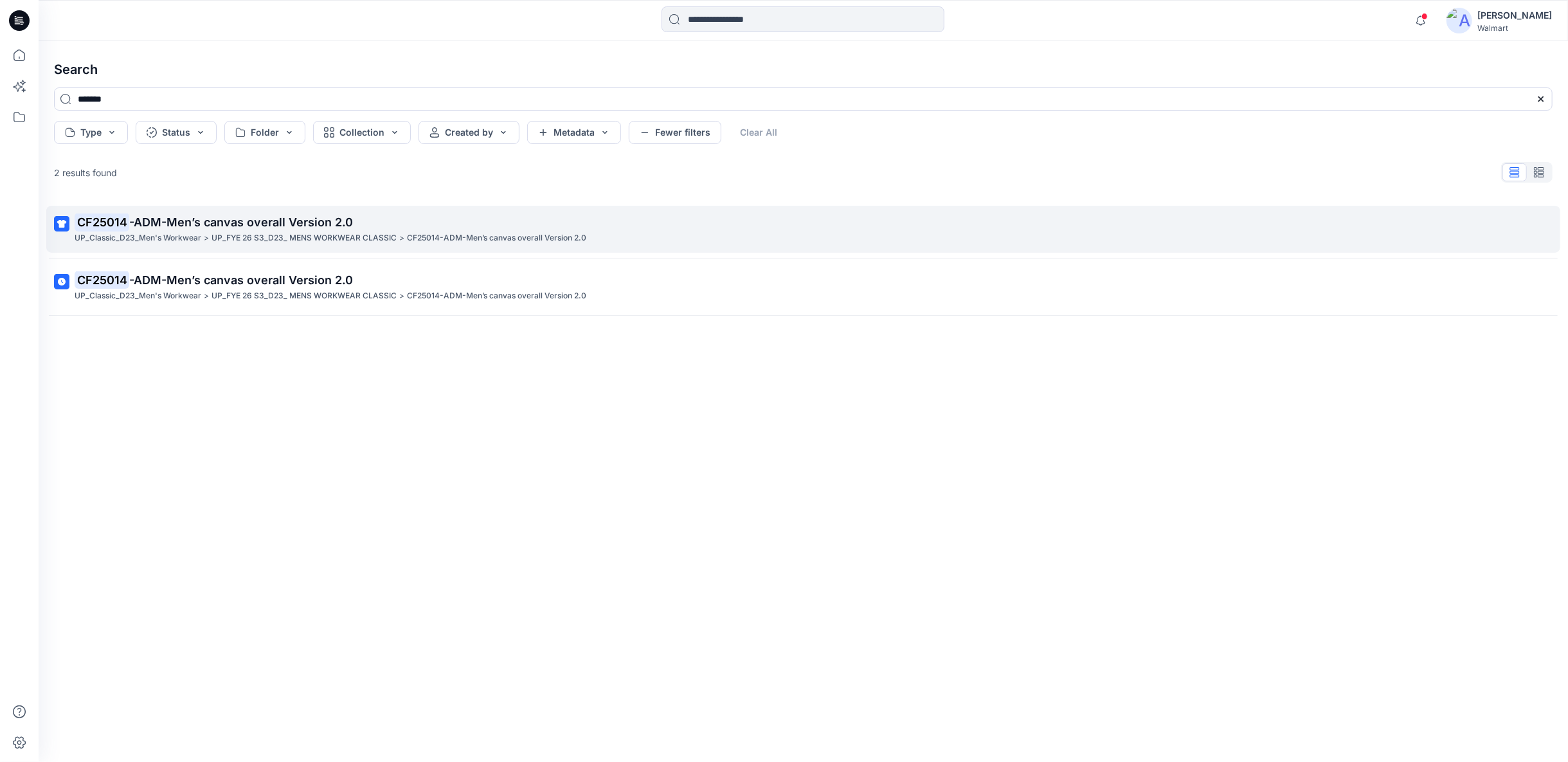
click at [355, 235] on p "UP_FYE 26 S3_D23_ MENS WORKWEAR CLASSIC" at bounding box center [304, 237] width 185 height 13
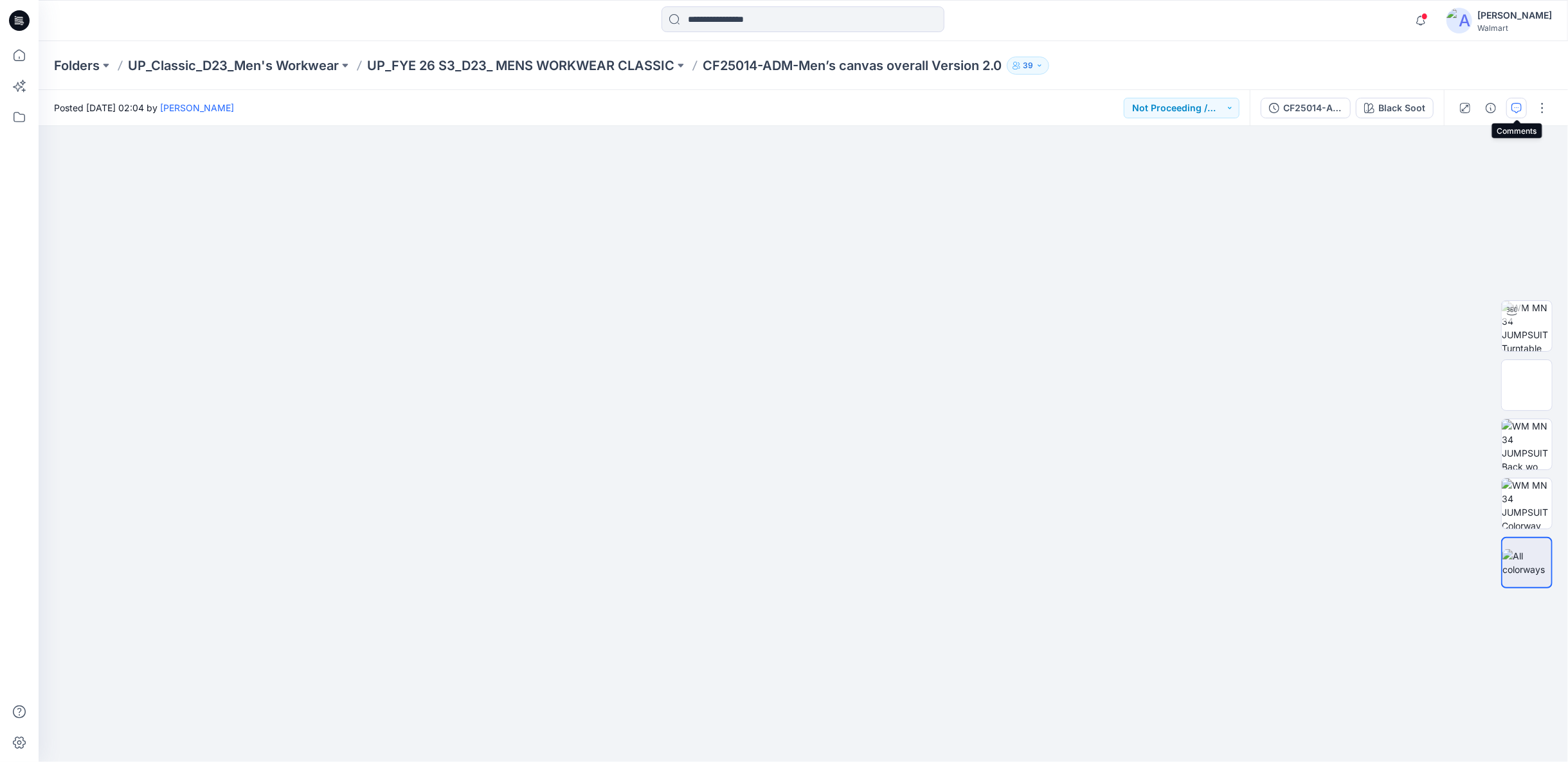
click at [1520, 111] on icon "button" at bounding box center [1517, 108] width 10 height 10
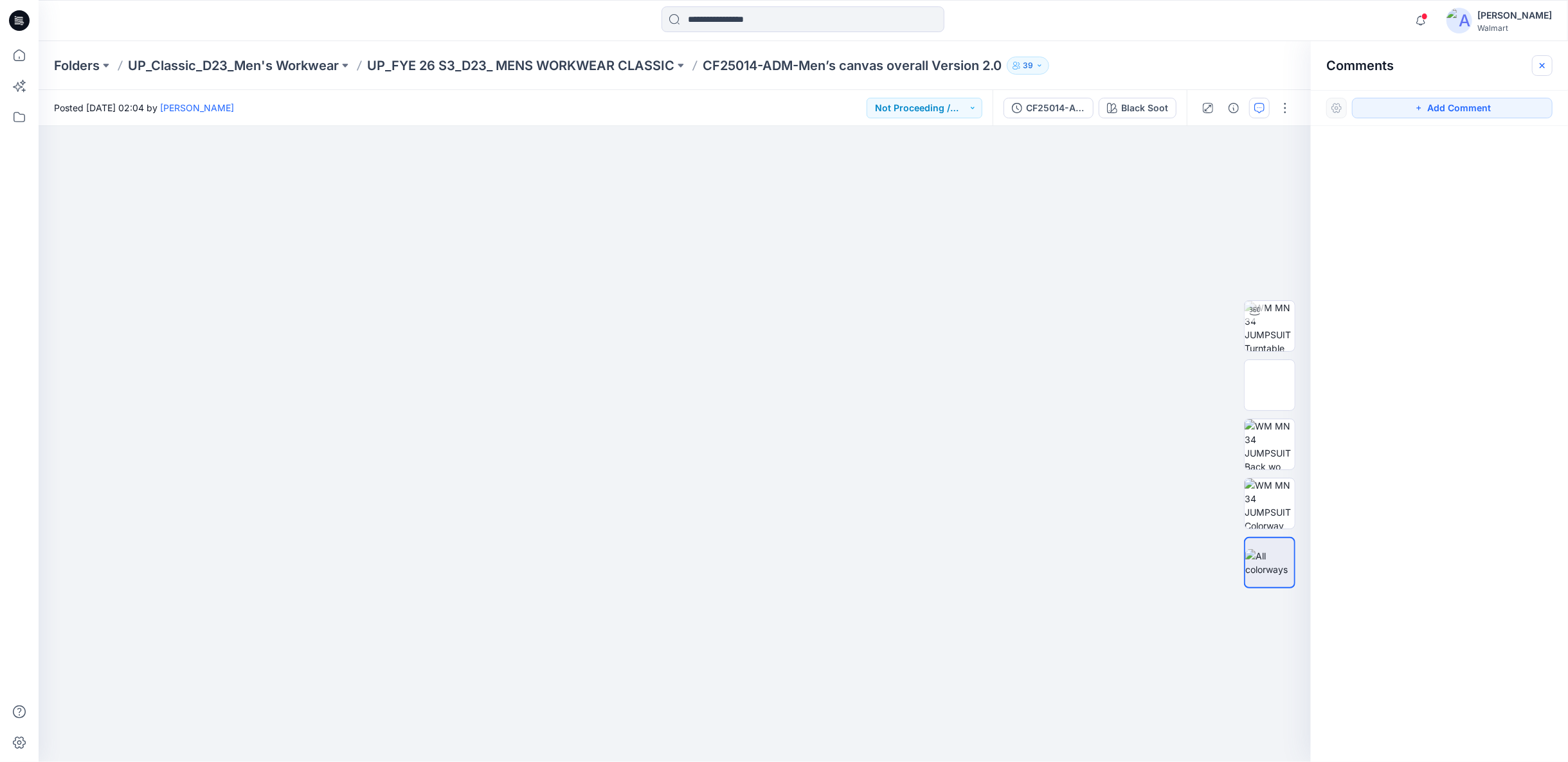
click at [1548, 64] on button "button" at bounding box center [1543, 65] width 21 height 21
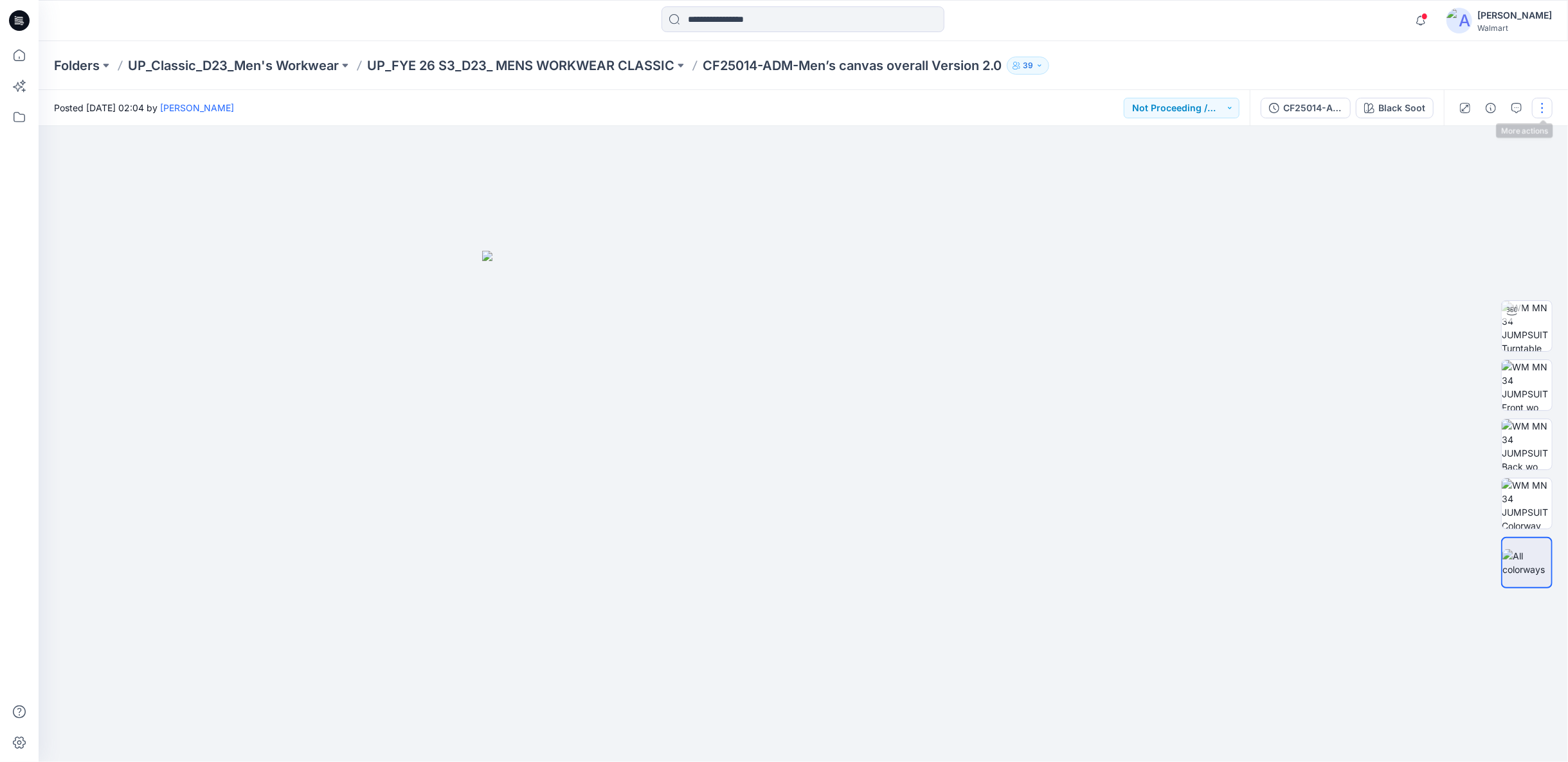
click at [1547, 102] on button "button" at bounding box center [1543, 108] width 21 height 21
click at [1466, 273] on p "Duplicate to..." at bounding box center [1482, 274] width 58 height 13
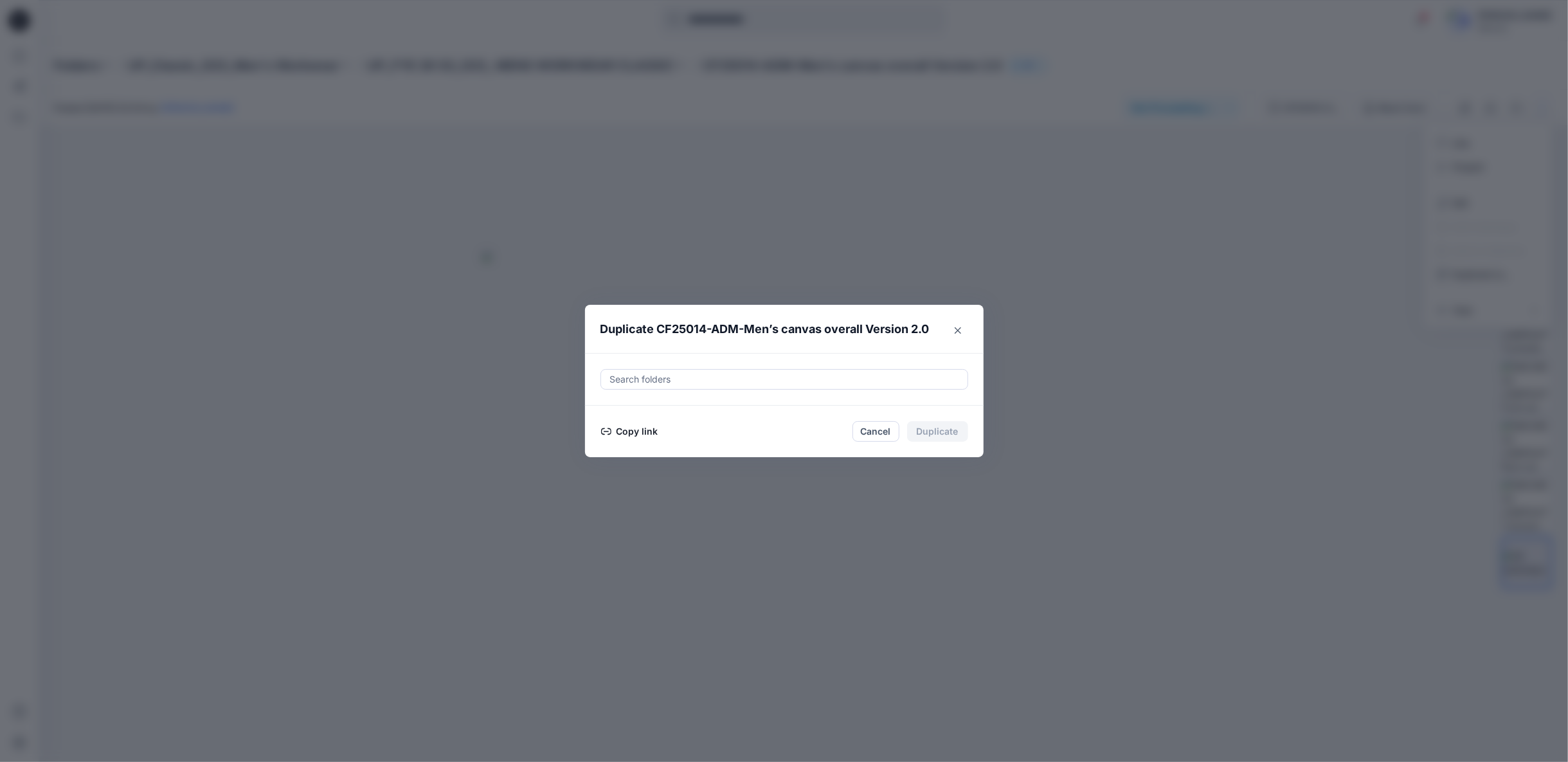
click at [619, 430] on button "Copy link" at bounding box center [630, 432] width 58 height 16
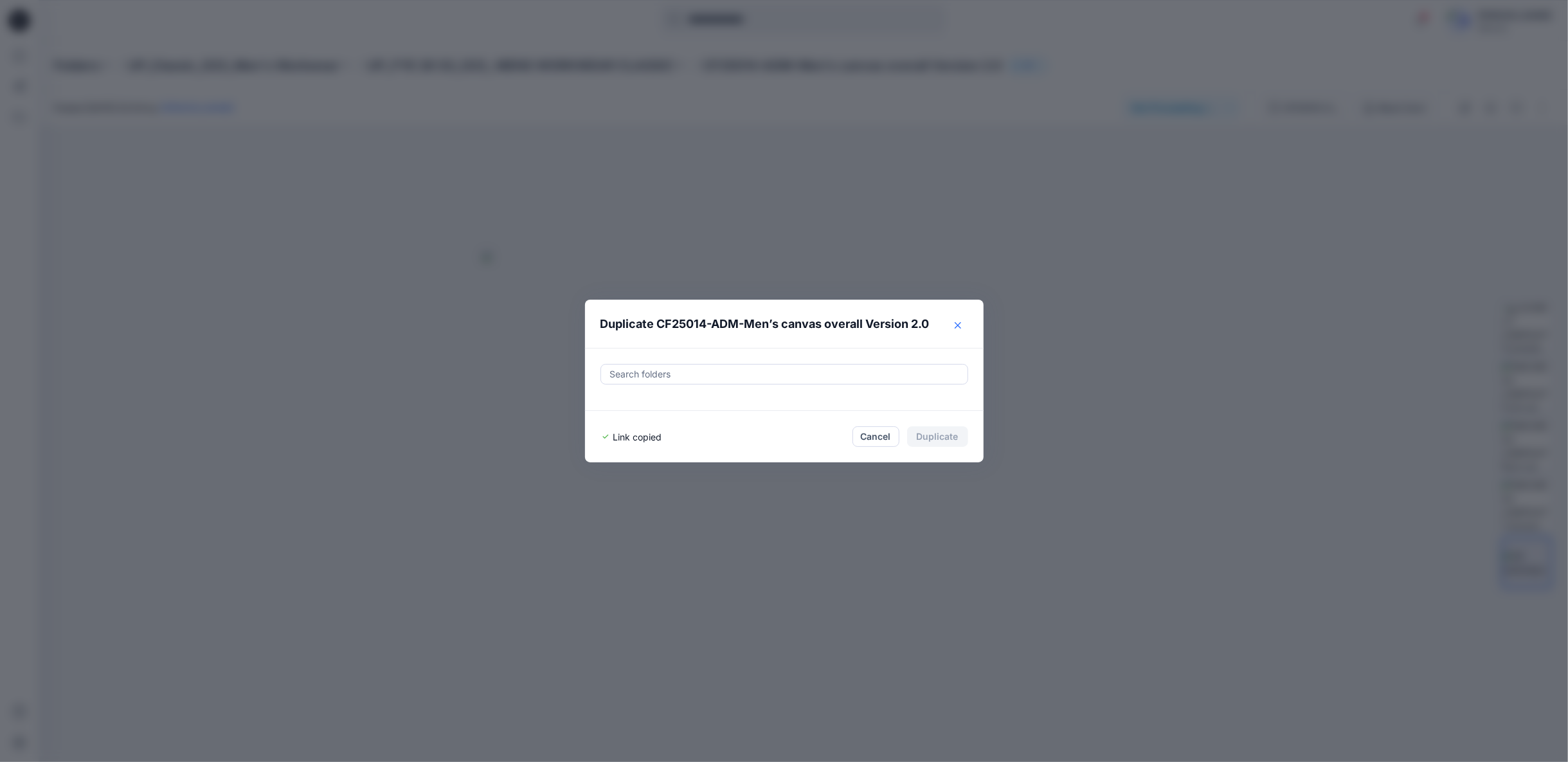
click at [961, 325] on button "Close" at bounding box center [958, 325] width 21 height 21
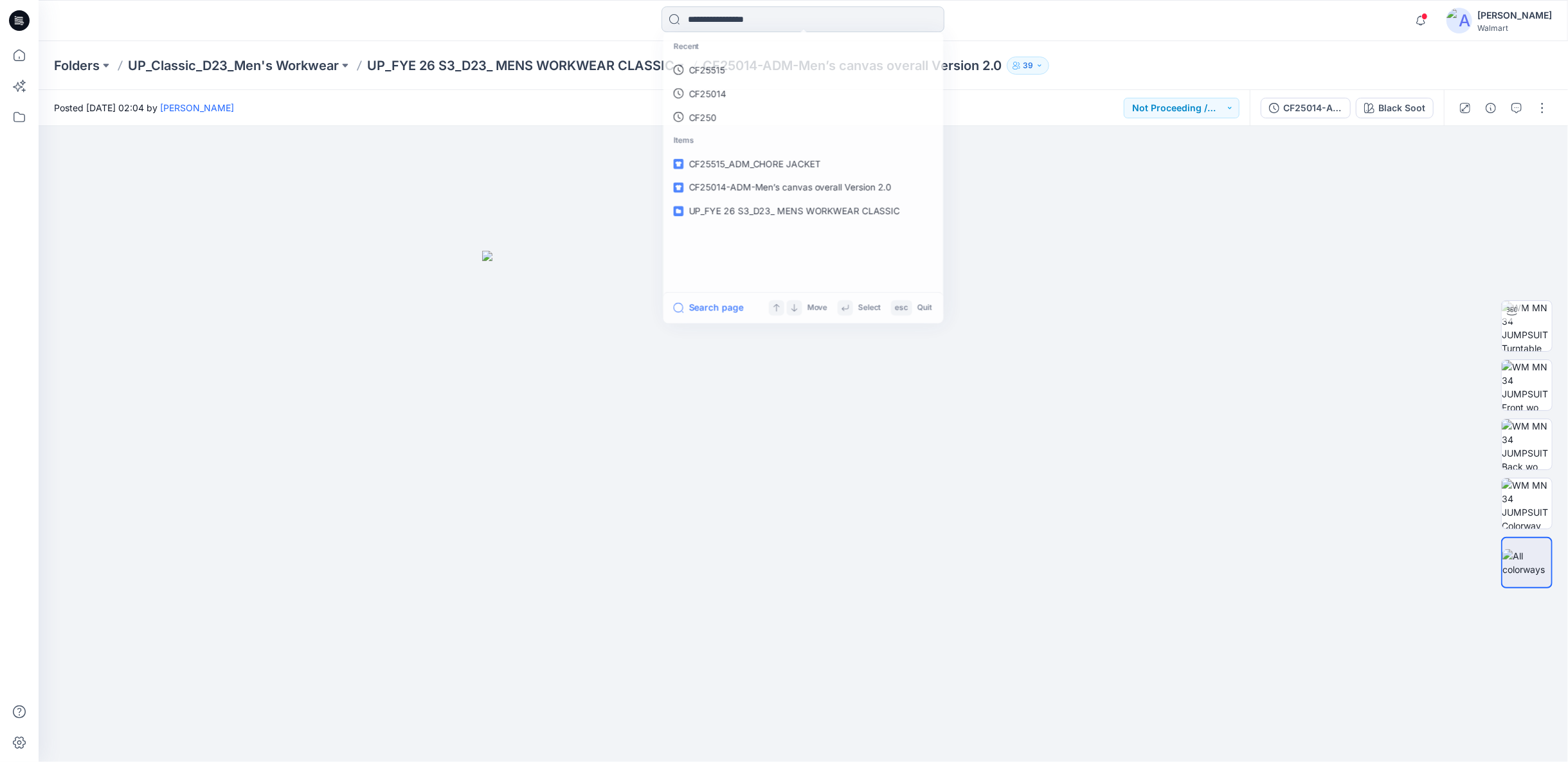
click at [725, 16] on input at bounding box center [803, 18] width 283 height 25
type input "*******"
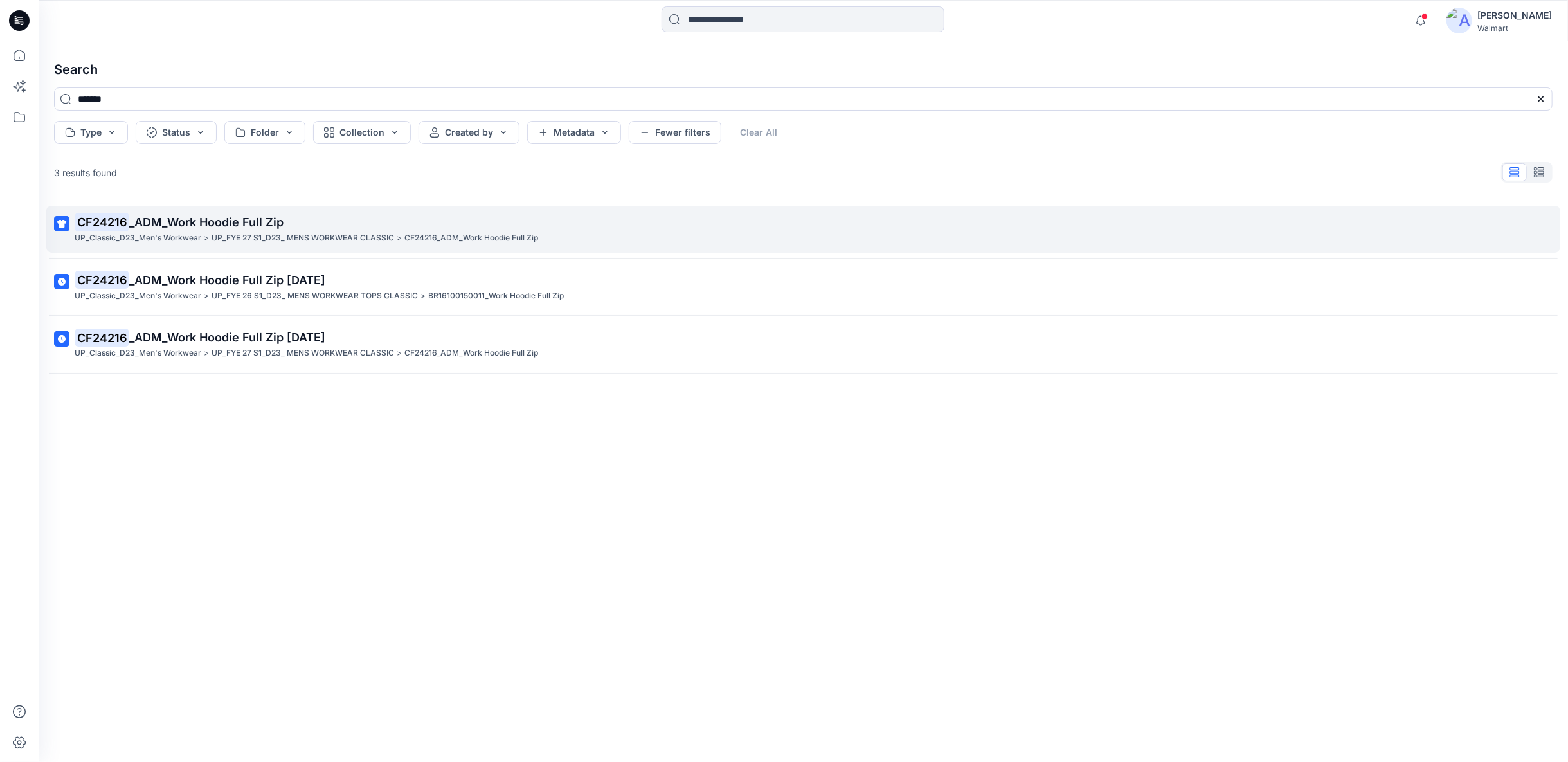
click at [234, 233] on p "UP_FYE 27 S1_D23_ MENS WORKWEAR CLASSIC" at bounding box center [303, 237] width 182 height 13
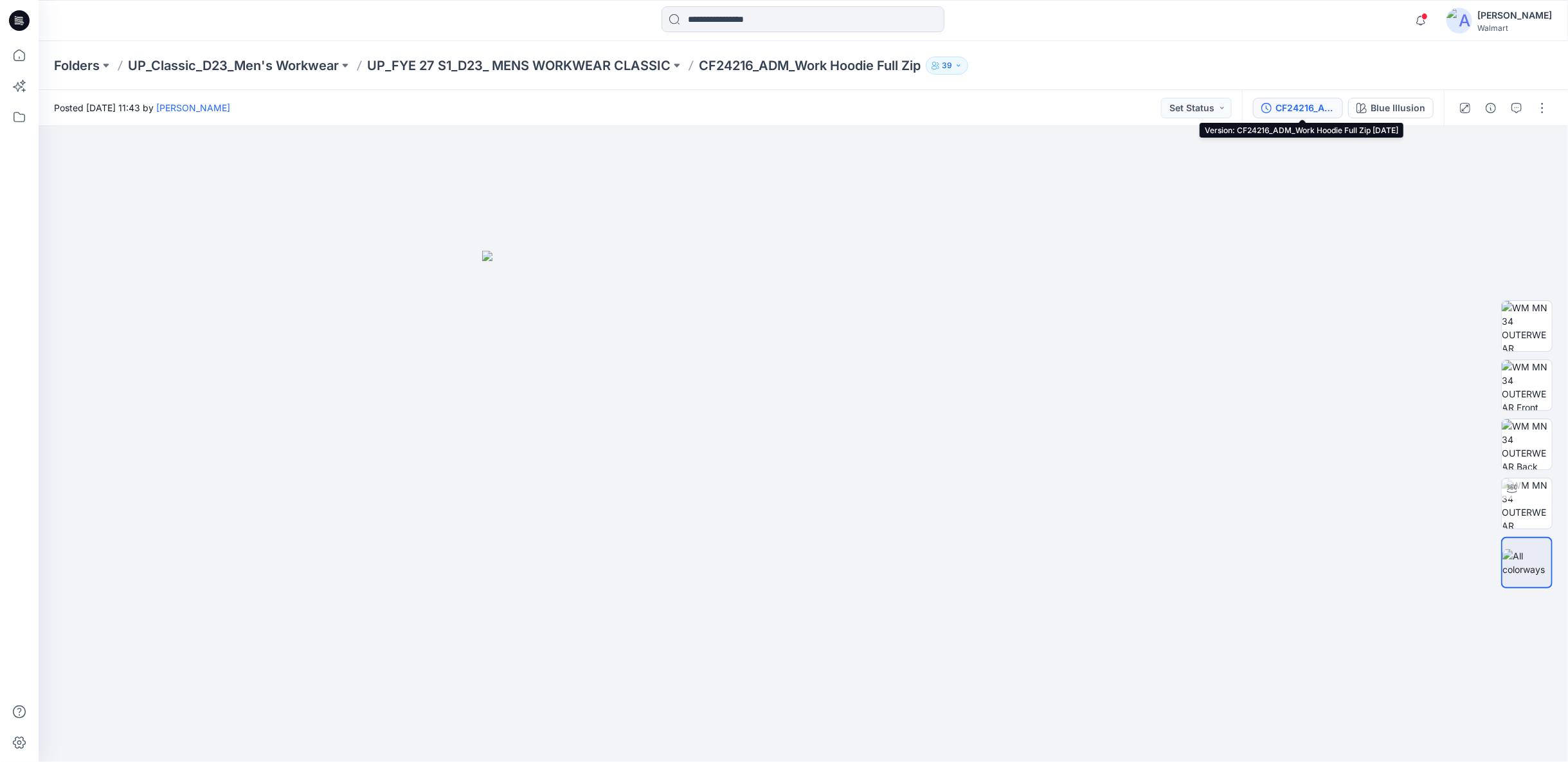
click at [1307, 107] on div "CF24216_ADM_Work Hoodie Full Zip 07MAY25" at bounding box center [1306, 108] width 59 height 14
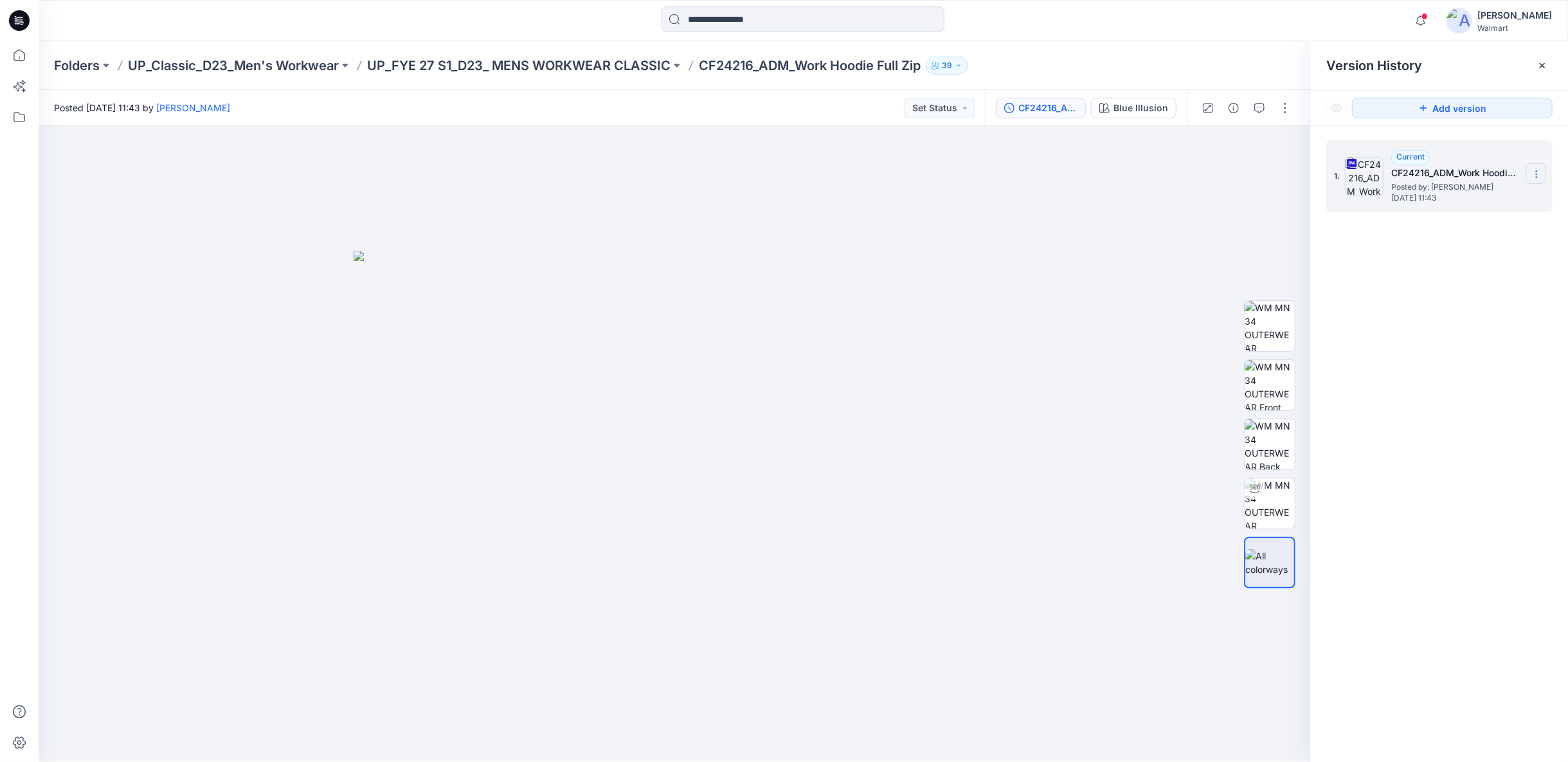
click at [1533, 173] on icon at bounding box center [1537, 174] width 10 height 10
click at [1447, 200] on span "Download Source BW File" at bounding box center [1472, 200] width 108 height 16
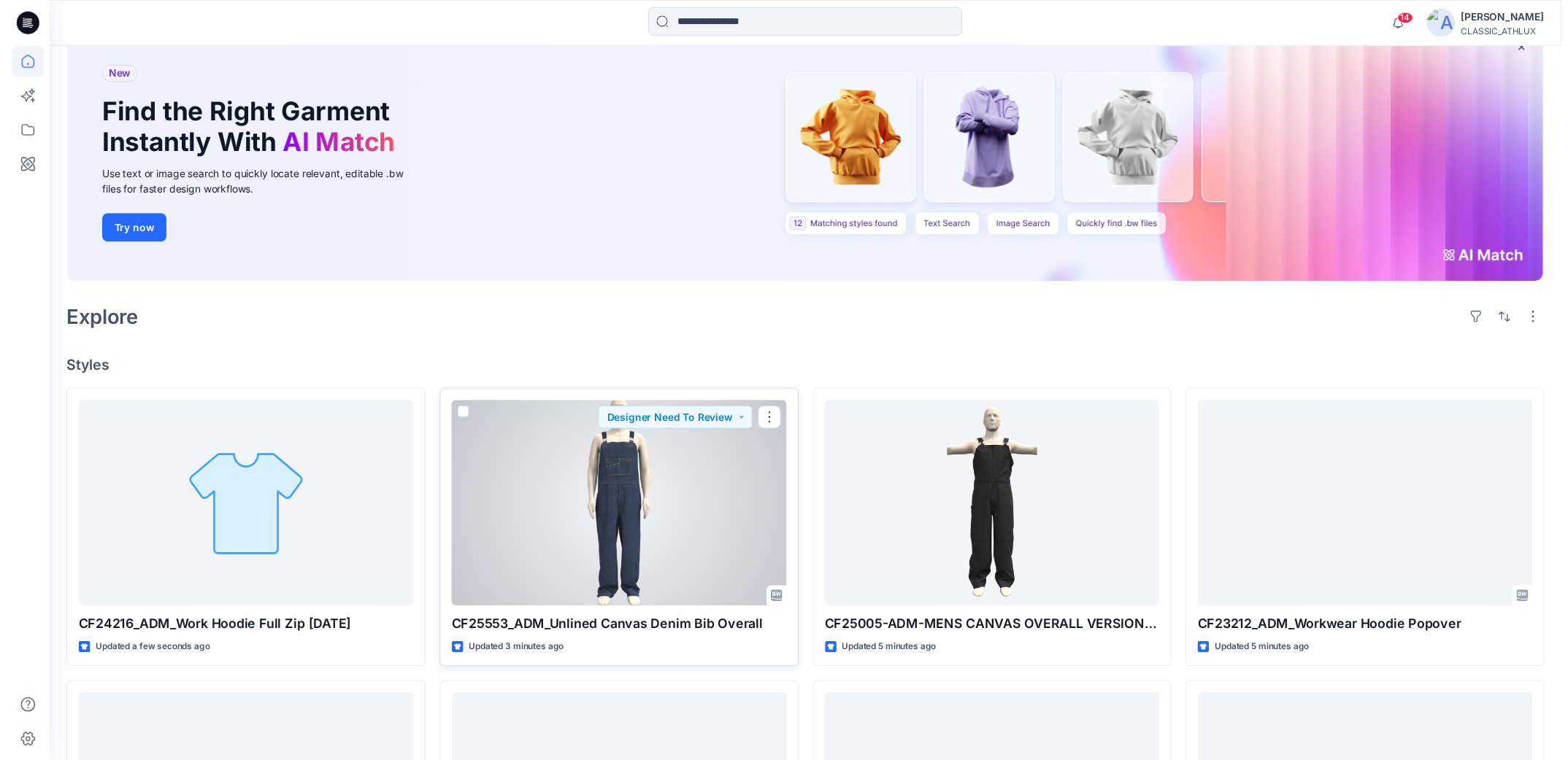
scroll to position [219, 0]
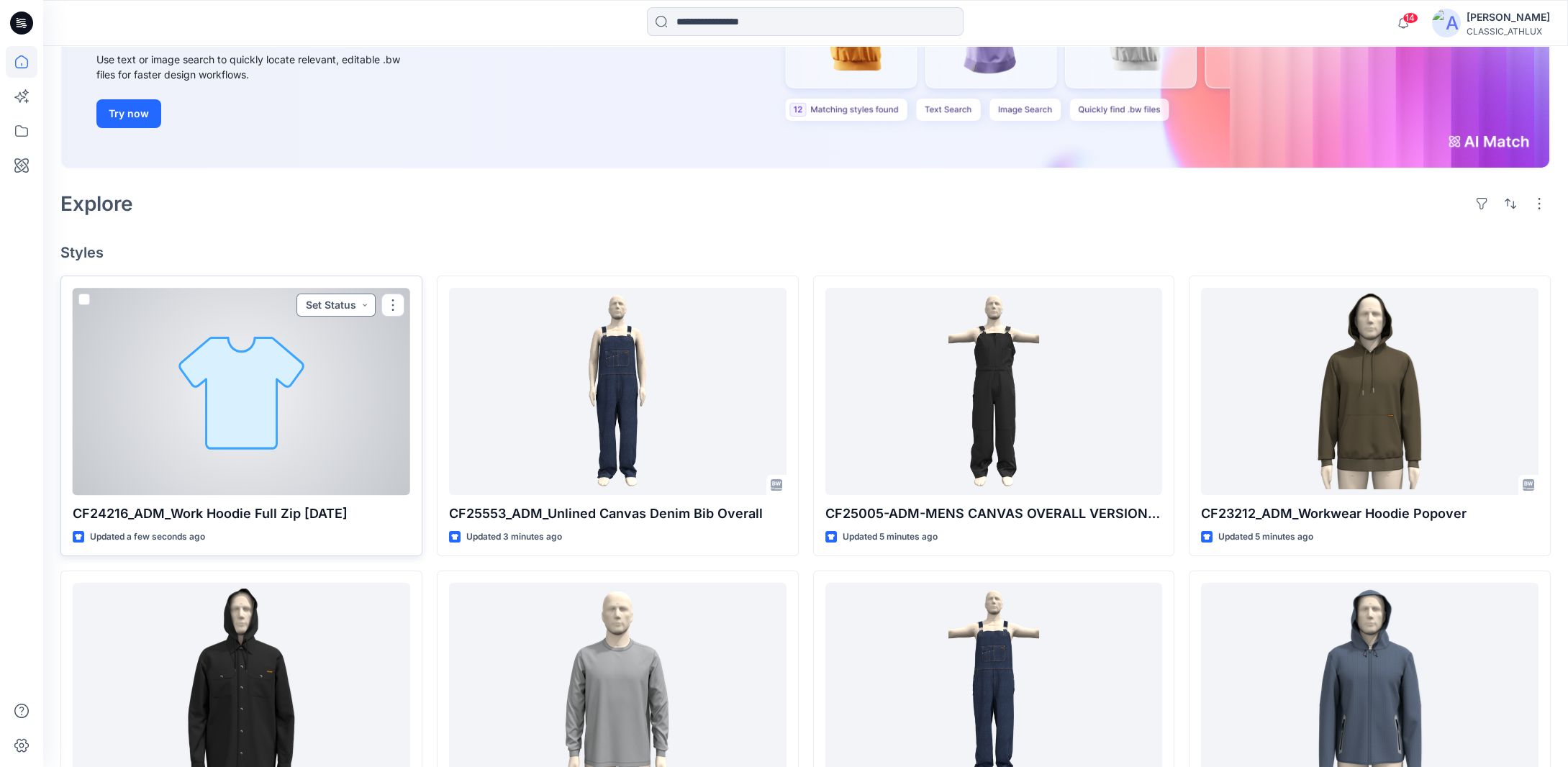
click at [366, 308] on button "Set Status" at bounding box center [336, 305] width 79 height 23
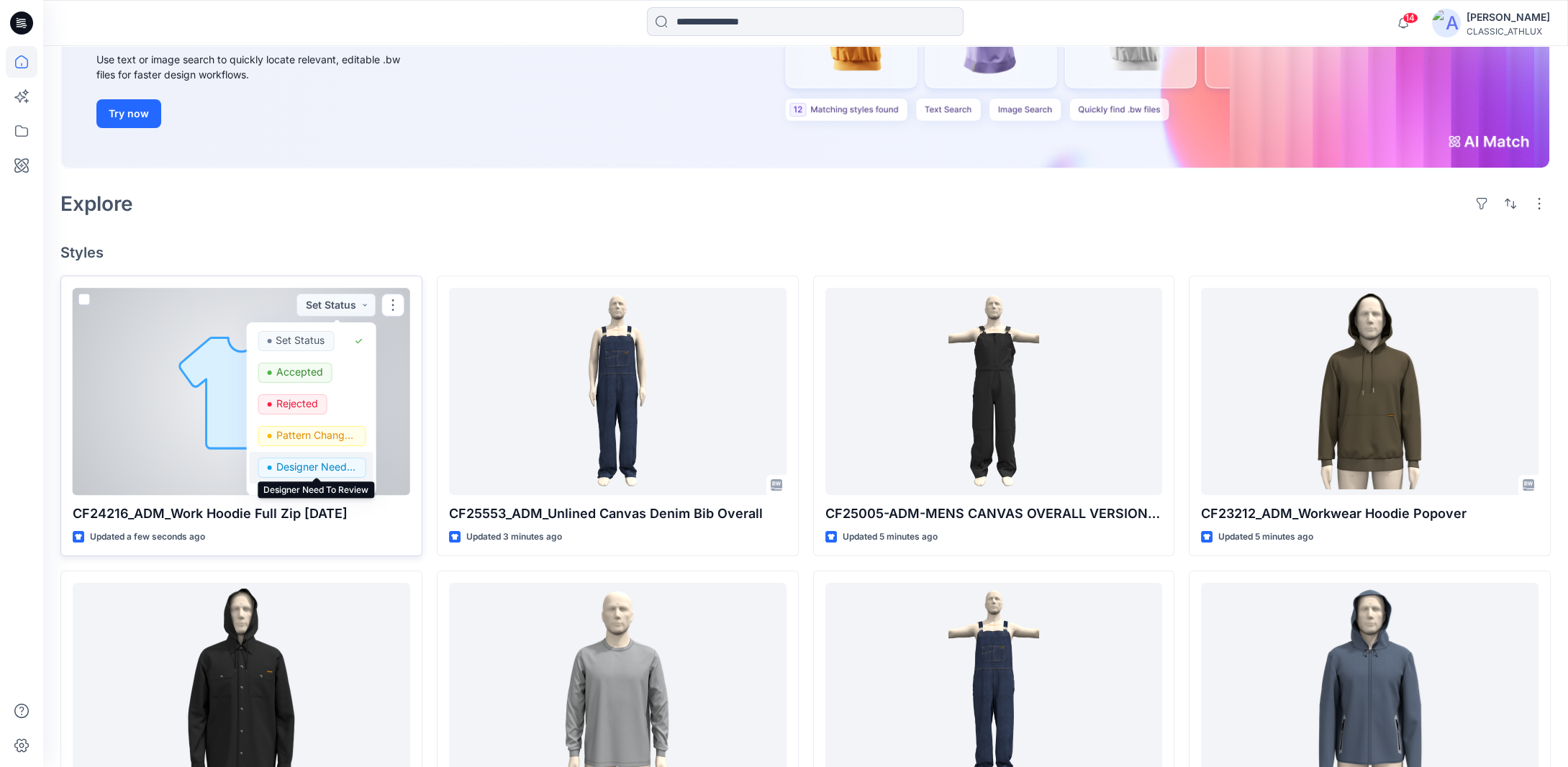
click at [316, 467] on p "Designer Need To Review" at bounding box center [315, 466] width 81 height 19
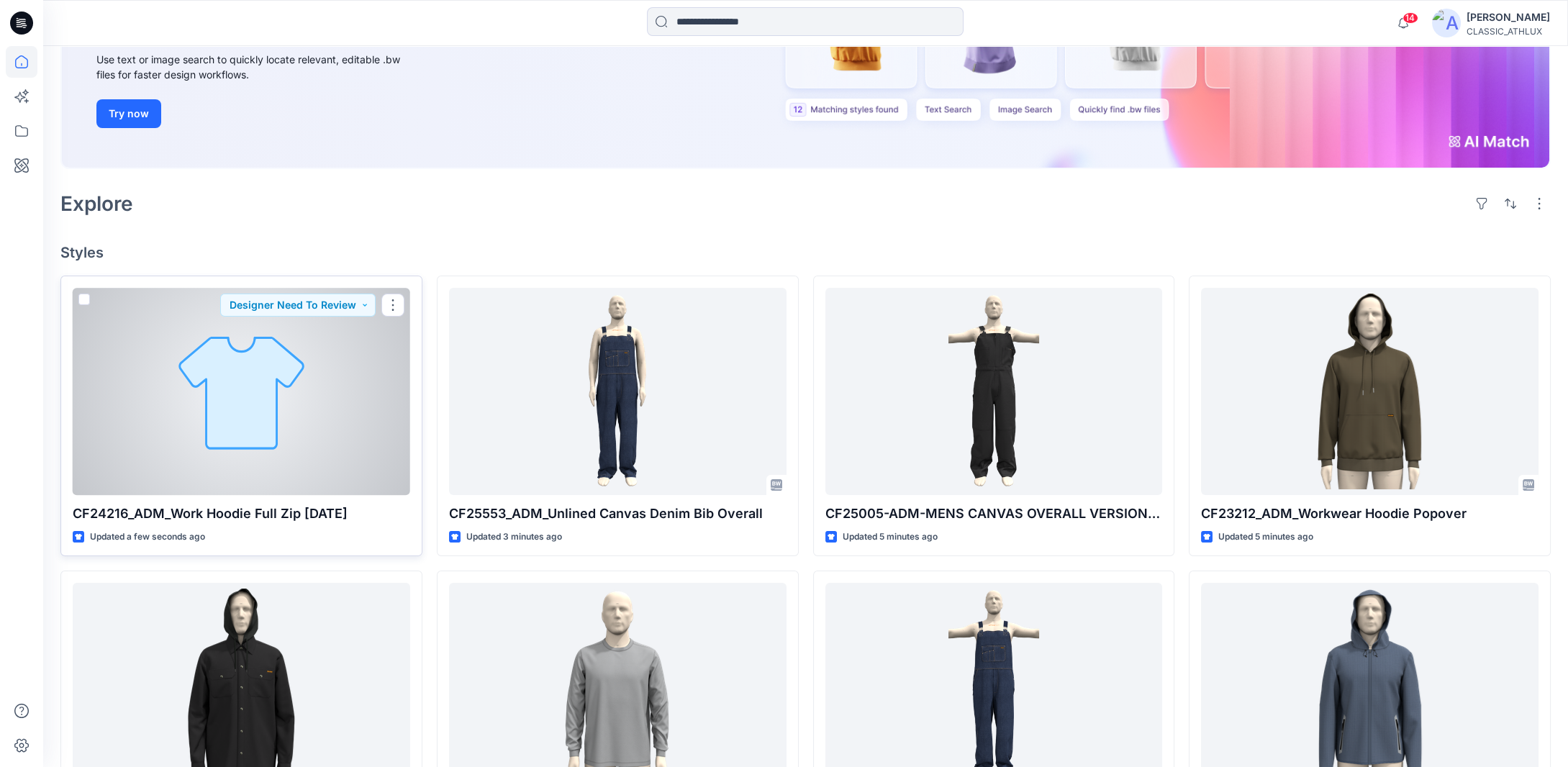
click at [394, 311] on button "button" at bounding box center [393, 305] width 23 height 23
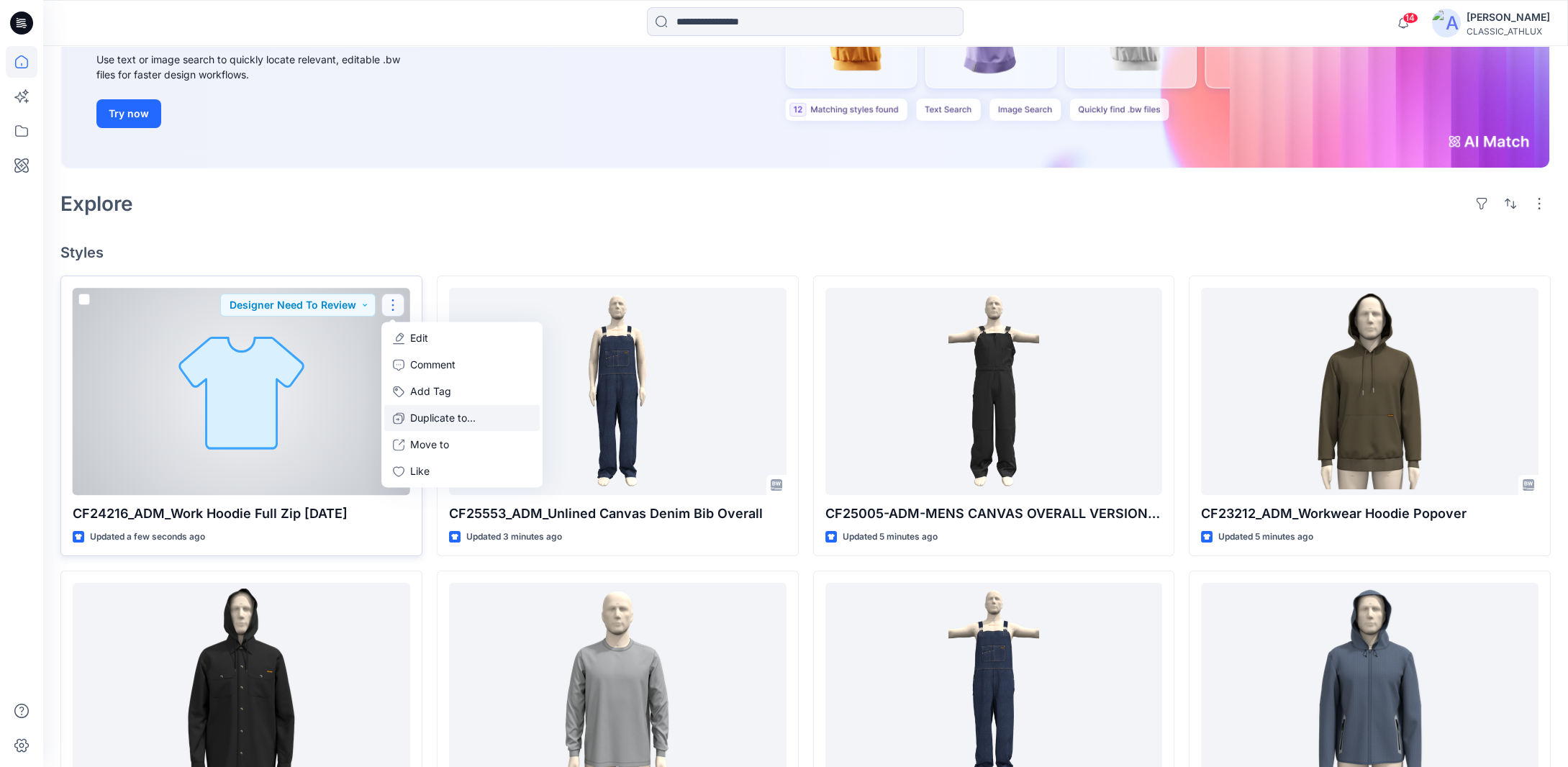
click at [413, 418] on p "Duplicate to..." at bounding box center [442, 418] width 65 height 15
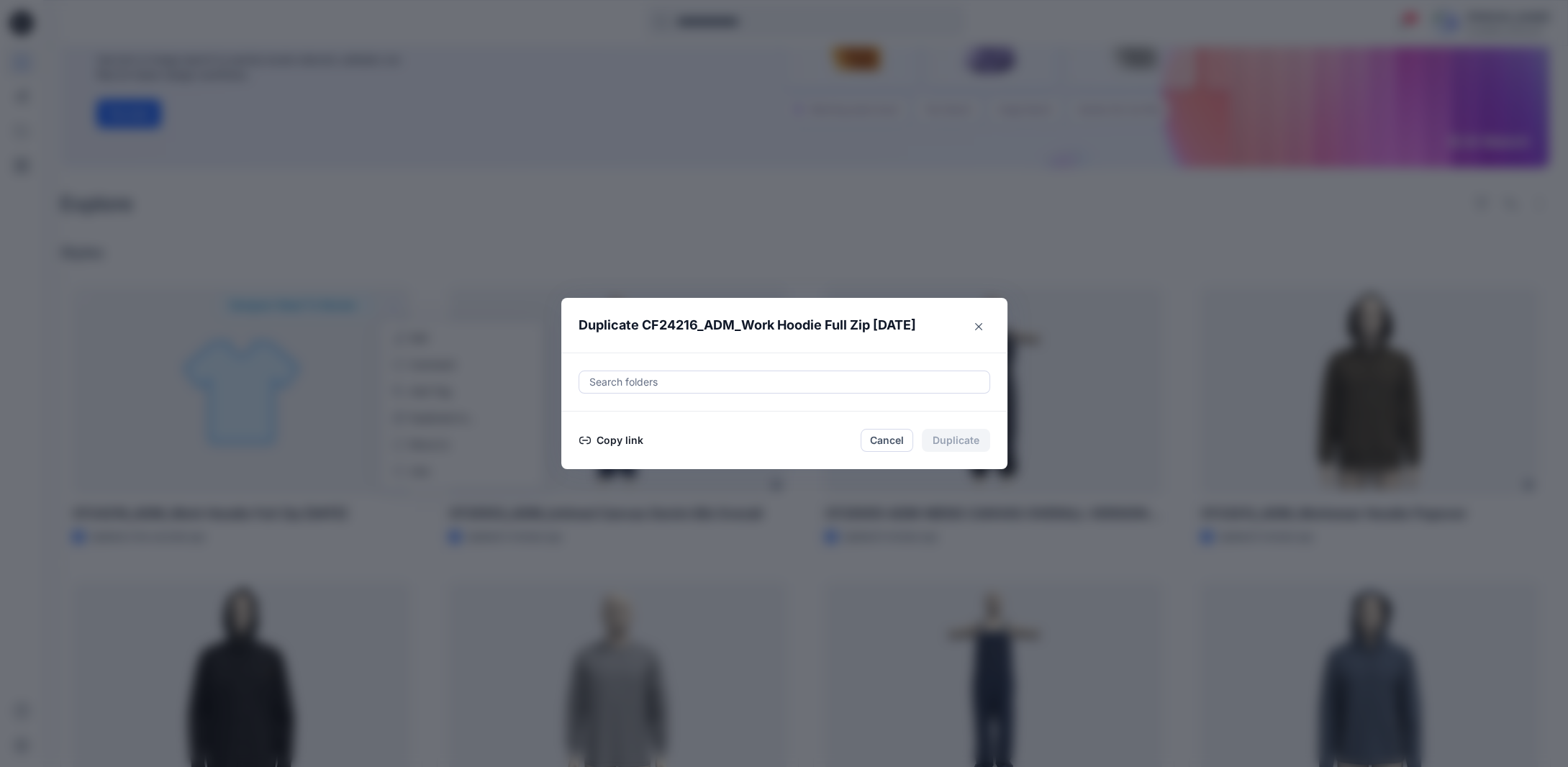
click at [613, 439] on button "Copy link" at bounding box center [611, 440] width 65 height 18
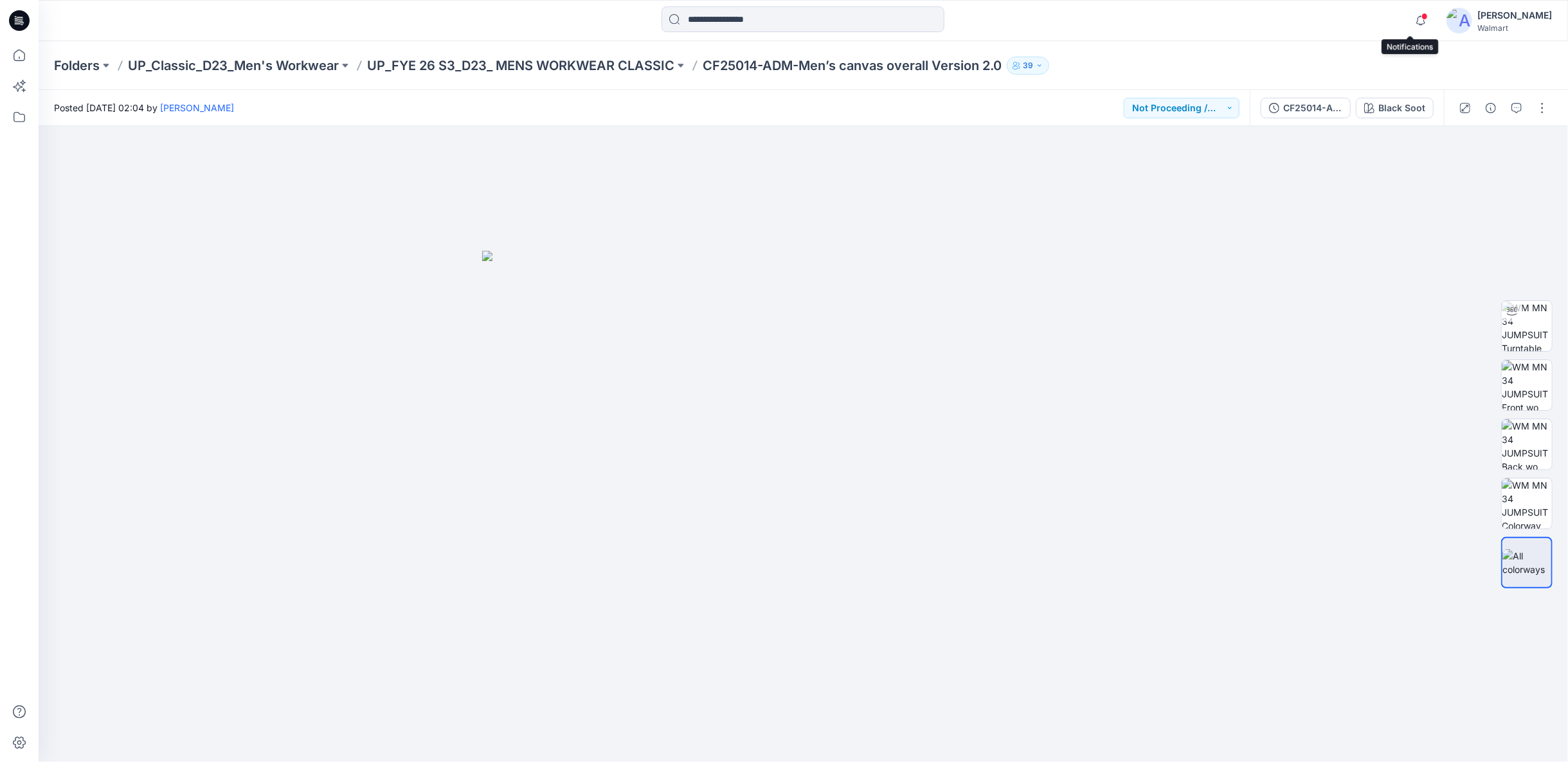
click at [1421, 17] on span at bounding box center [1424, 17] width 6 height 7
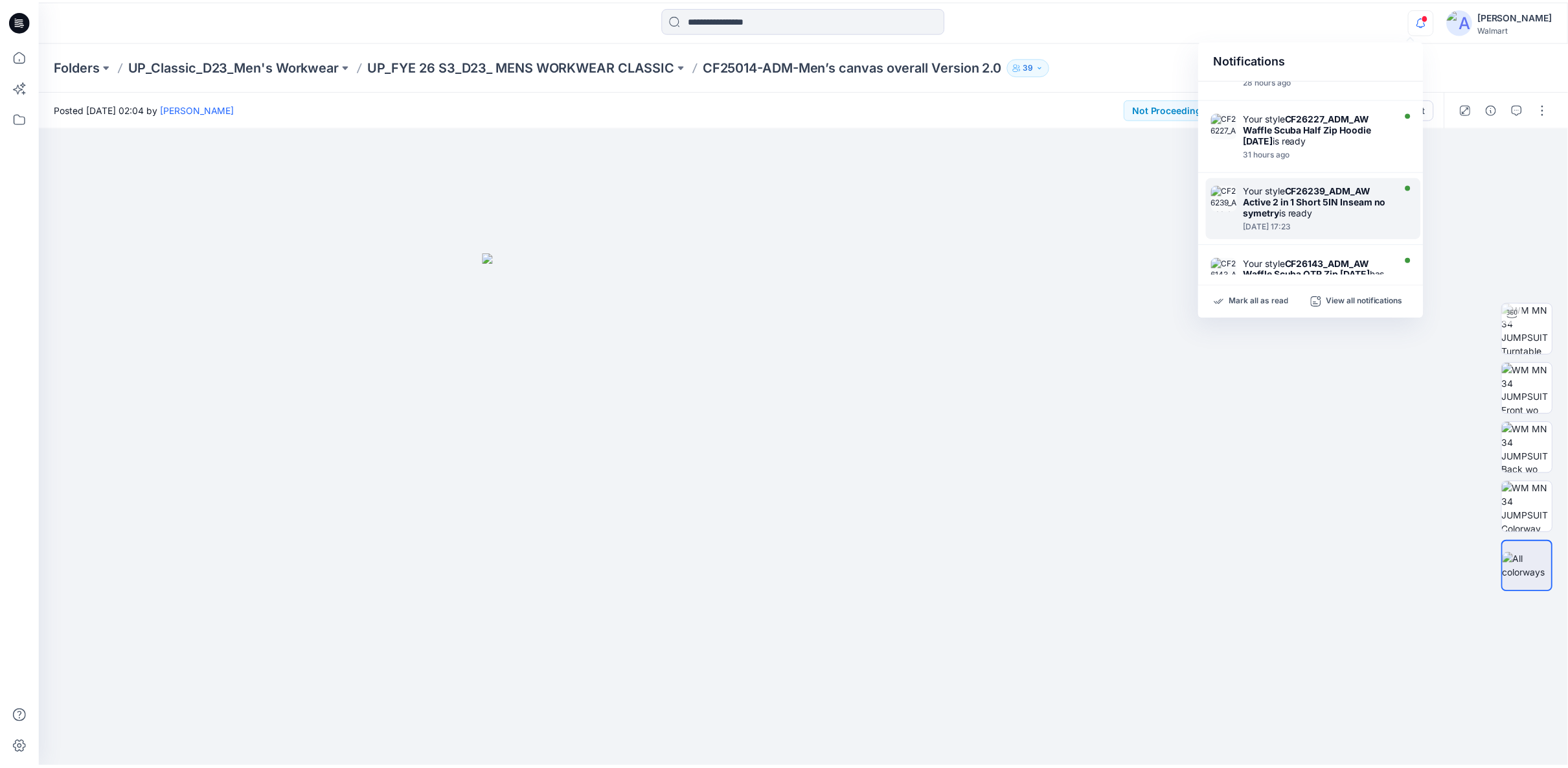
scroll to position [504, 0]
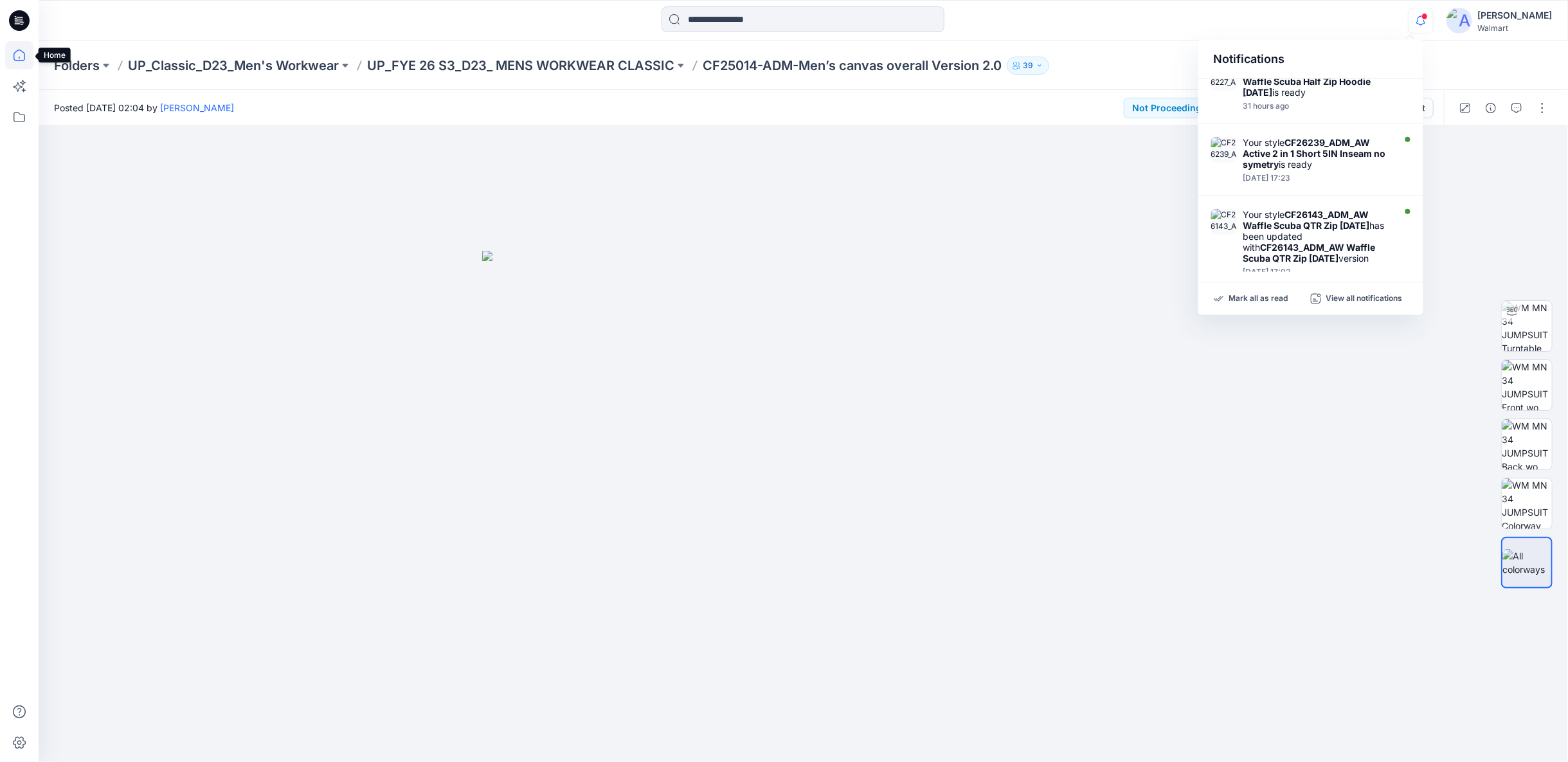
click at [18, 58] on icon at bounding box center [19, 55] width 28 height 28
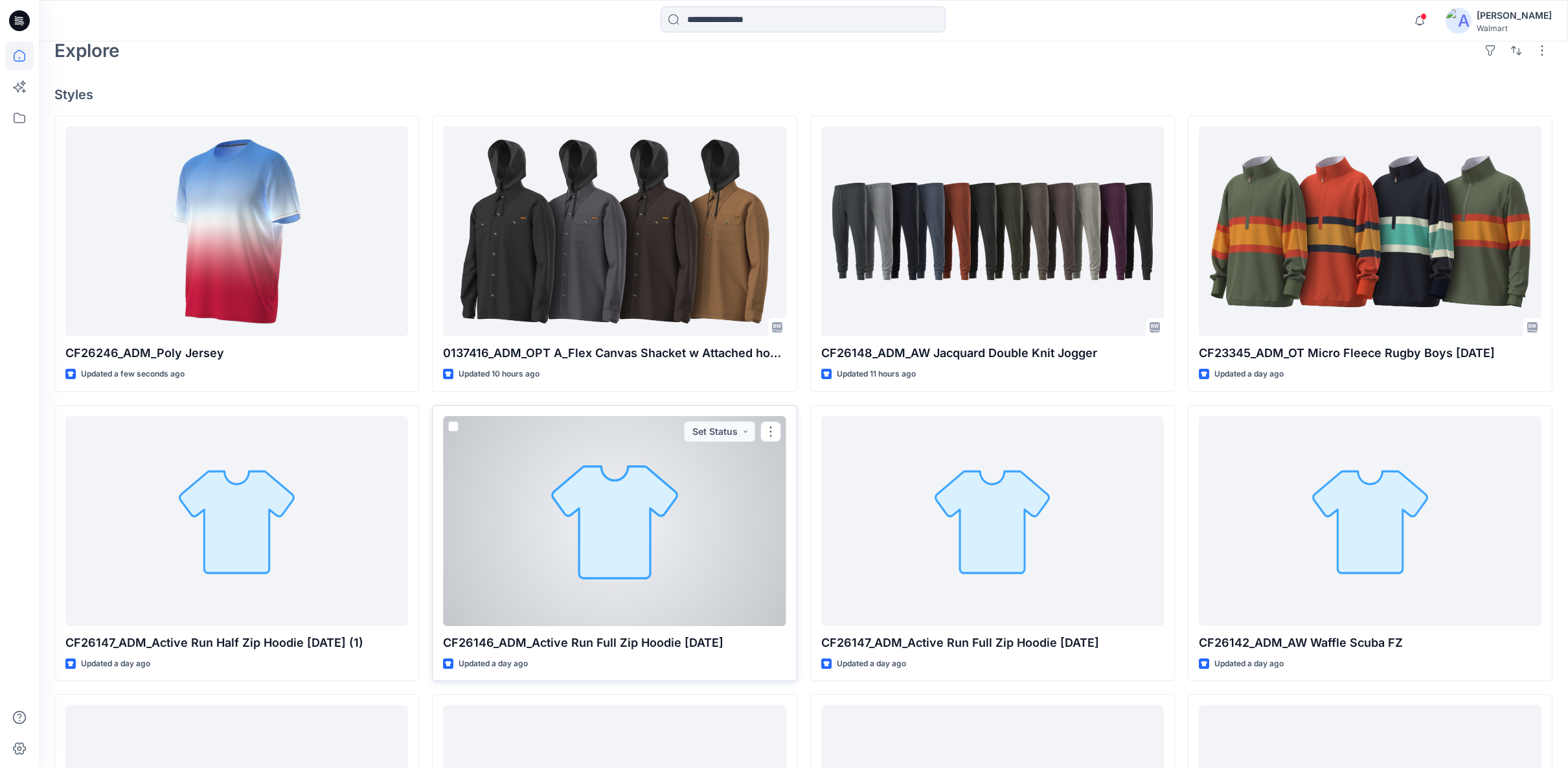
scroll to position [287, 0]
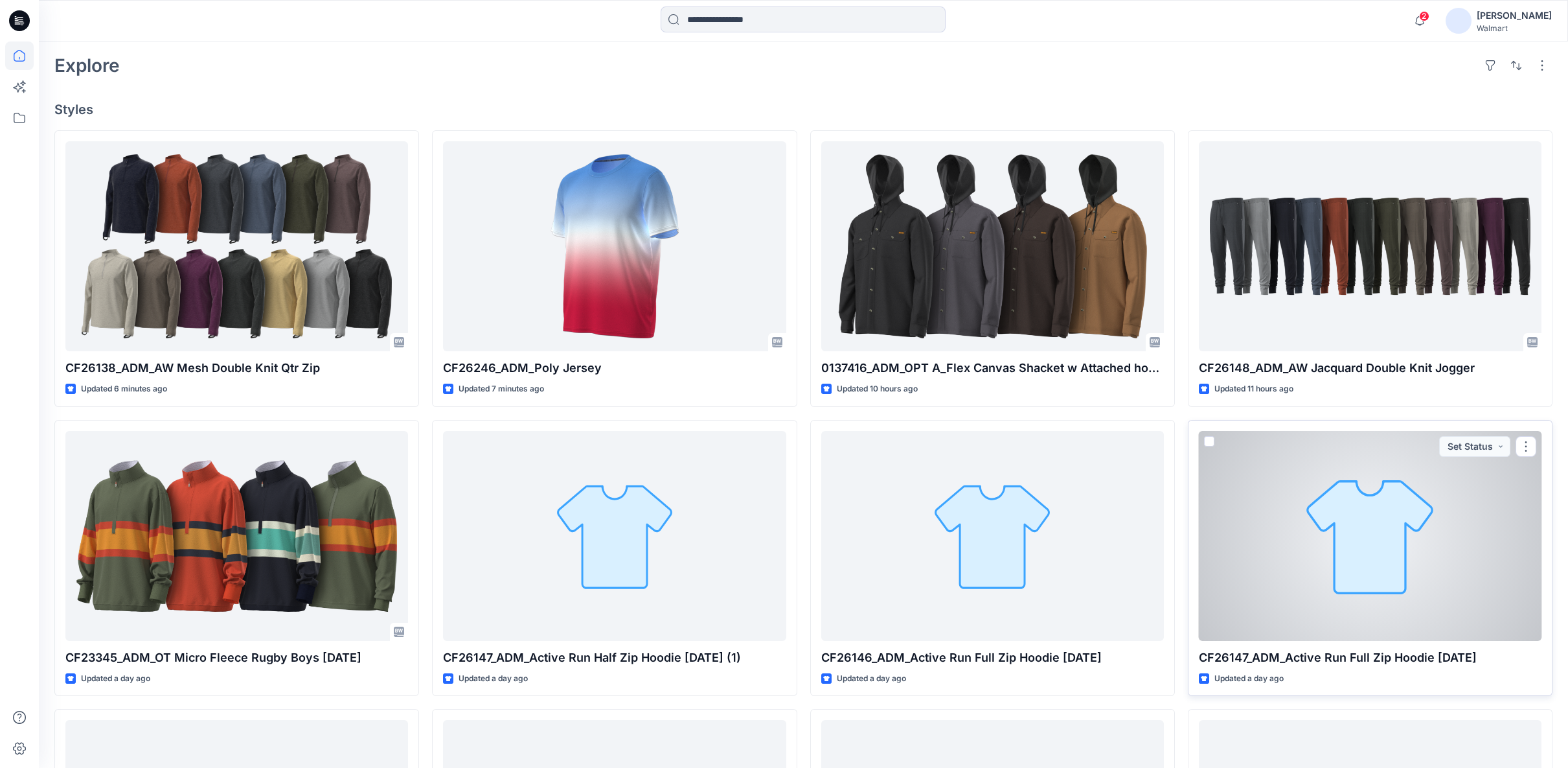
scroll to position [359, 0]
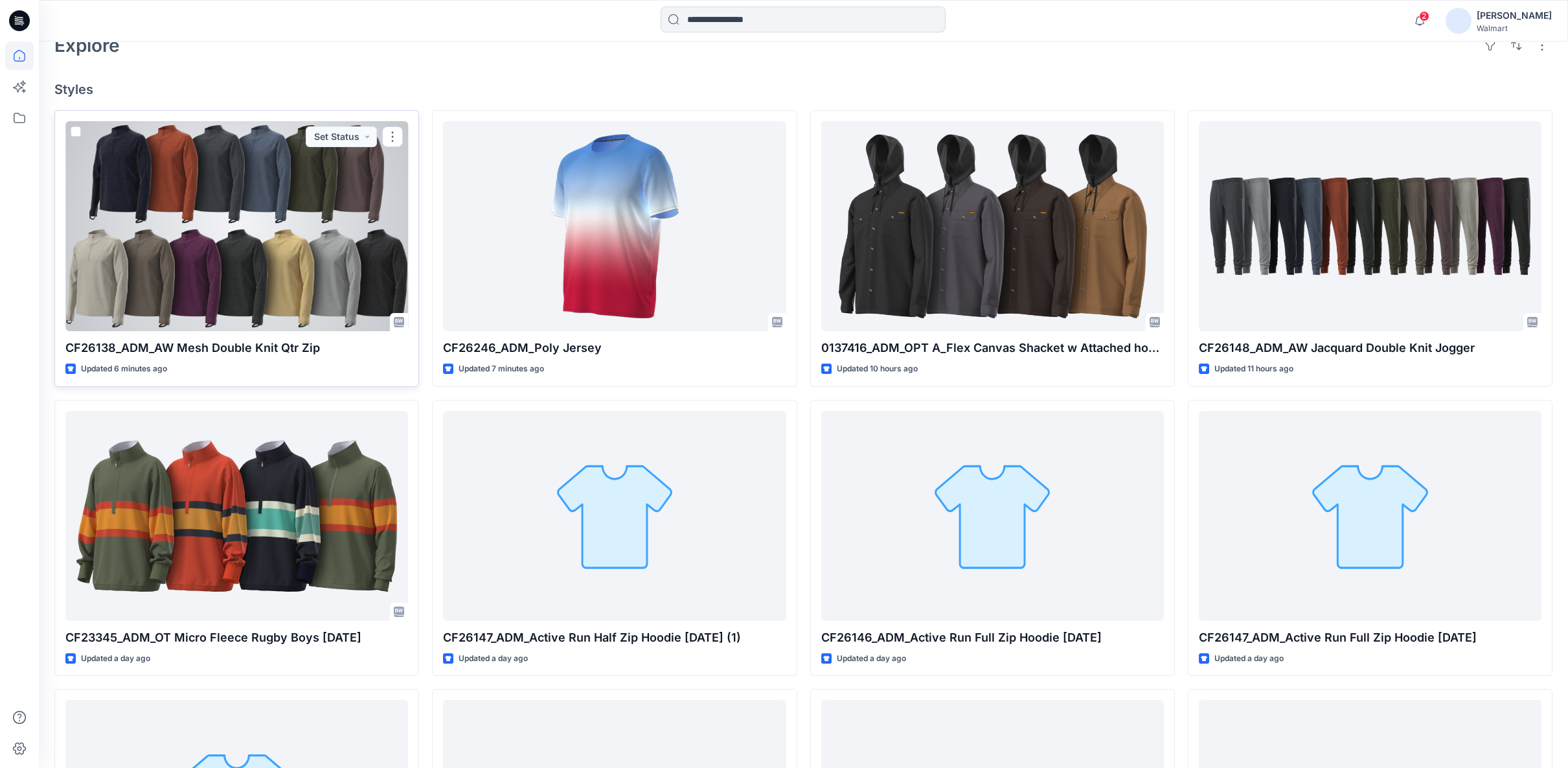
click at [134, 216] on div at bounding box center [236, 226] width 343 height 210
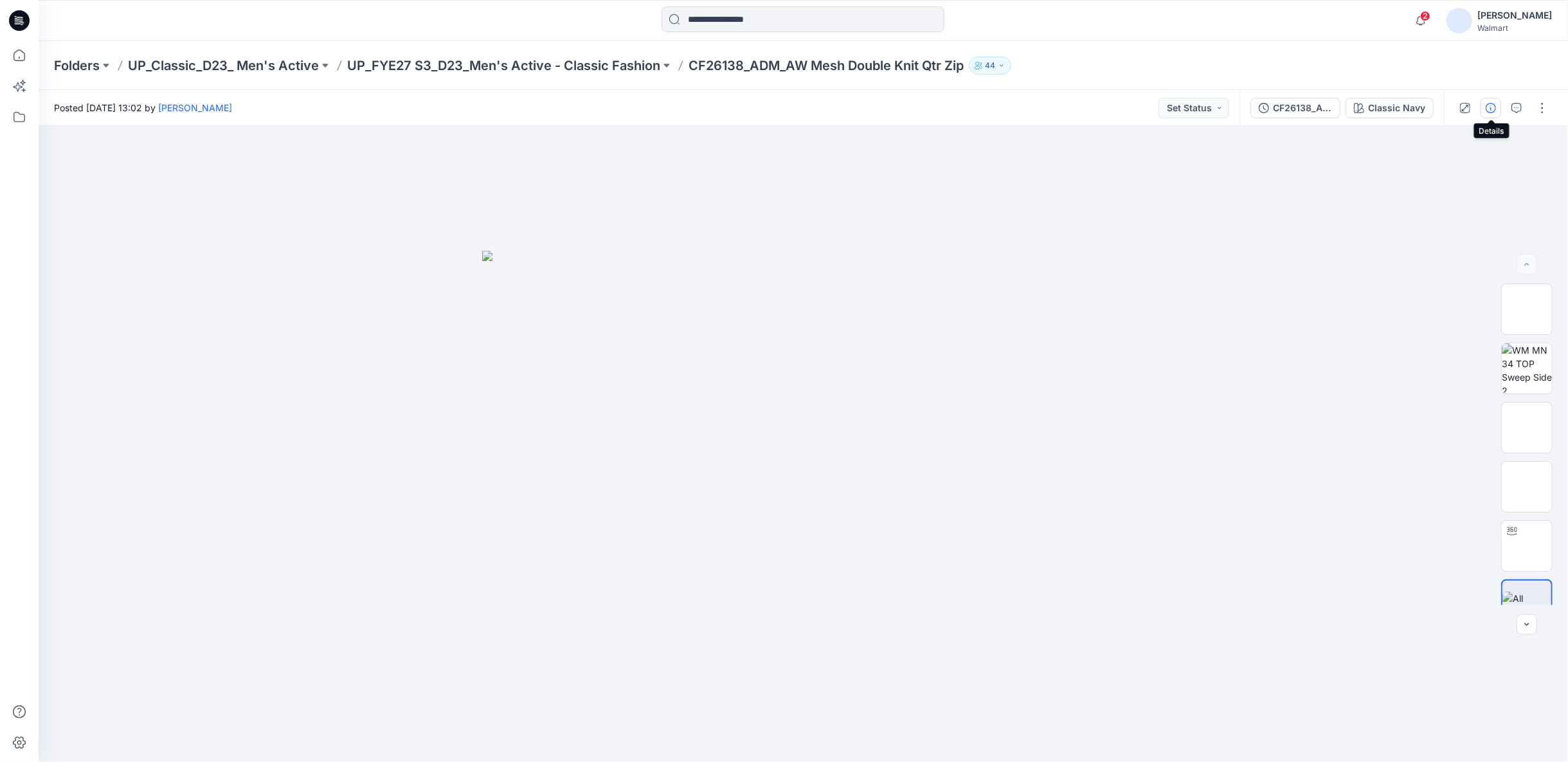
click at [1493, 109] on icon "button" at bounding box center [1491, 108] width 10 height 10
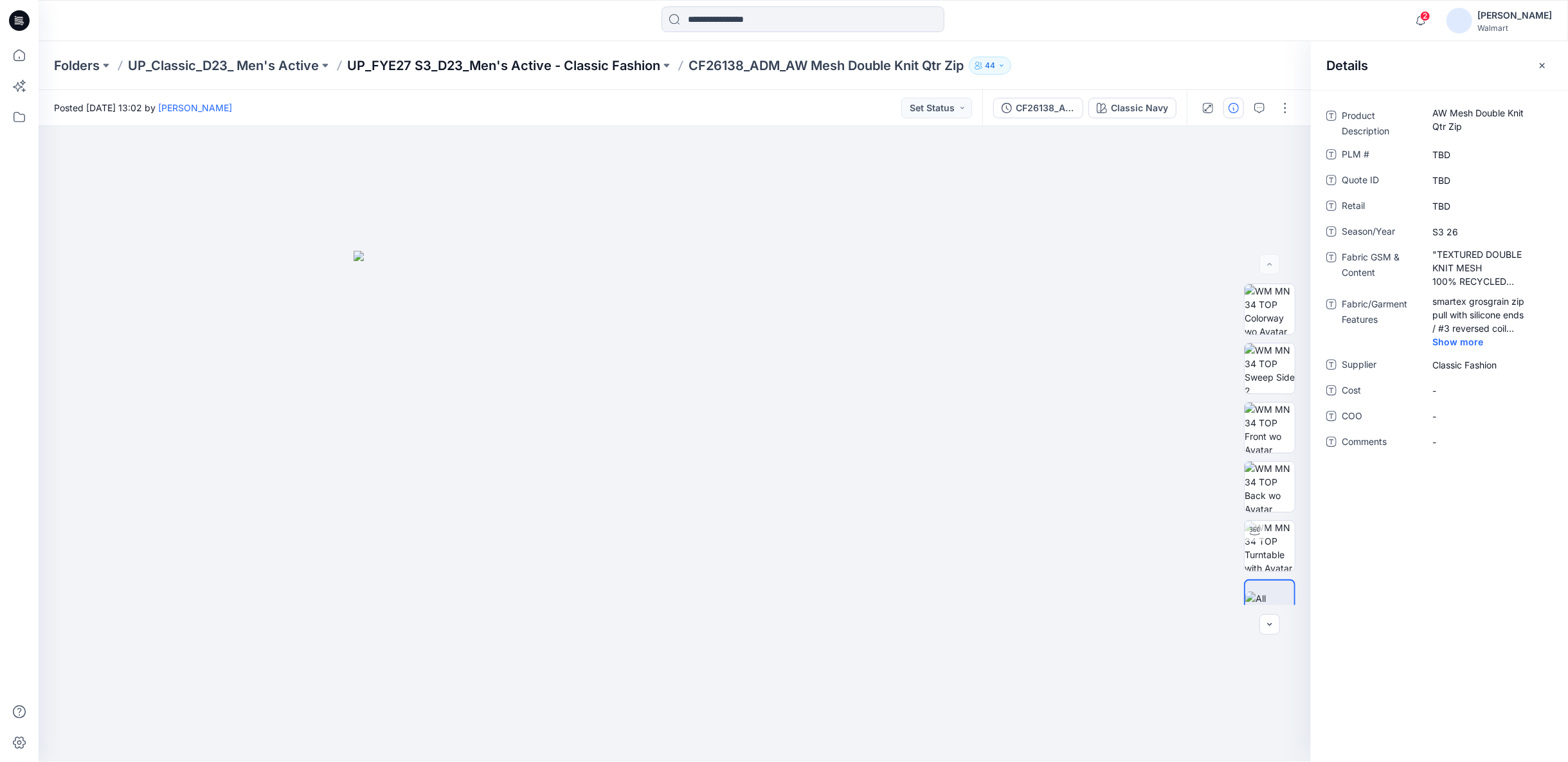
click at [557, 62] on p "UP_FYE27 S3_D23_Men's Active - Classic Fashion" at bounding box center [503, 65] width 313 height 18
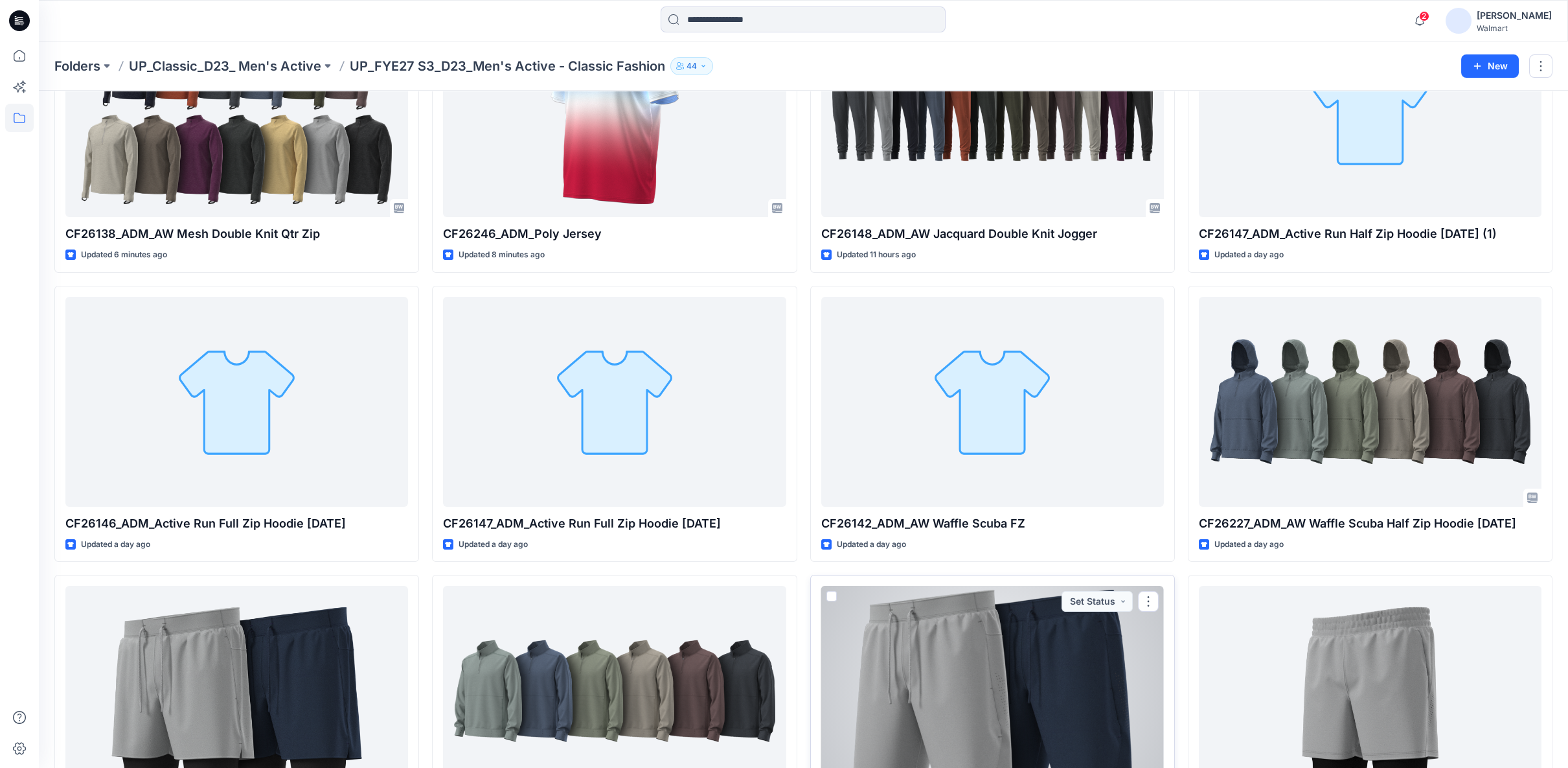
scroll to position [72, 0]
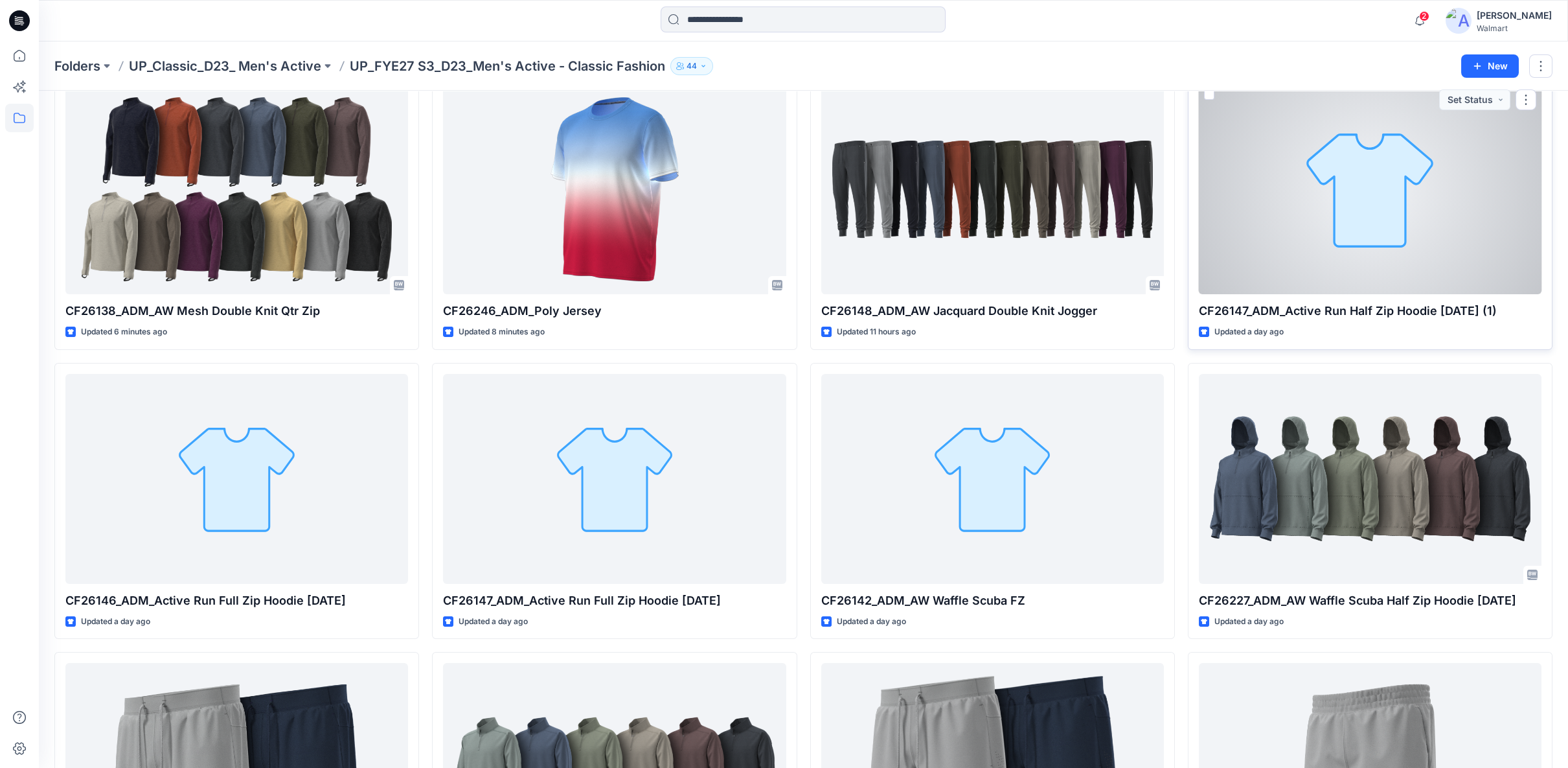
click at [1419, 198] on div at bounding box center [1370, 189] width 343 height 210
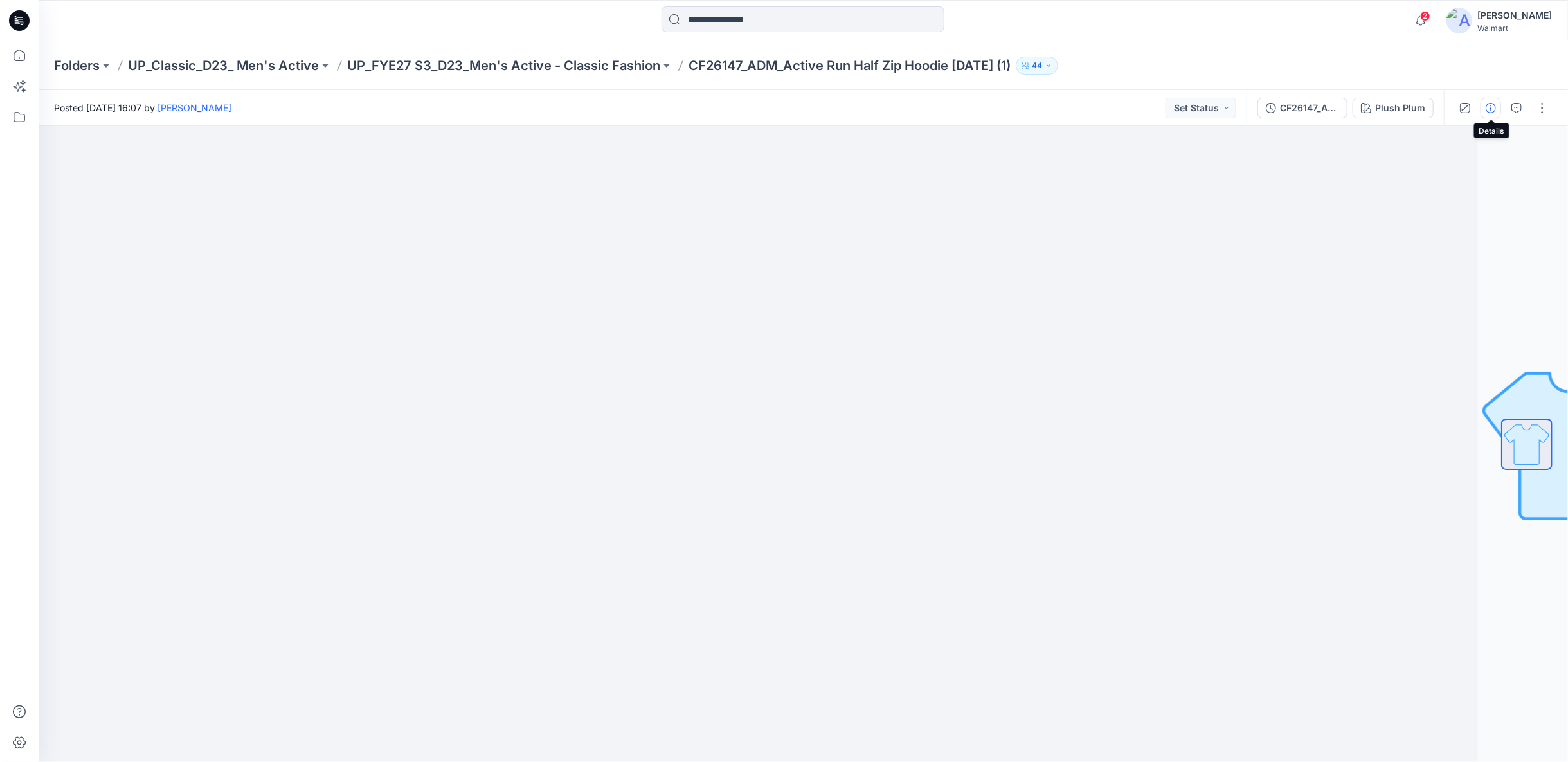
click at [1490, 104] on icon "button" at bounding box center [1491, 108] width 10 height 10
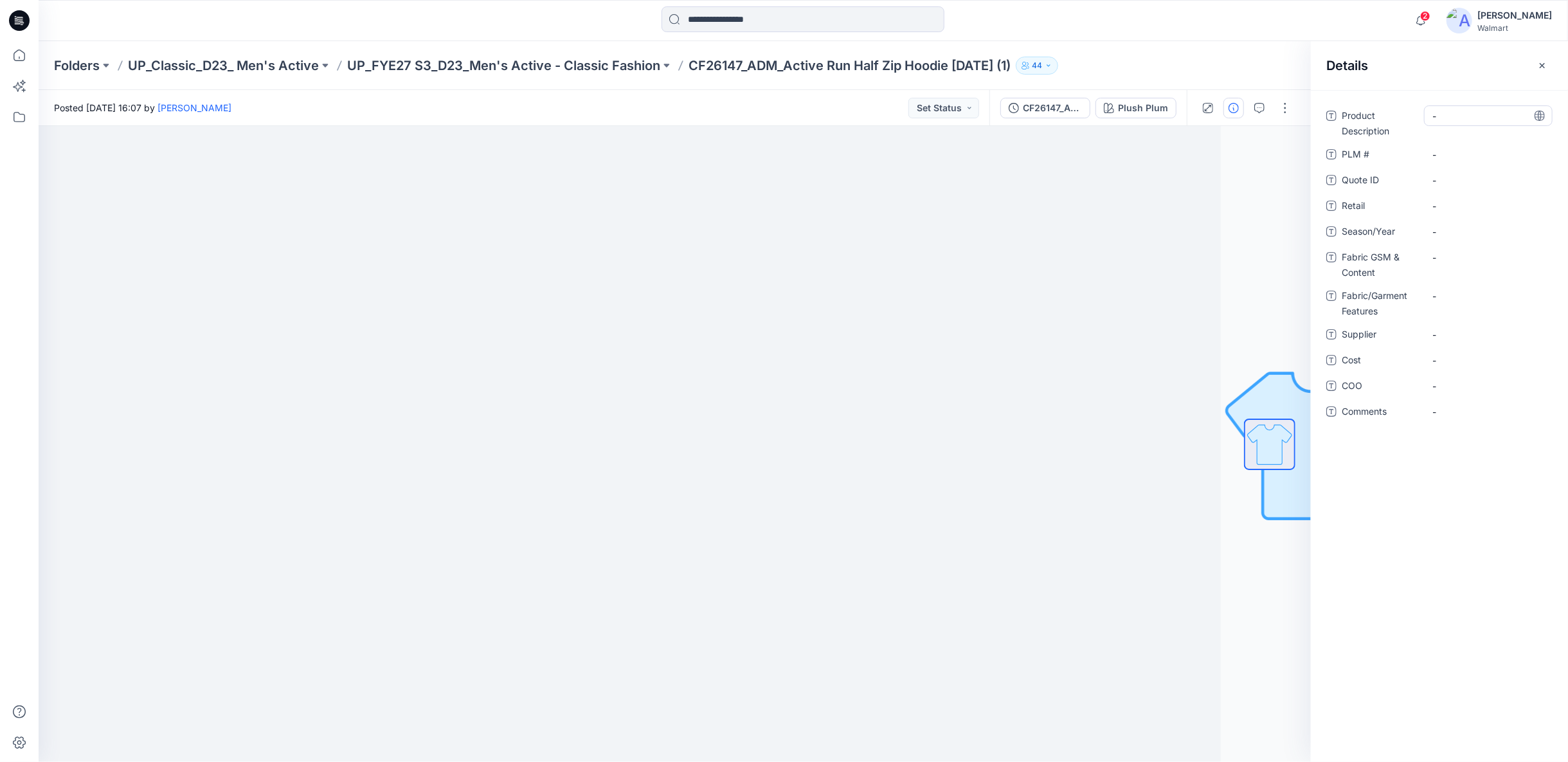
click at [1441, 116] on Description "-" at bounding box center [1489, 115] width 112 height 13
type textarea "**********"
click at [1441, 119] on Description "-" at bounding box center [1489, 115] width 112 height 13
type textarea "**********"
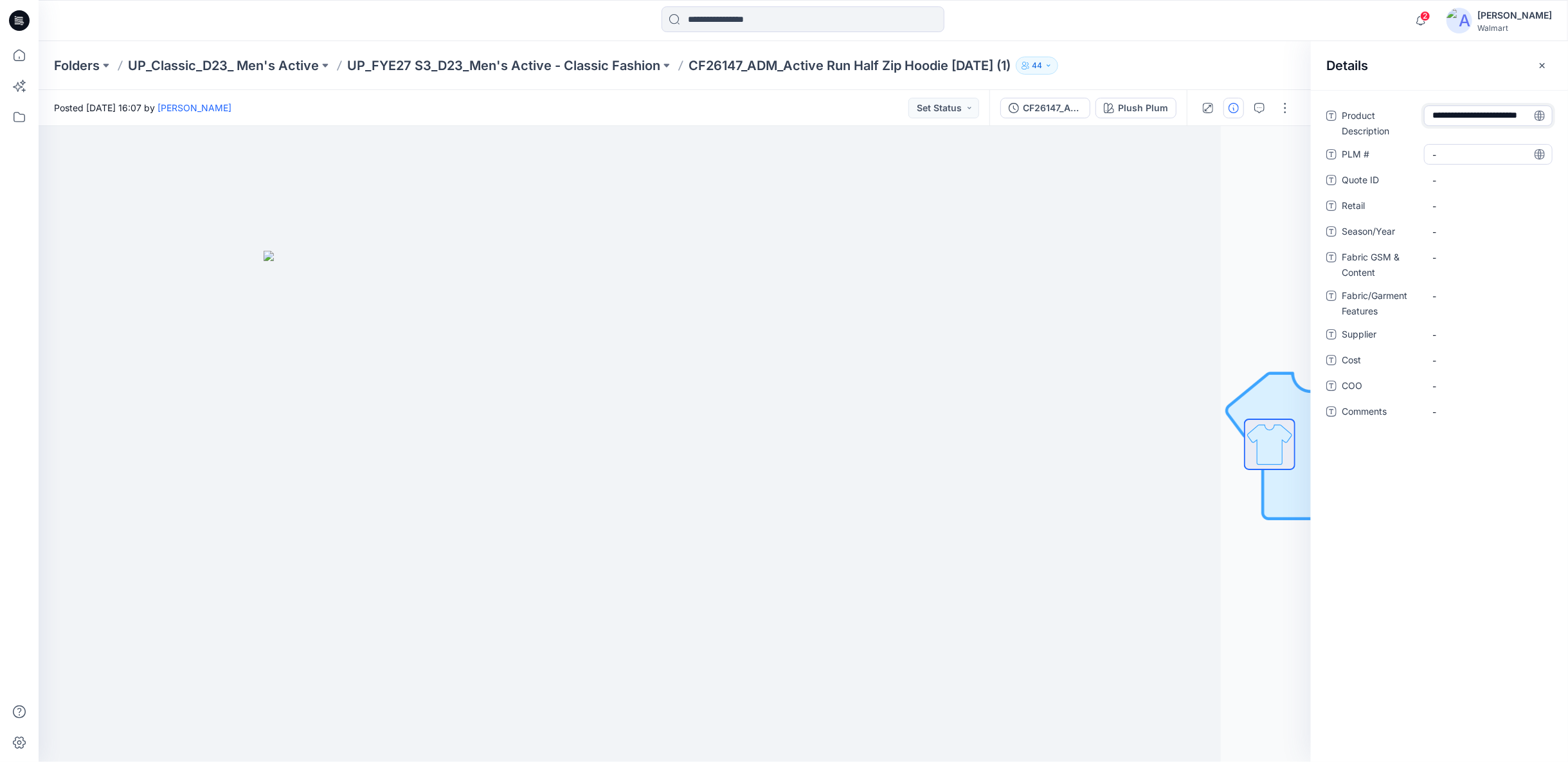
click at [1441, 153] on \ "-" at bounding box center [1489, 154] width 112 height 13
type textarea "***"
click at [1438, 259] on Content "-" at bounding box center [1489, 257] width 112 height 13
type textarea "**********"
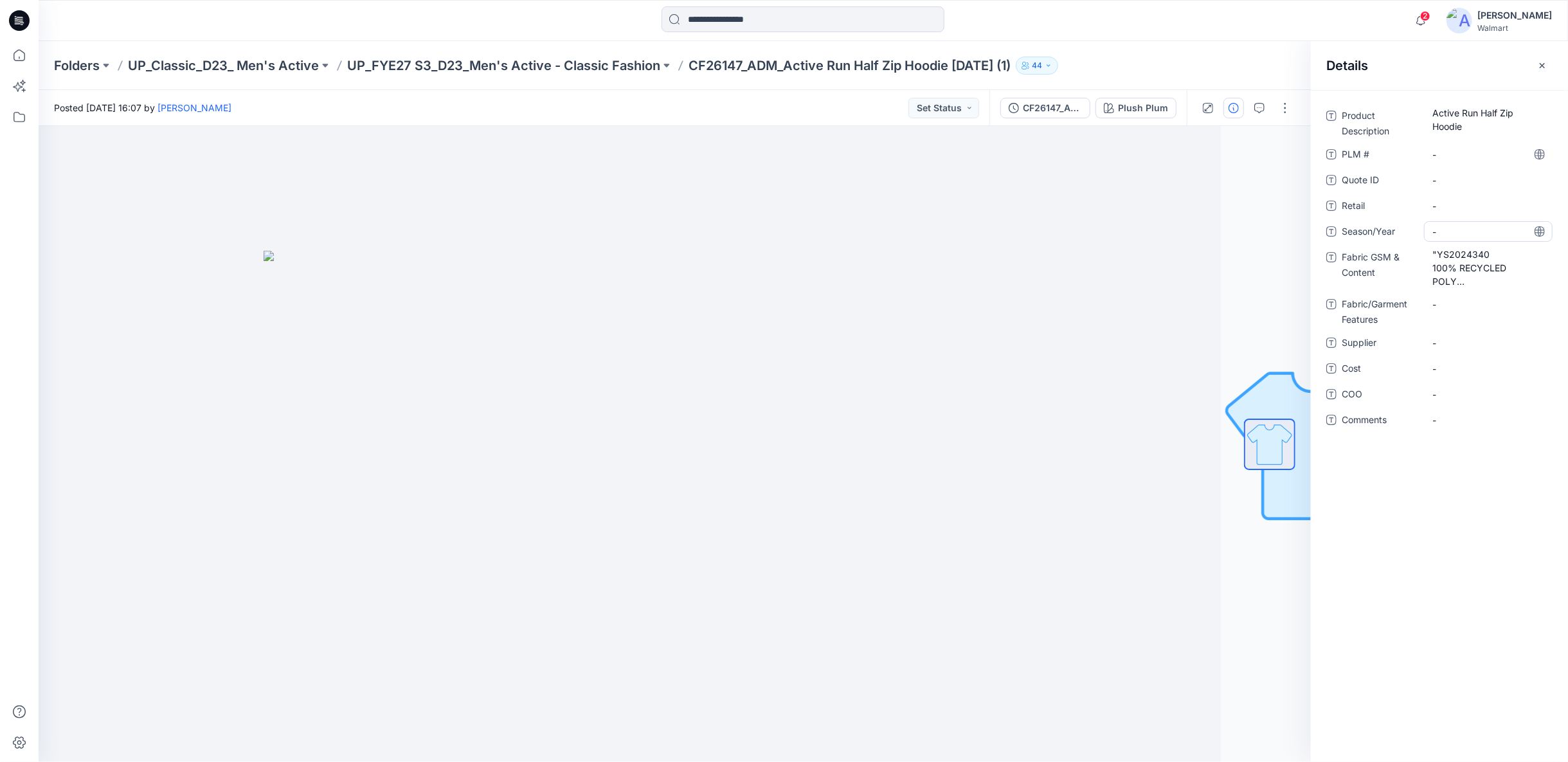
click at [1433, 232] on span "-" at bounding box center [1489, 231] width 112 height 13
type textarea "*"
type textarea "*****"
click at [1441, 206] on span "-" at bounding box center [1489, 206] width 112 height 13
click at [1445, 304] on Features "-" at bounding box center [1489, 303] width 112 height 13
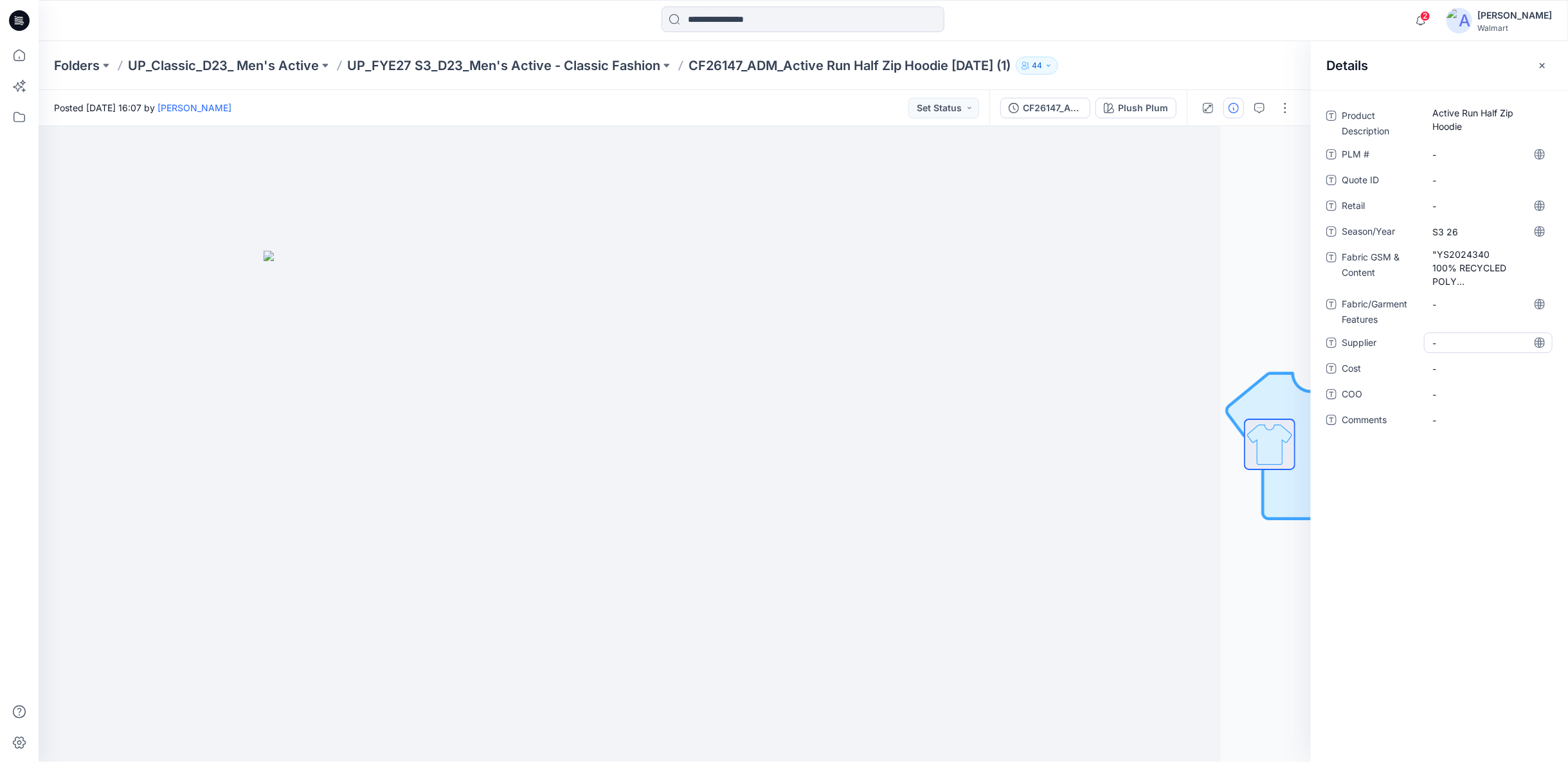
click at [1459, 345] on span "-" at bounding box center [1489, 343] width 112 height 13
type textarea "**********"
click at [1451, 307] on Features "-" at bounding box center [1489, 303] width 112 height 13
click at [1444, 303] on textarea at bounding box center [1488, 304] width 128 height 21
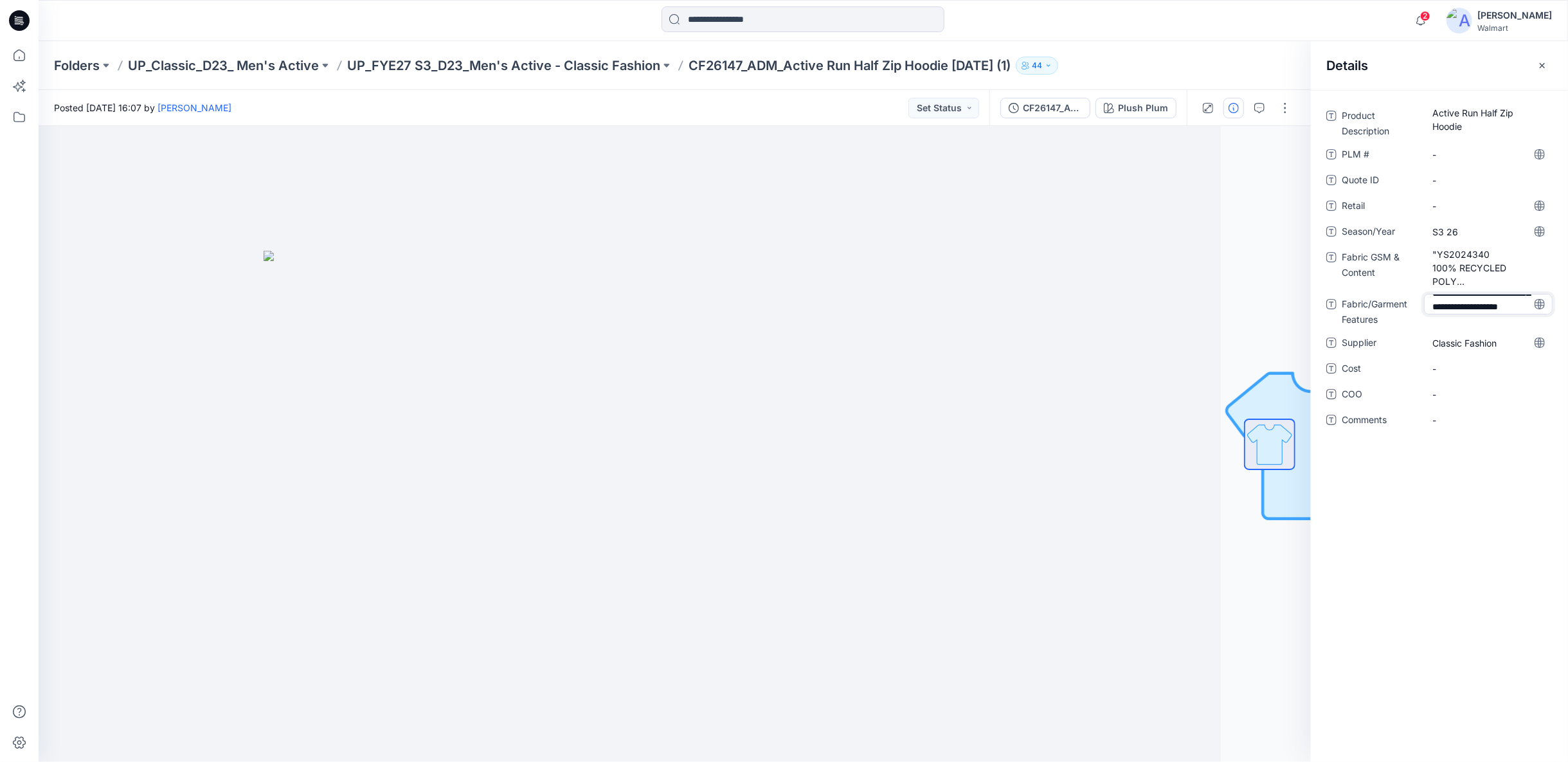
type textarea "**********"
click at [1457, 371] on div "**********" at bounding box center [1440, 276] width 227 height 340
click at [1549, 67] on button "button" at bounding box center [1543, 65] width 21 height 21
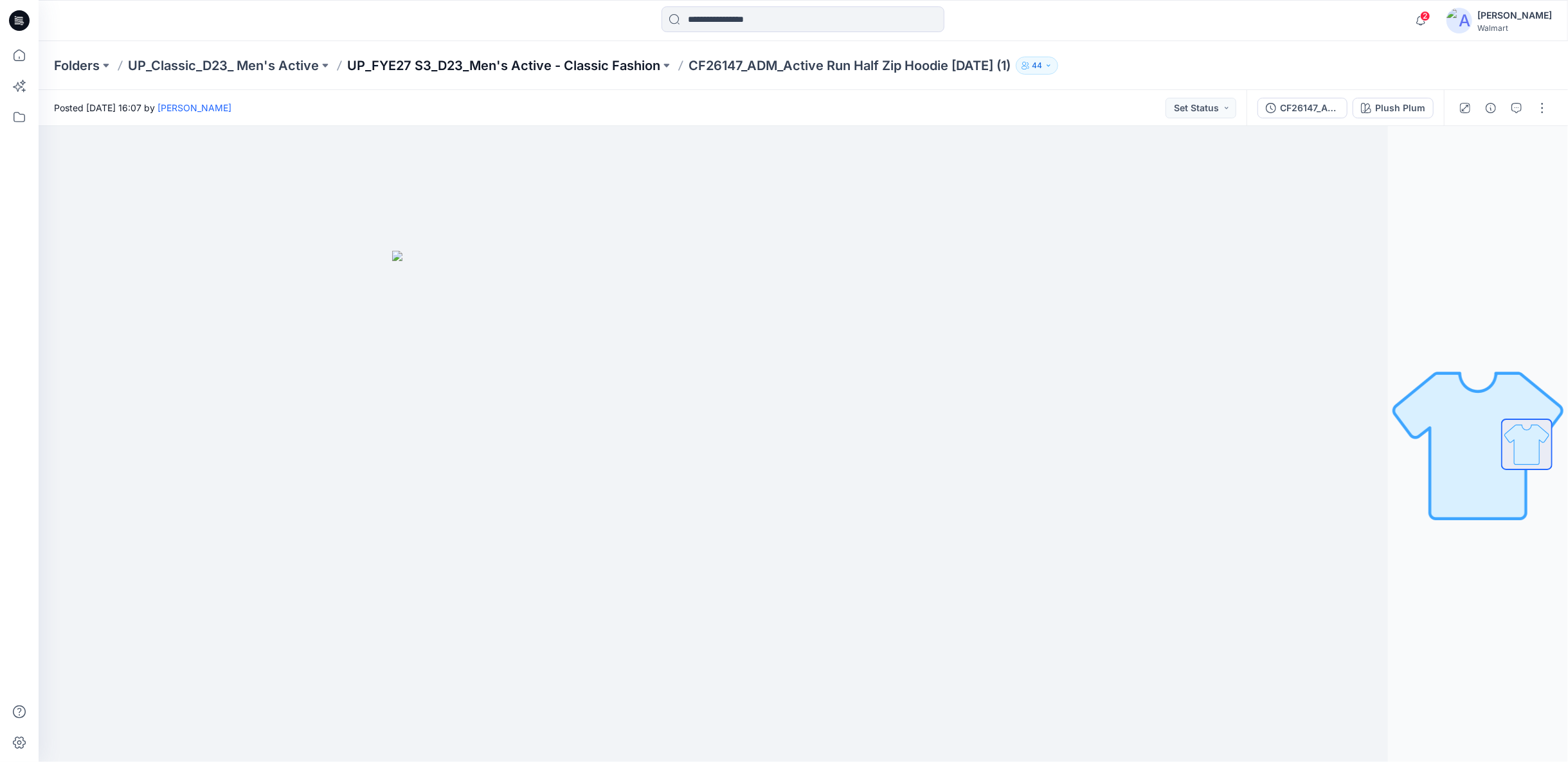
click at [595, 66] on p "UP_FYE27 S3_D23_Men's Active - Classic Fashion" at bounding box center [503, 65] width 313 height 18
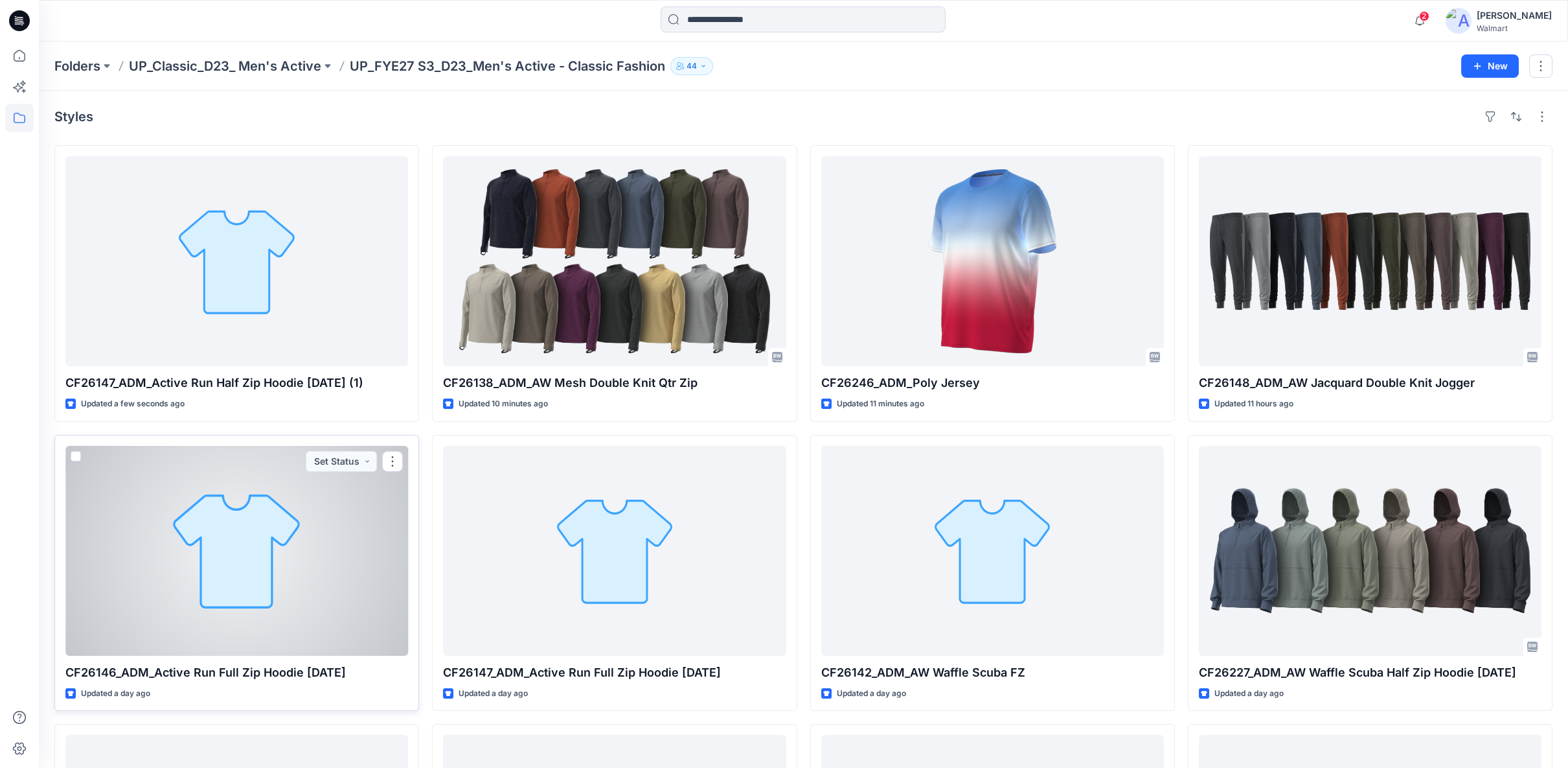
click at [162, 598] on div at bounding box center [236, 550] width 343 height 210
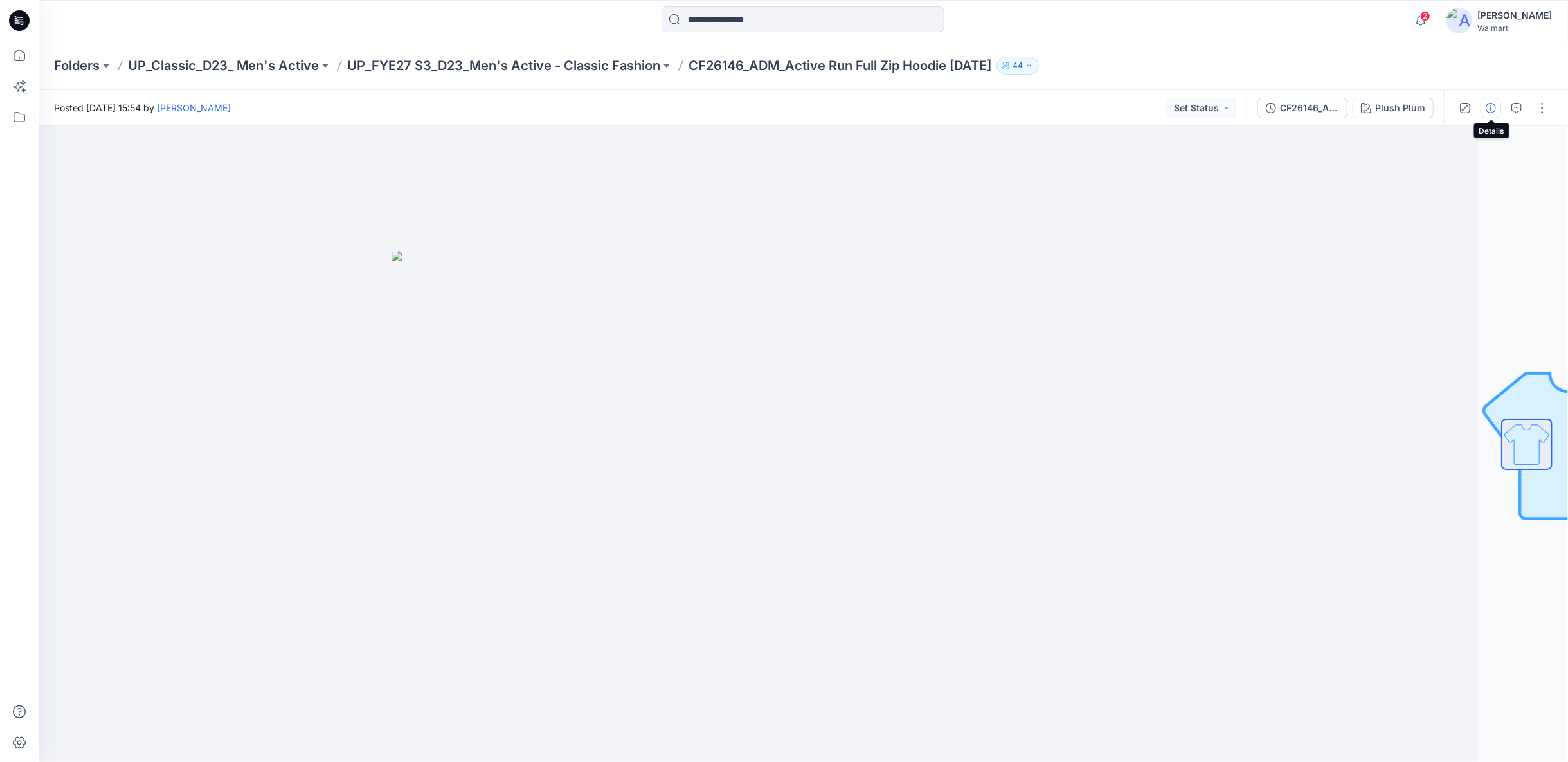
click at [1490, 107] on icon "button" at bounding box center [1491, 108] width 10 height 10
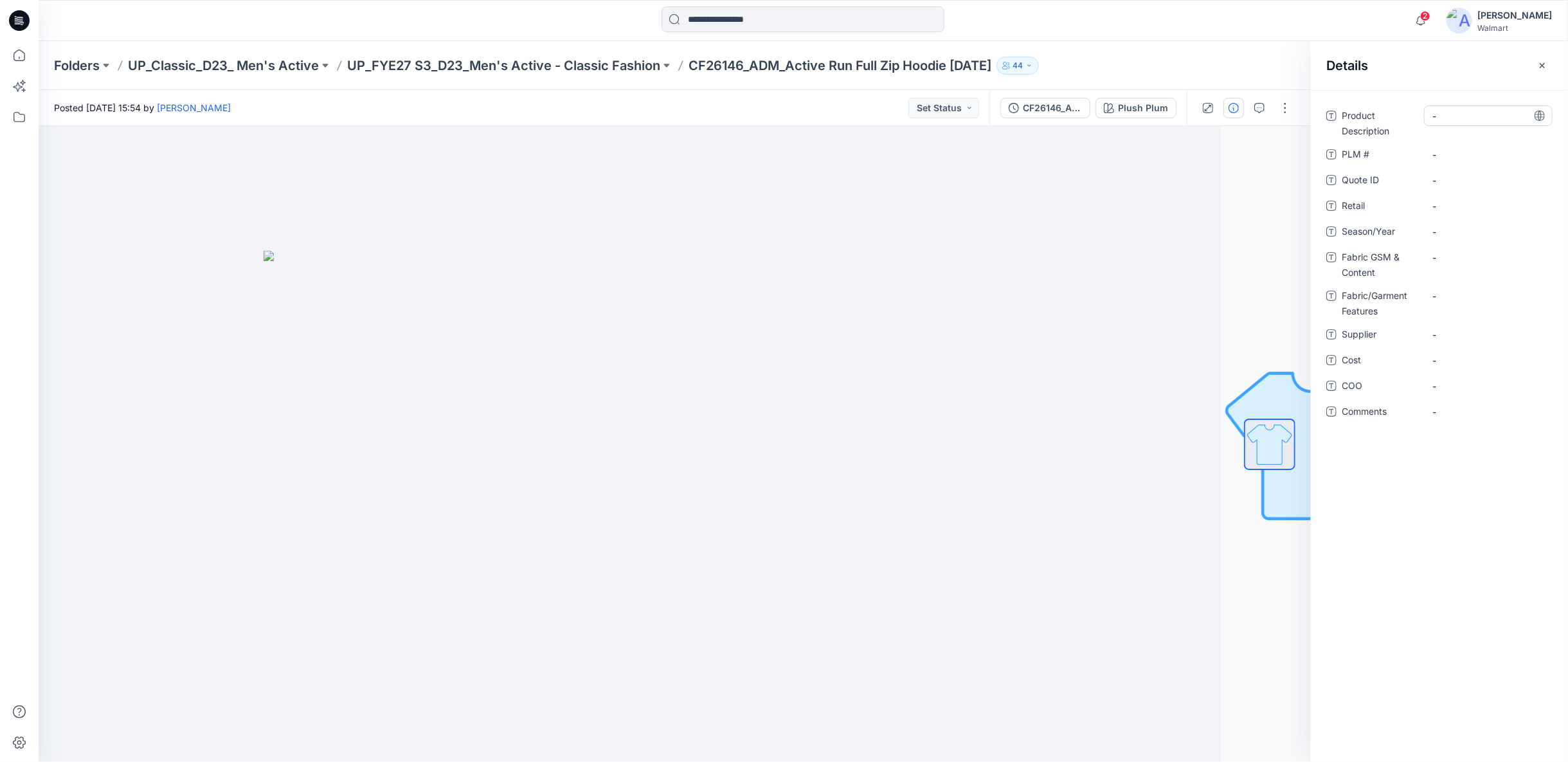
click at [1439, 115] on Description "-" at bounding box center [1489, 115] width 112 height 13
type textarea "**********"
click at [1445, 152] on \ "-" at bounding box center [1489, 154] width 112 height 13
type textarea "***"
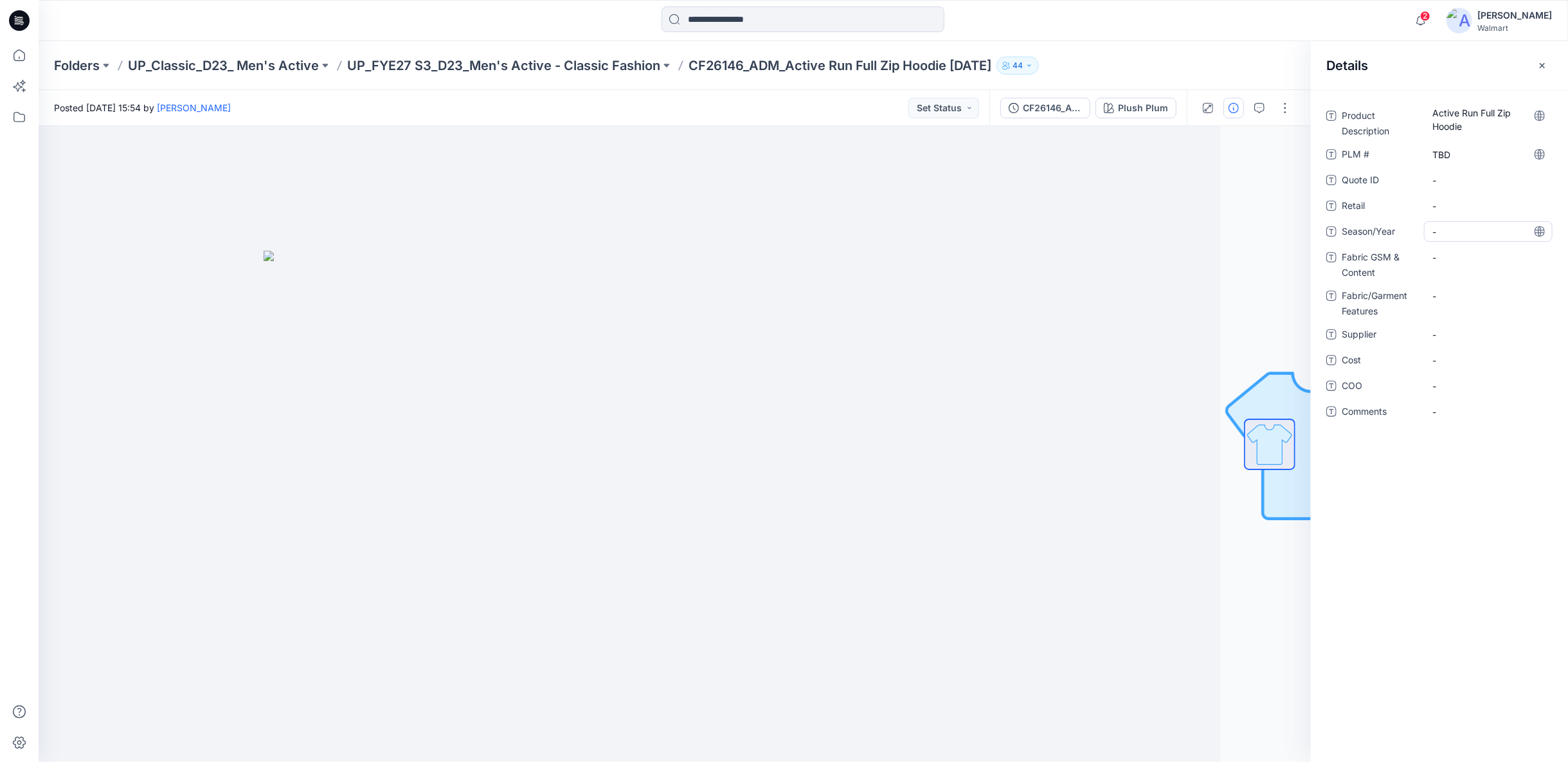
click at [1450, 229] on span "-" at bounding box center [1489, 231] width 112 height 13
type textarea "*****"
click at [1444, 262] on Content "-" at bounding box center [1489, 257] width 112 height 13
click at [1442, 257] on Content "-" at bounding box center [1489, 257] width 112 height 13
type textarea "**********"
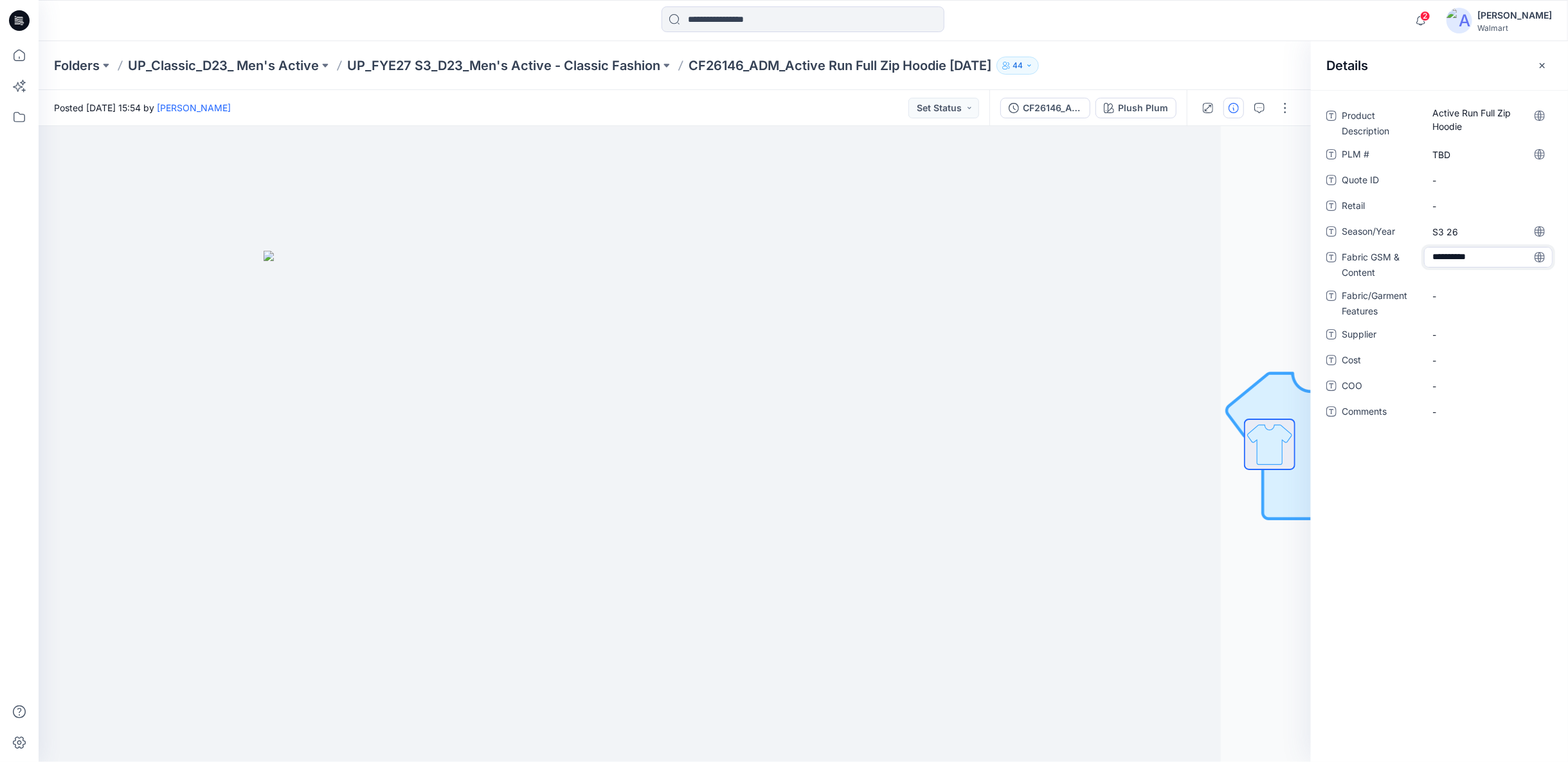
scroll to position [36, 0]
click at [1438, 291] on div "**********" at bounding box center [1440, 271] width 227 height 331
click at [1439, 340] on span "-" at bounding box center [1489, 343] width 112 height 13
type textarea "**********"
click at [1448, 371] on span "-" at bounding box center [1489, 368] width 112 height 13
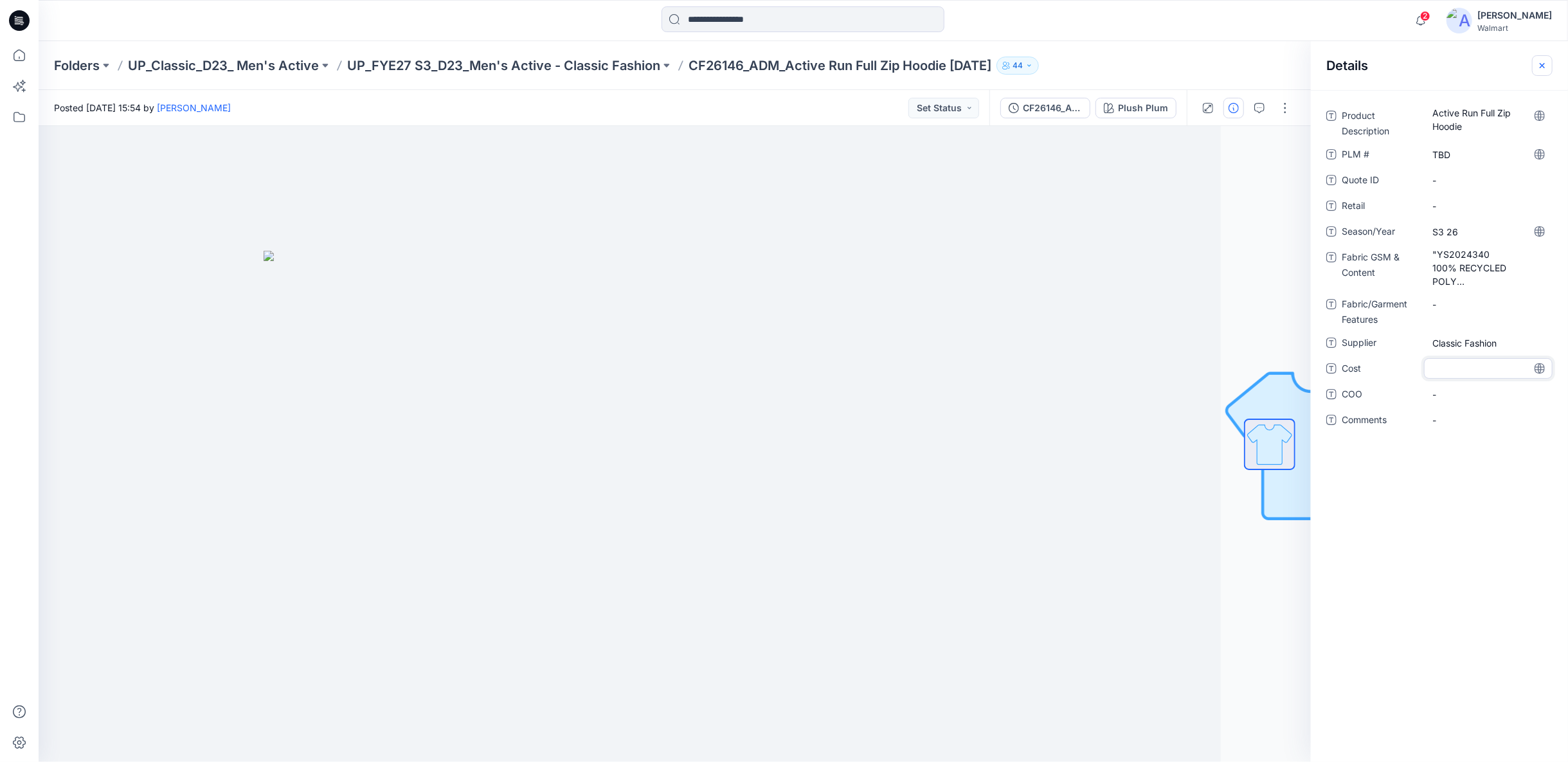
click at [1545, 66] on icon "button" at bounding box center [1543, 65] width 10 height 10
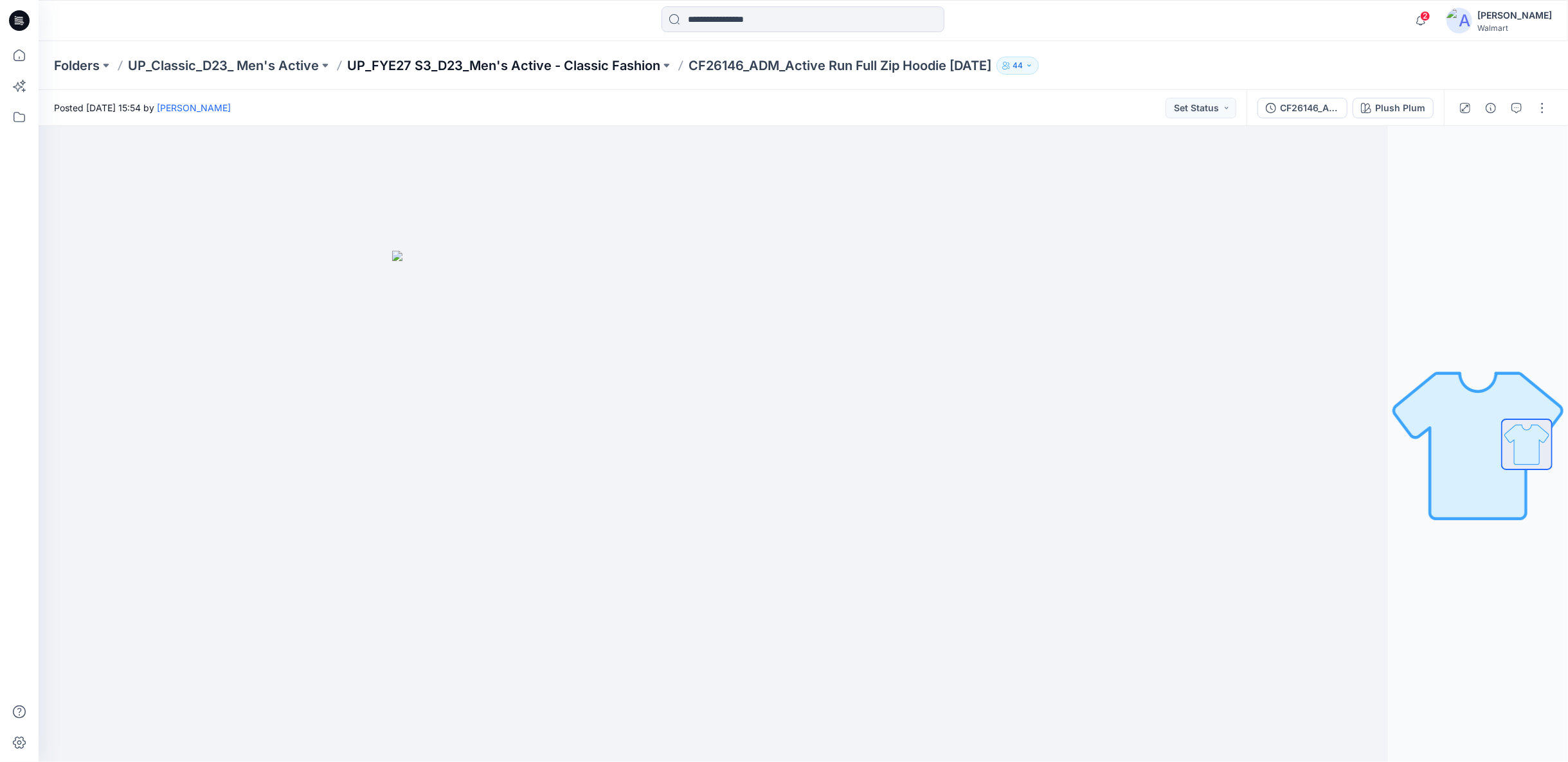
click at [609, 66] on p "UP_FYE27 S3_D23_Men's Active - Classic Fashion" at bounding box center [503, 65] width 313 height 18
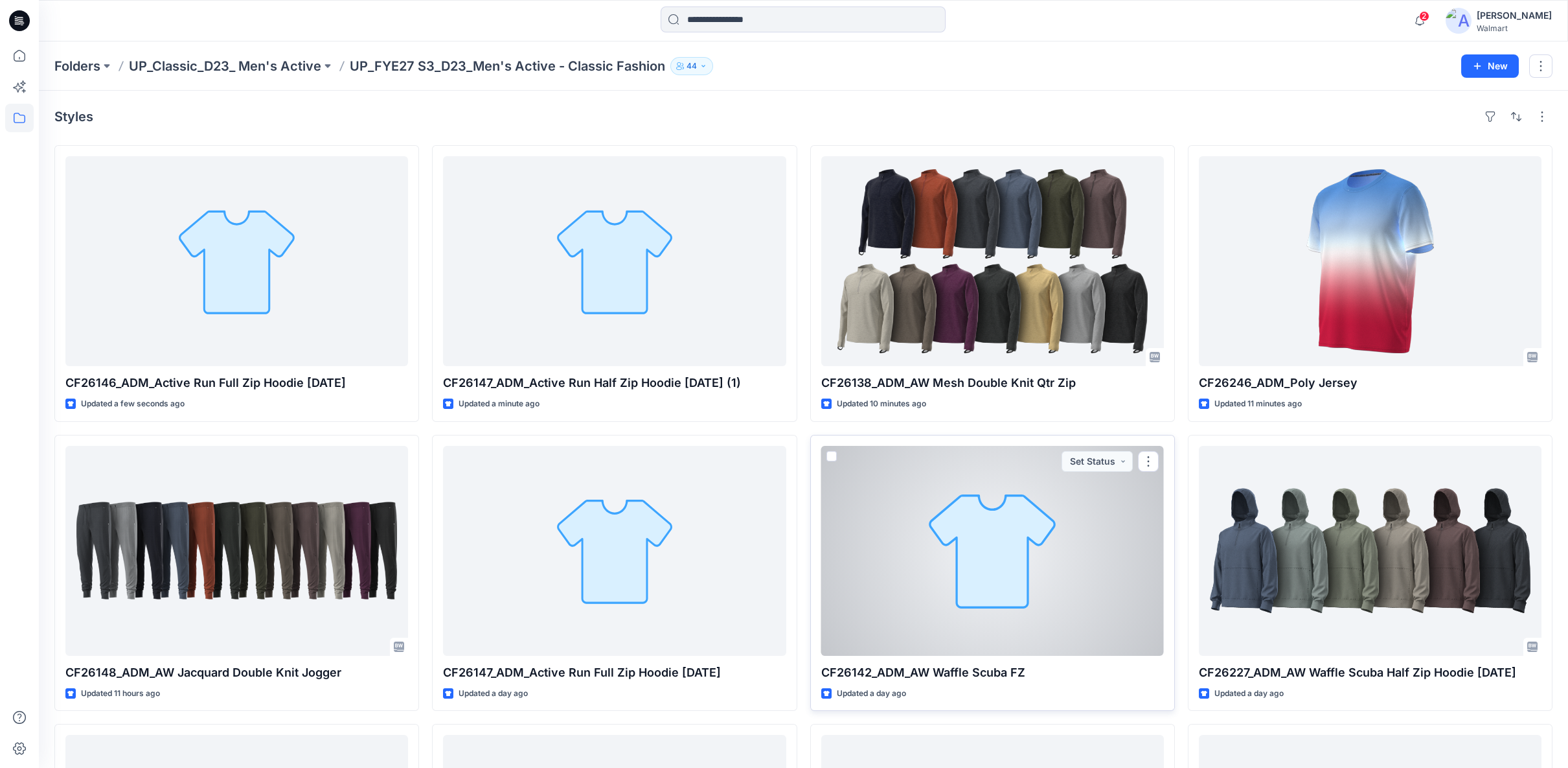
click at [1007, 537] on div at bounding box center [993, 550] width 343 height 210
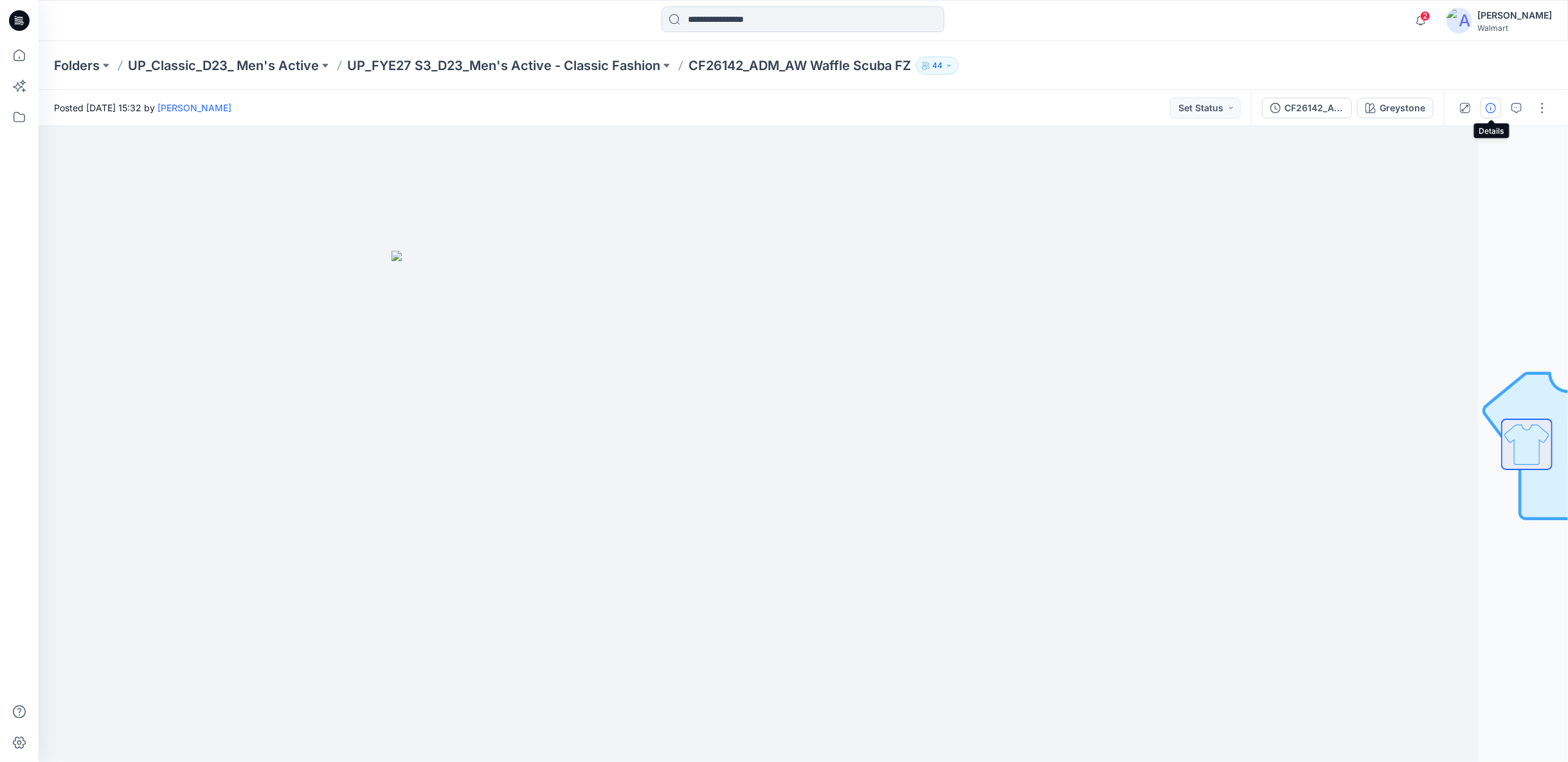
click at [1494, 107] on icon "button" at bounding box center [1491, 108] width 10 height 10
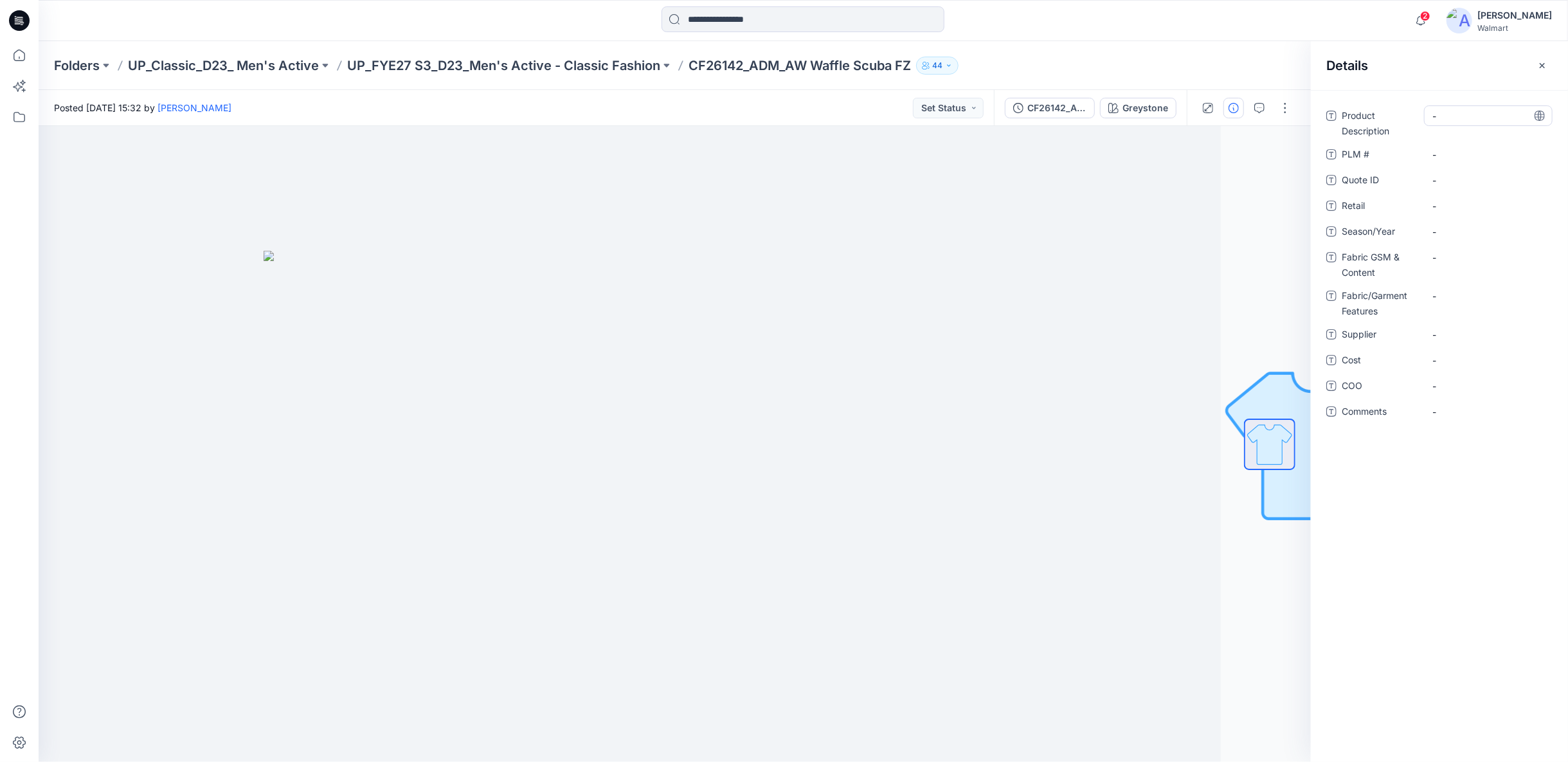
click at [1457, 113] on Description "-" at bounding box center [1489, 115] width 112 height 13
type textarea "**********"
click at [1456, 156] on \ "-" at bounding box center [1489, 154] width 112 height 13
type textarea "***"
click at [1485, 234] on span "-" at bounding box center [1489, 231] width 112 height 13
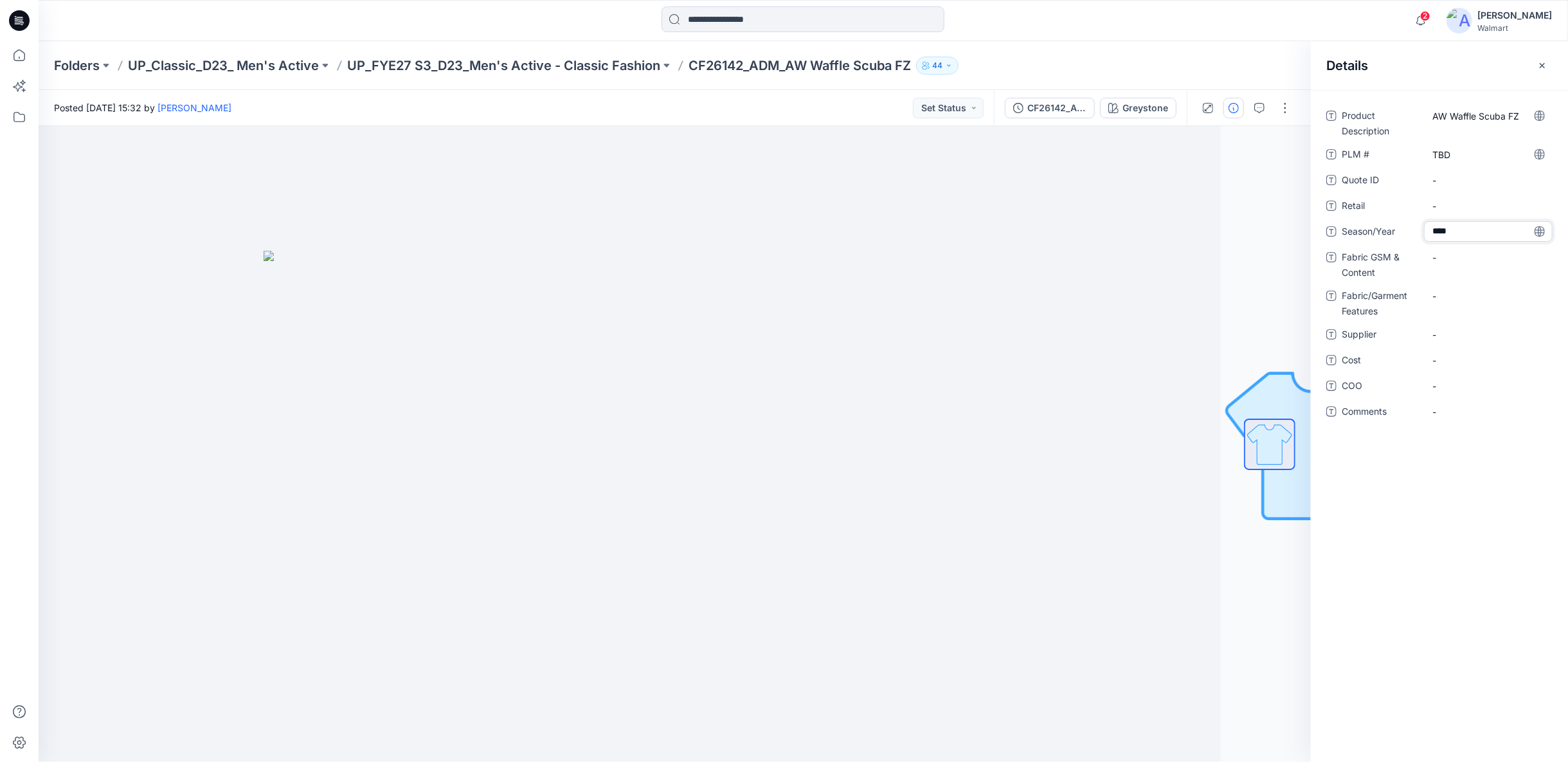
type textarea "*****"
click at [1469, 263] on Content "-" at bounding box center [1489, 257] width 112 height 13
click at [1435, 261] on Content "-" at bounding box center [1489, 257] width 112 height 13
type textarea "**********"
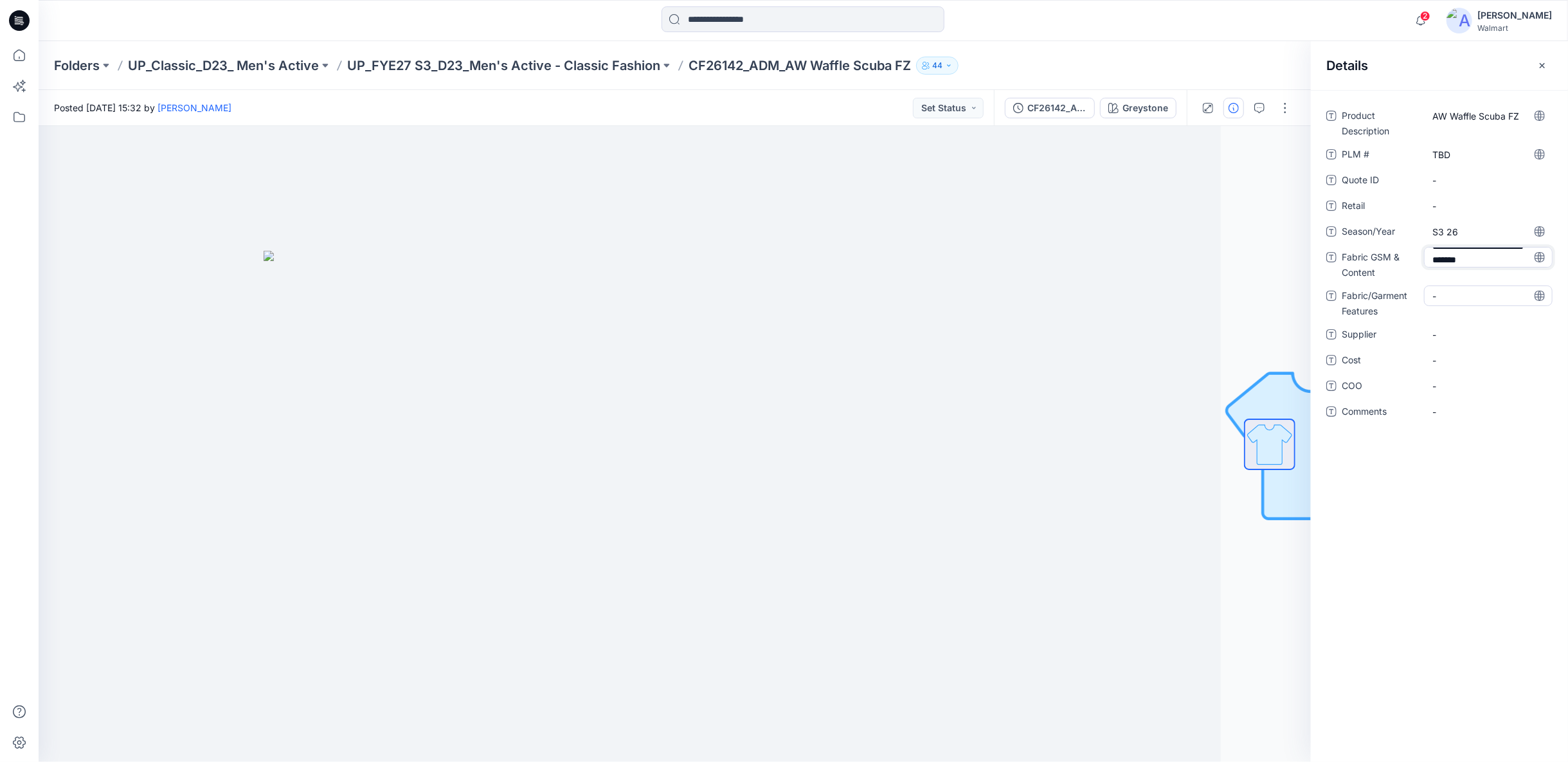
click at [1437, 300] on Features "-" at bounding box center [1489, 296] width 112 height 13
click at [1439, 344] on span "-" at bounding box center [1489, 343] width 112 height 13
type textarea "**********"
click at [1435, 368] on span "-" at bounding box center [1489, 368] width 112 height 13
click at [1436, 298] on Features "-" at bounding box center [1489, 303] width 112 height 13
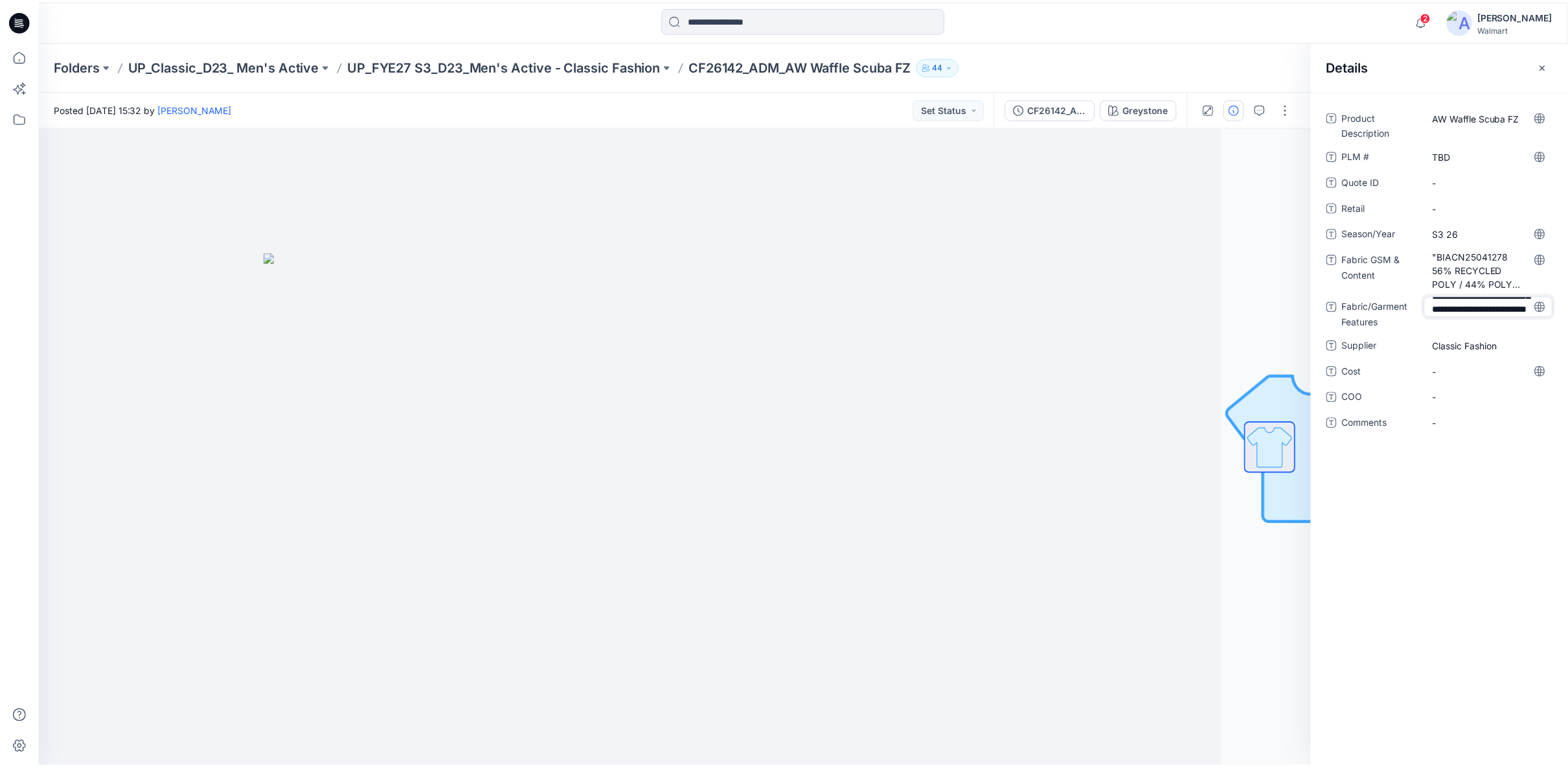
scroll to position [76, 0]
type textarea "**********"
click at [1472, 371] on div "Product Description AW Waffle Scuba FZ PLM # TBD Quote ID - Retail - Season/Yea…" at bounding box center [1450, 288] width 228 height 365
click at [1553, 62] on icon "button" at bounding box center [1554, 66] width 11 height 11
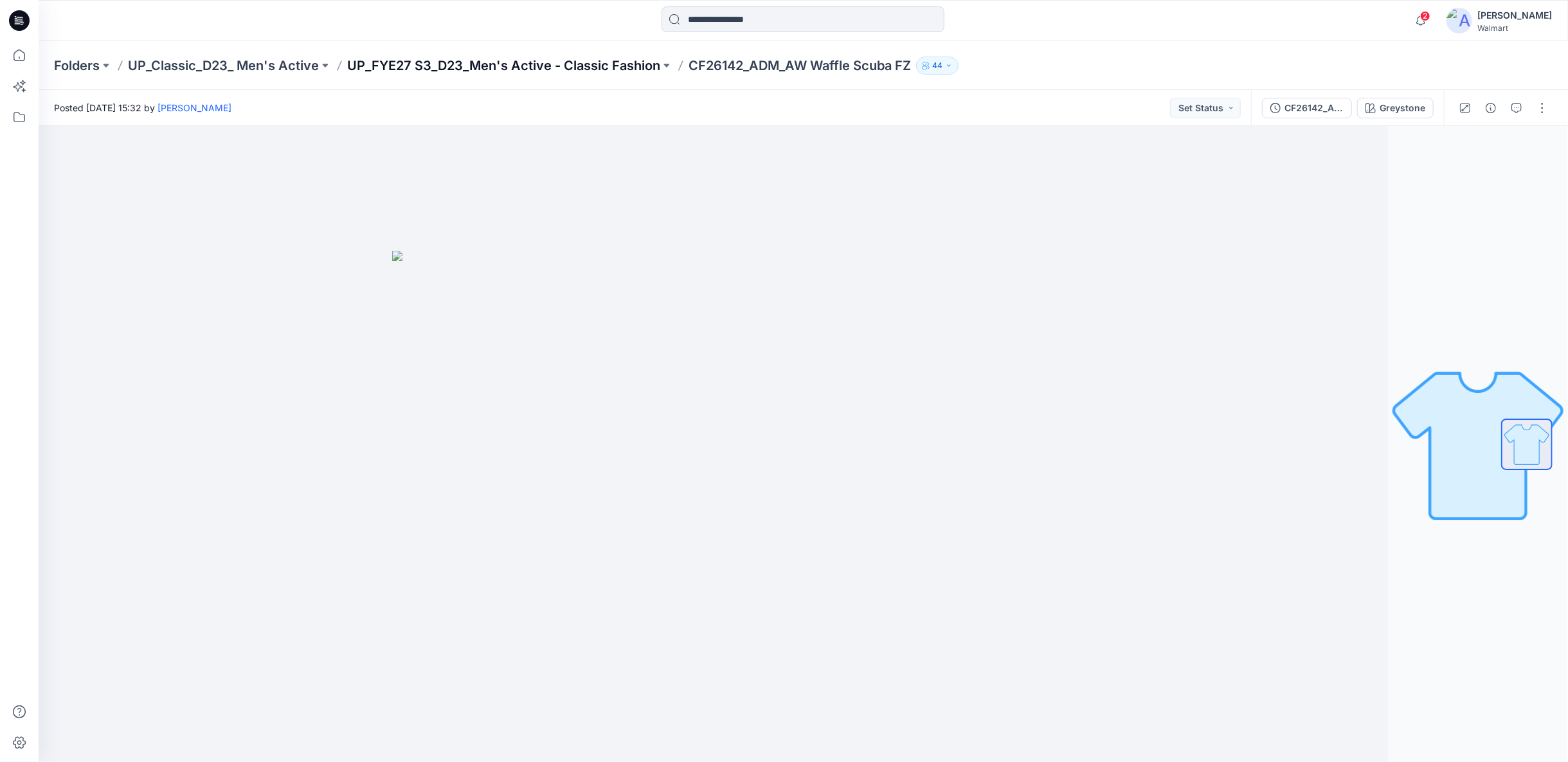
click at [581, 66] on p "UP_FYE27 S3_D23_Men's Active - Classic Fashion" at bounding box center [503, 65] width 313 height 18
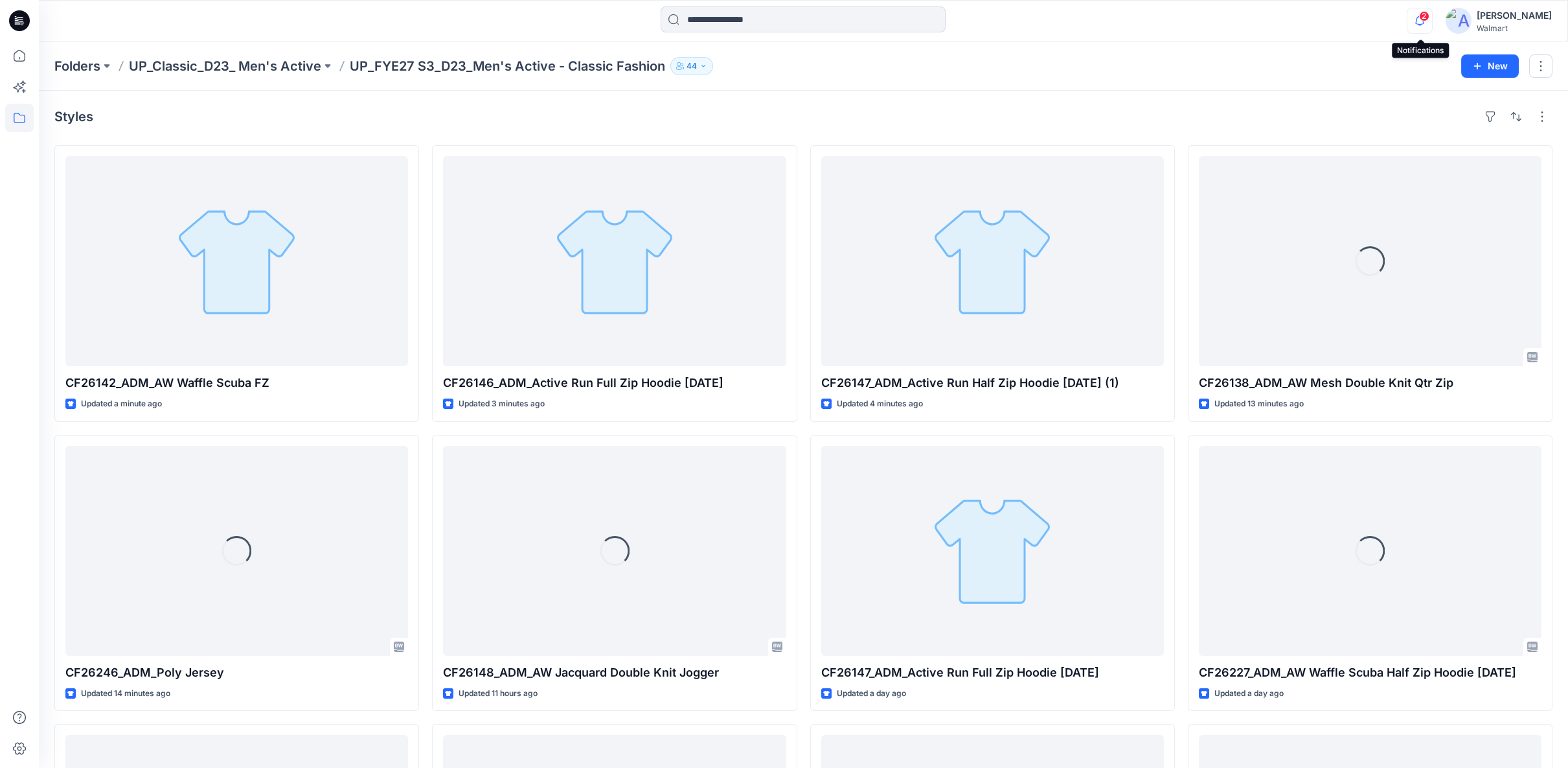
click at [1419, 24] on icon "button" at bounding box center [1420, 20] width 25 height 25
